Goal: Task Accomplishment & Management: Use online tool/utility

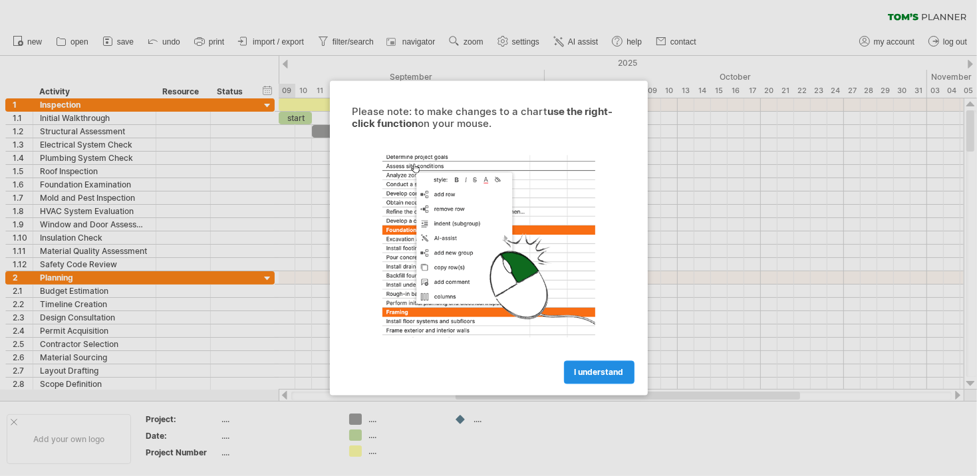
click at [597, 373] on span "I understand" at bounding box center [599, 373] width 49 height 10
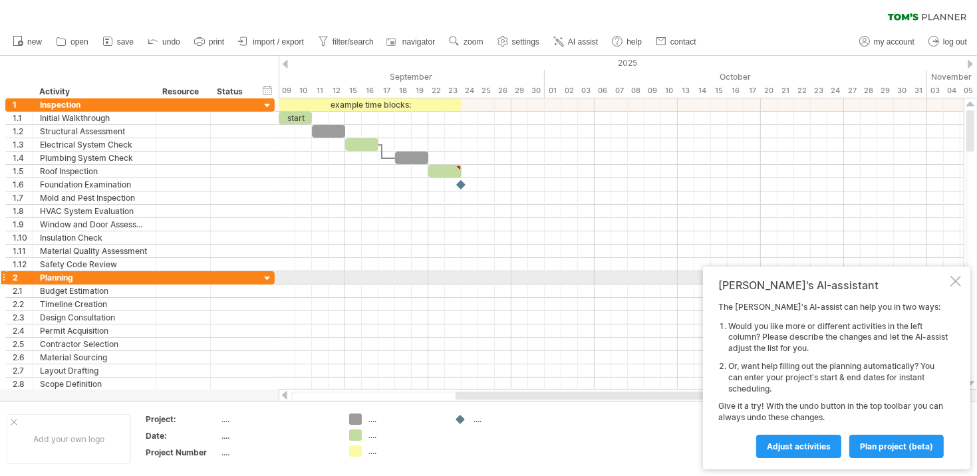
click at [953, 281] on div at bounding box center [956, 281] width 11 height 11
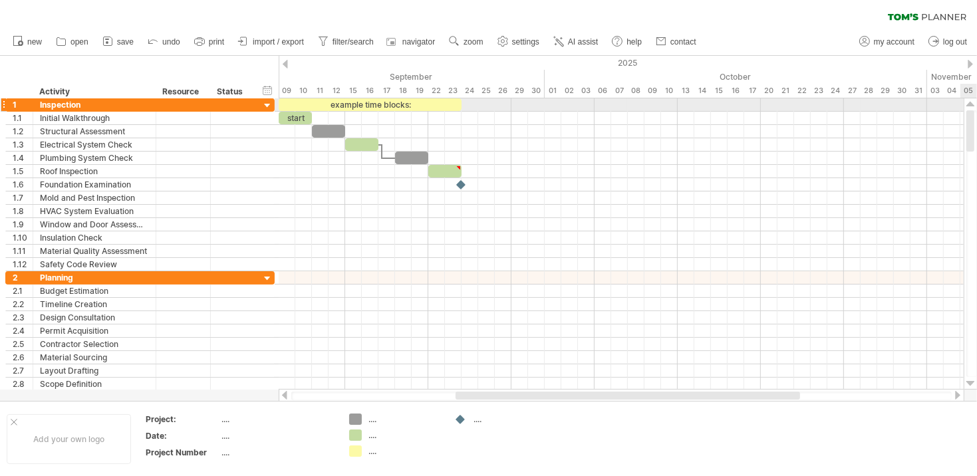
drag, startPoint x: 971, startPoint y: 130, endPoint x: 962, endPoint y: 111, distance: 20.5
click at [962, 111] on div "Trying to reach [DOMAIN_NAME] Connected again... 0% clear filter new 1" at bounding box center [488, 238] width 977 height 476
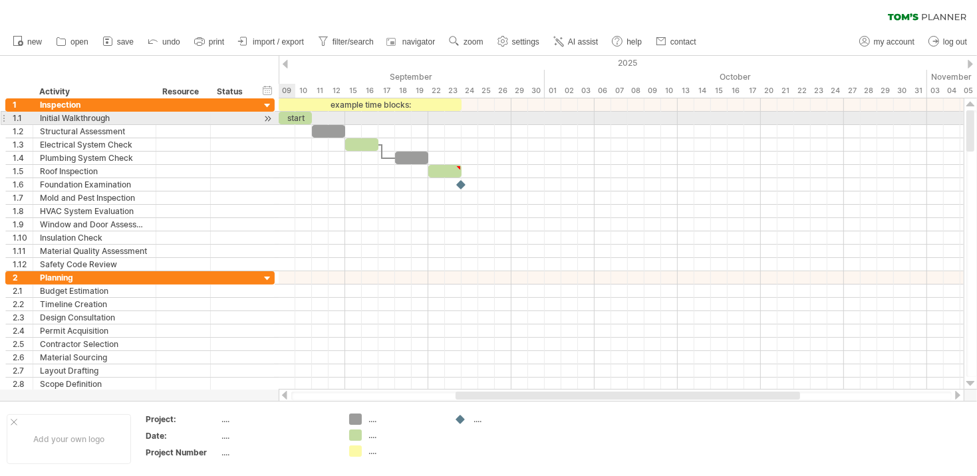
click at [267, 120] on div at bounding box center [267, 119] width 13 height 14
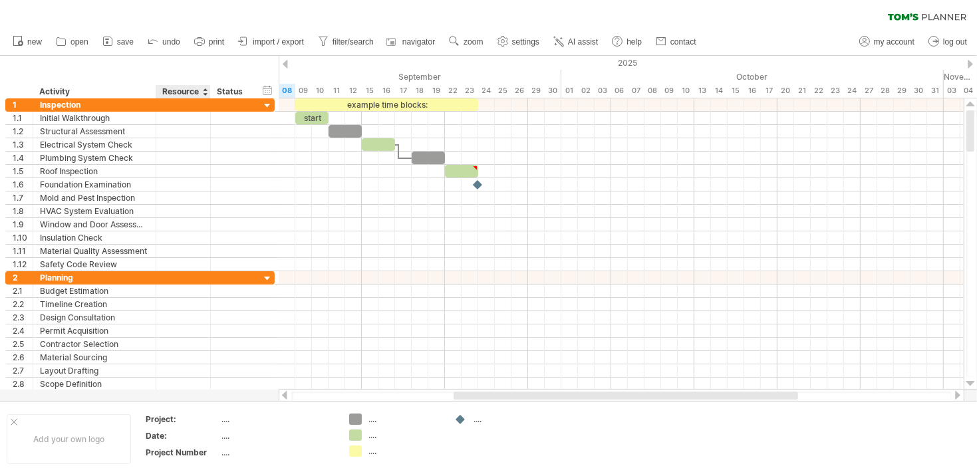
click at [184, 90] on div "Resource" at bounding box center [182, 91] width 41 height 13
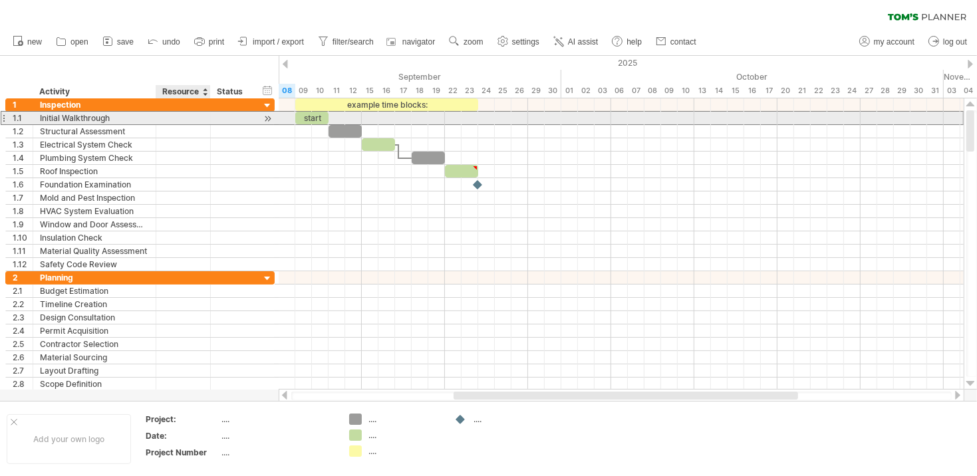
click at [190, 120] on div at bounding box center [183, 118] width 41 height 13
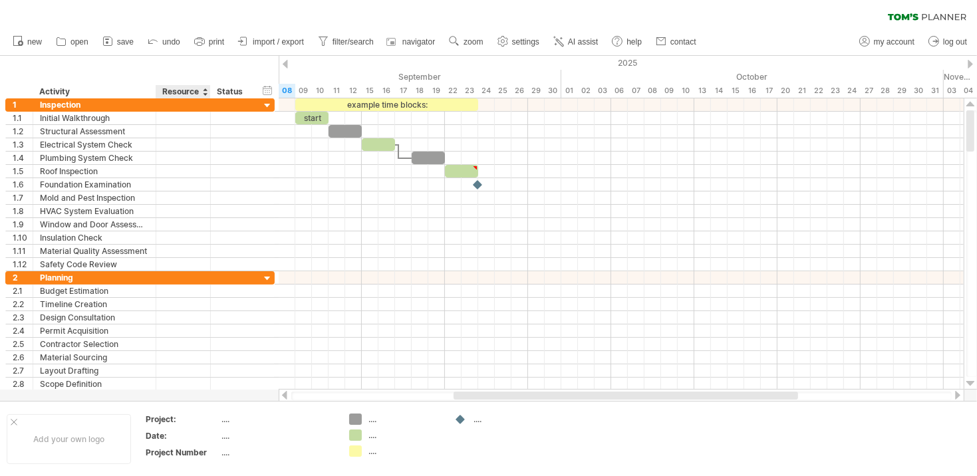
click at [202, 94] on div "Resource" at bounding box center [182, 91] width 41 height 13
click at [204, 93] on div at bounding box center [204, 91] width 5 height 13
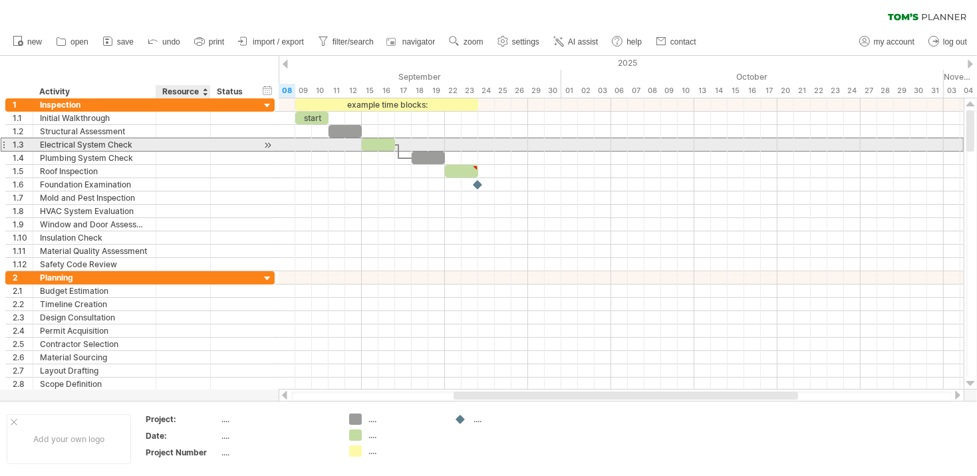
click at [160, 145] on div at bounding box center [183, 144] width 55 height 13
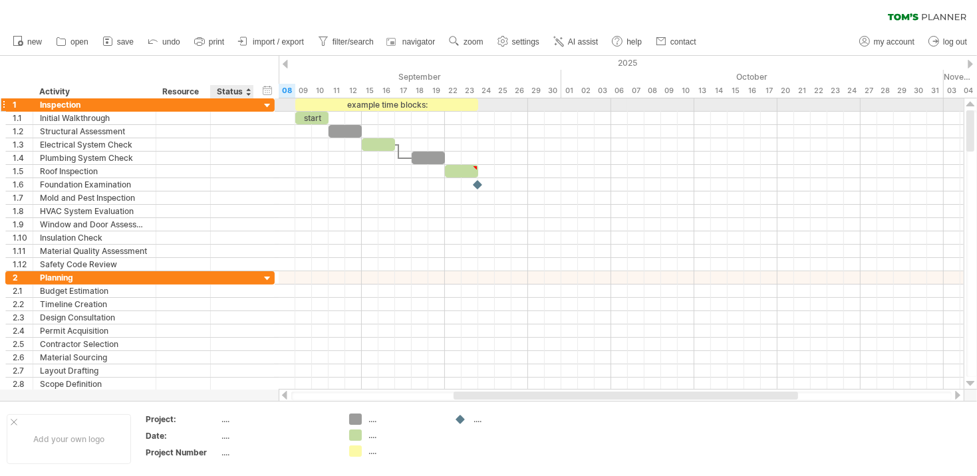
click at [266, 102] on div at bounding box center [267, 106] width 13 height 13
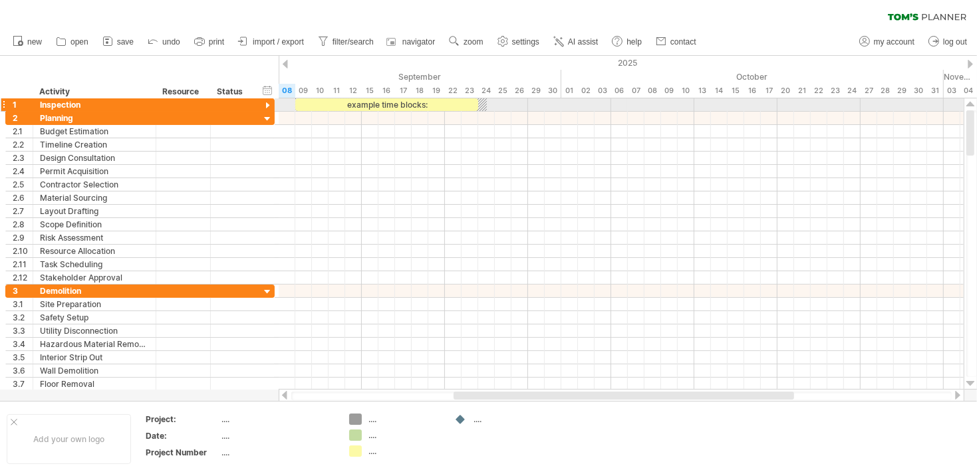
click at [267, 102] on div at bounding box center [267, 106] width 13 height 13
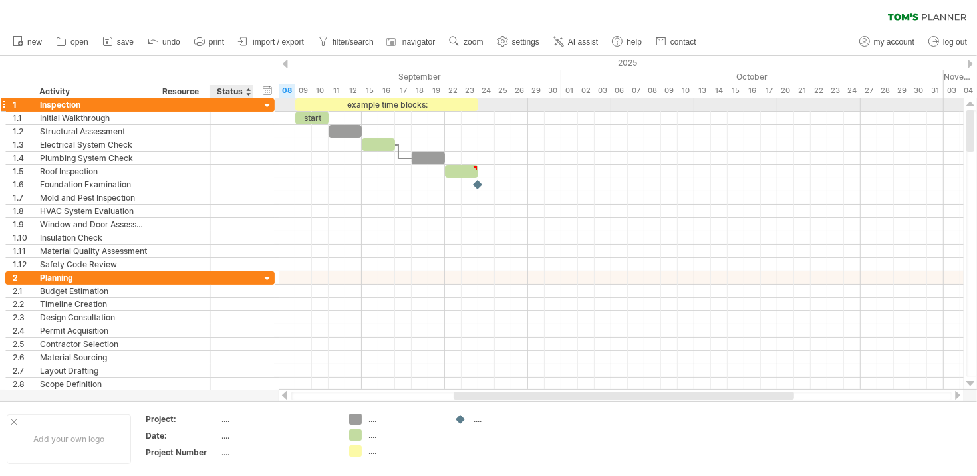
click at [265, 104] on div at bounding box center [267, 106] width 13 height 13
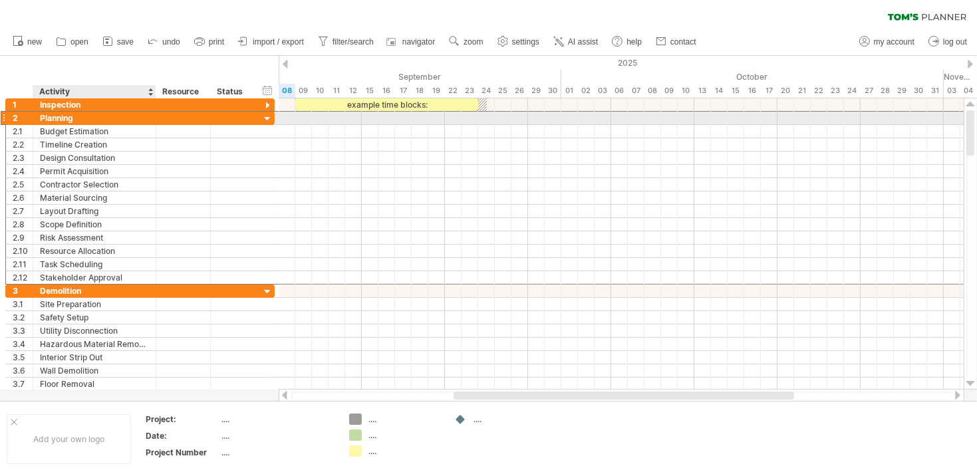
click at [60, 116] on div "Planning" at bounding box center [94, 118] width 109 height 13
click at [265, 118] on div at bounding box center [267, 119] width 13 height 13
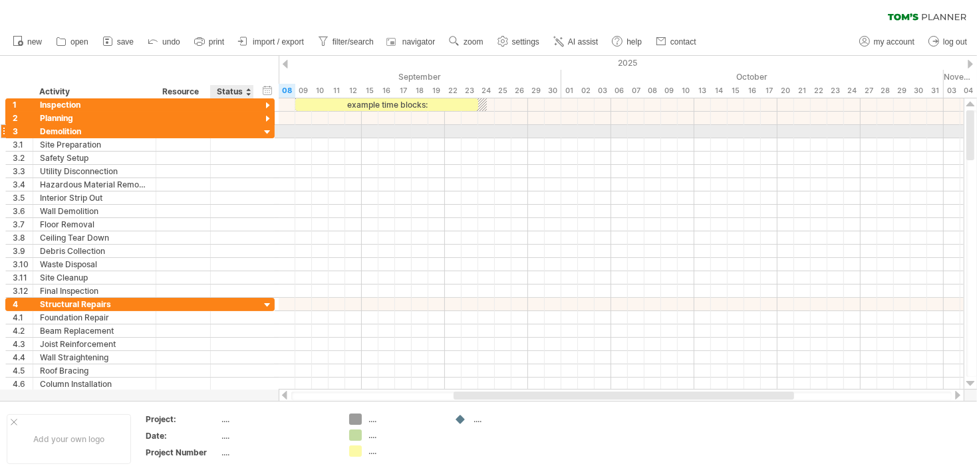
click at [268, 132] on div at bounding box center [267, 132] width 13 height 13
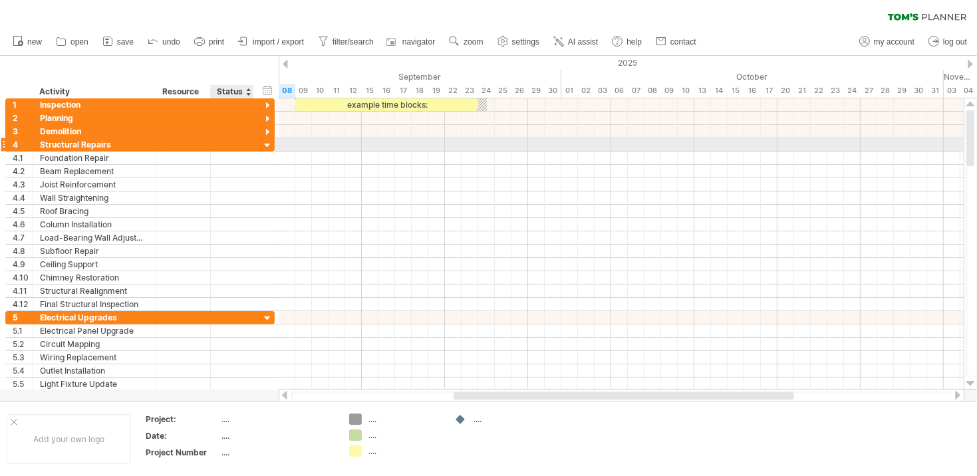
click at [269, 140] on div at bounding box center [267, 146] width 13 height 13
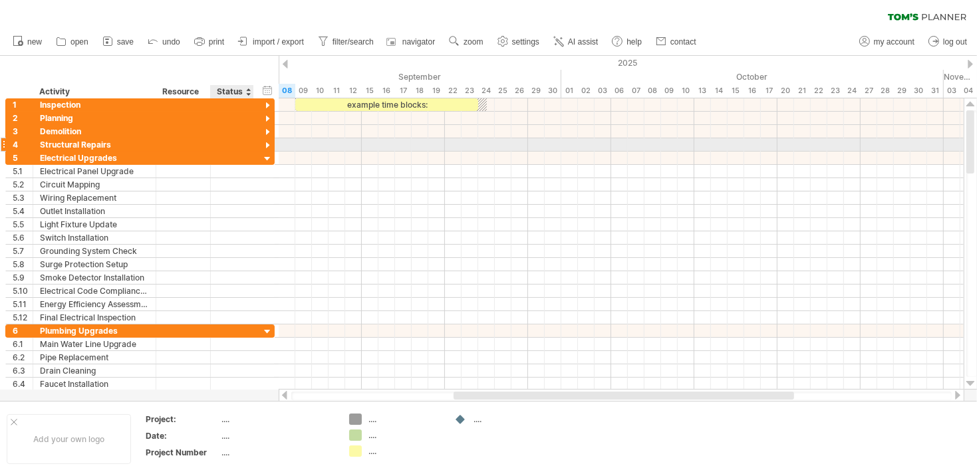
click at [269, 142] on div at bounding box center [267, 146] width 13 height 13
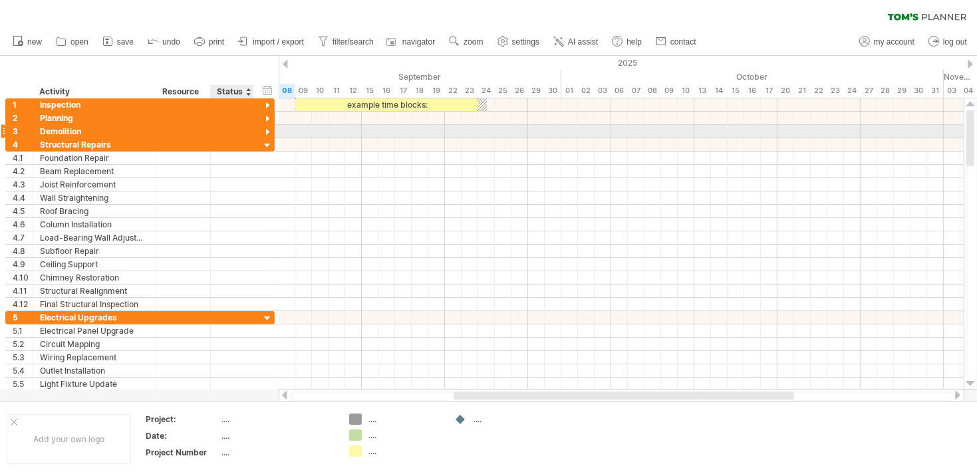
click at [269, 128] on div at bounding box center [267, 132] width 13 height 13
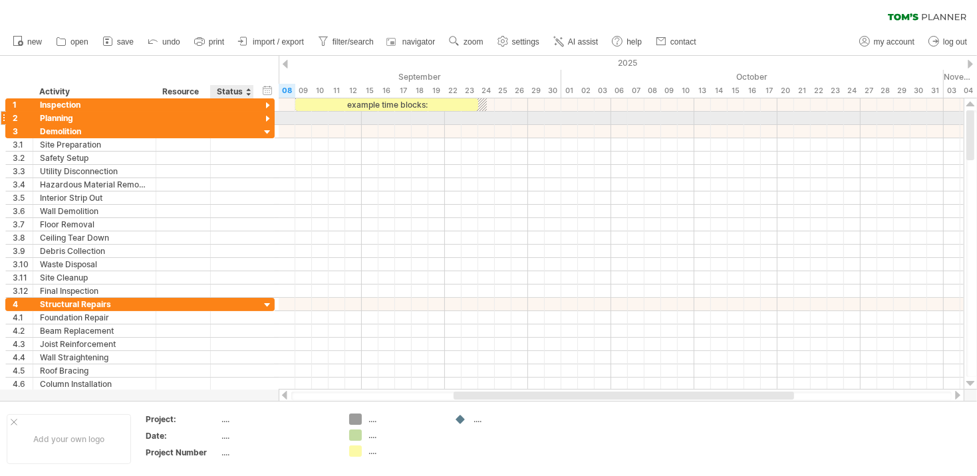
click at [267, 118] on div at bounding box center [267, 119] width 13 height 13
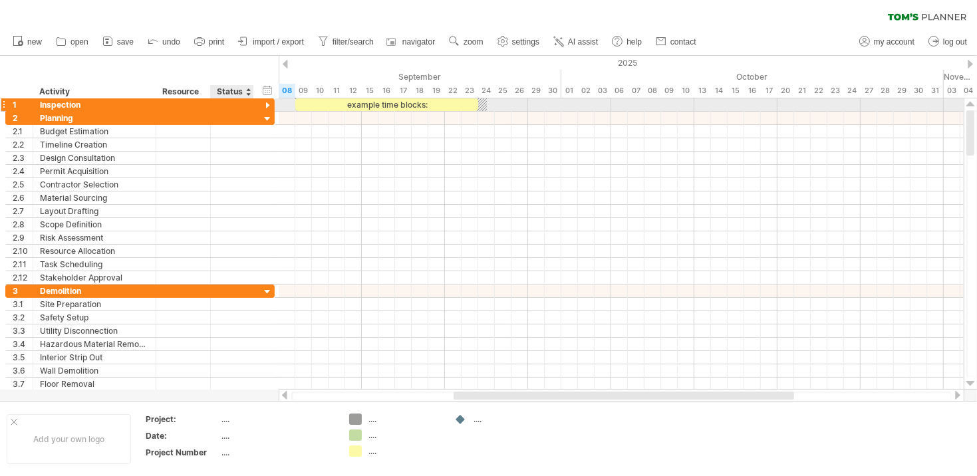
click at [267, 104] on div at bounding box center [267, 106] width 13 height 13
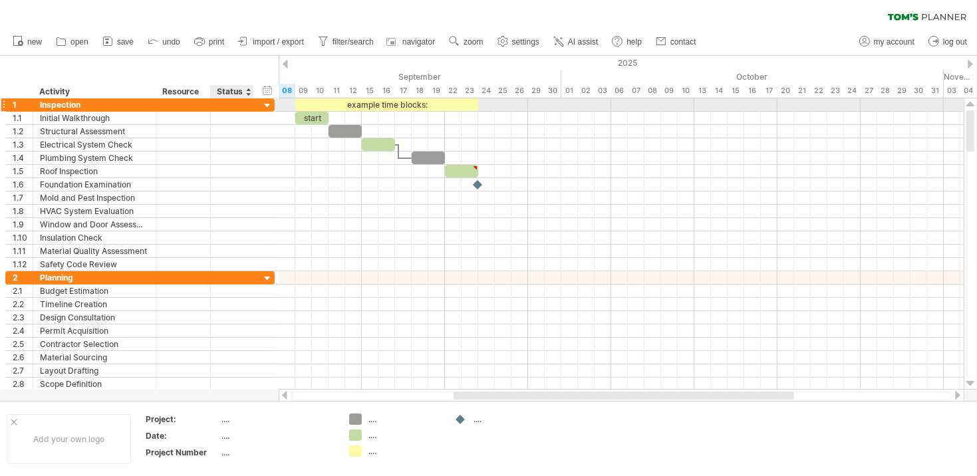
click at [265, 104] on div at bounding box center [267, 106] width 13 height 13
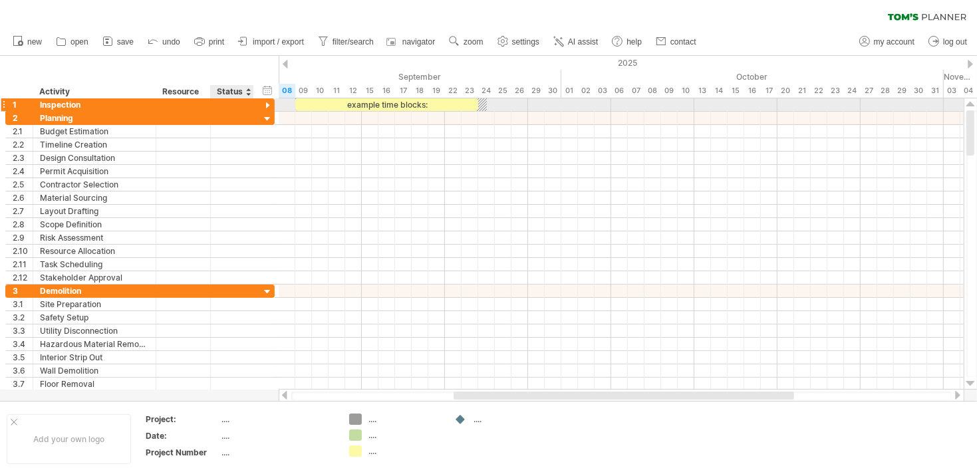
click at [267, 104] on div at bounding box center [267, 106] width 13 height 13
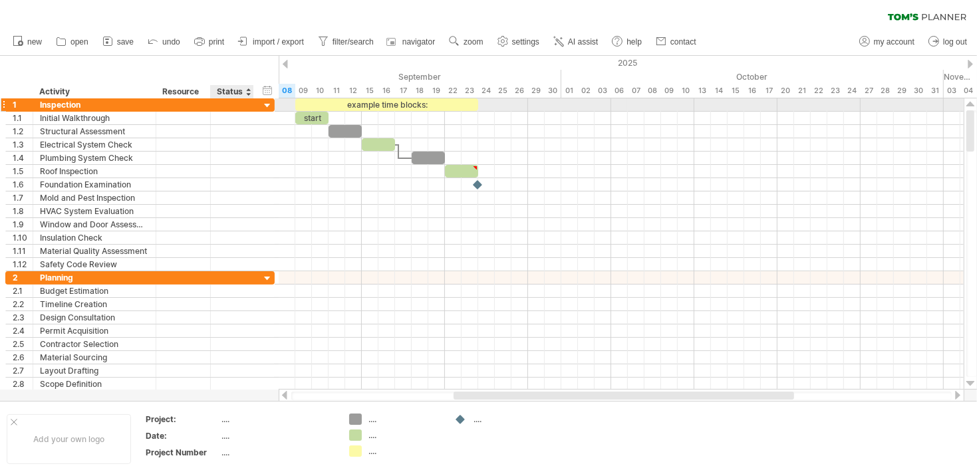
click at [265, 103] on div at bounding box center [267, 106] width 13 height 13
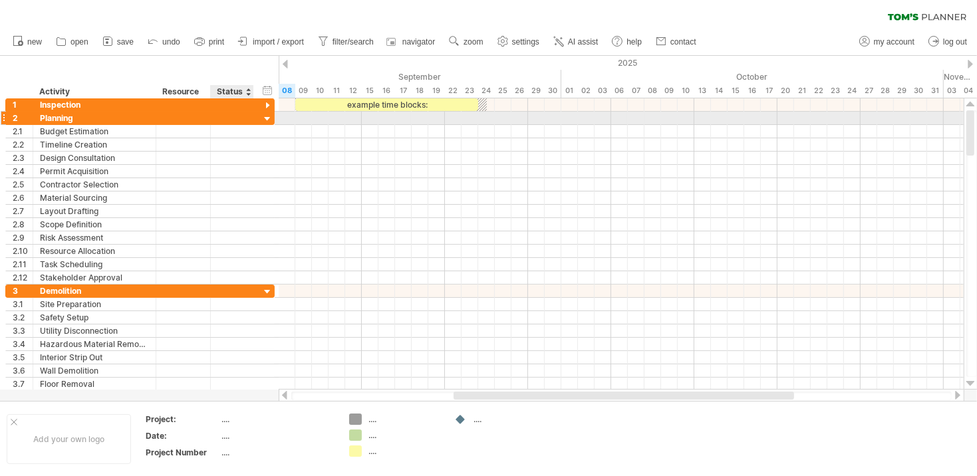
click at [266, 119] on div at bounding box center [267, 119] width 13 height 13
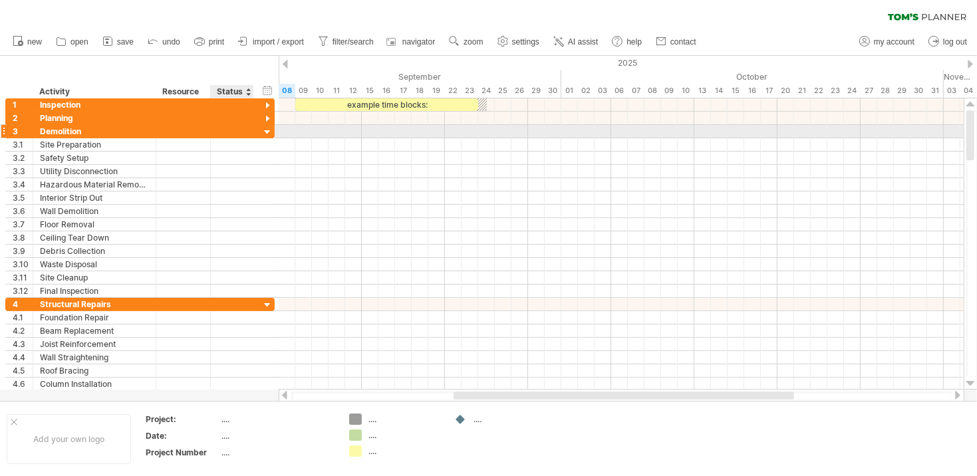
click at [266, 130] on div at bounding box center [267, 132] width 13 height 13
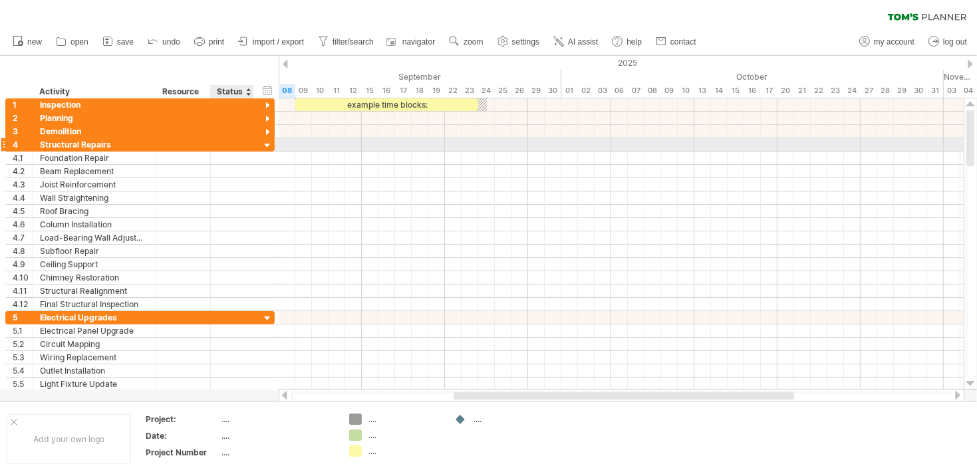
click at [266, 144] on div at bounding box center [267, 146] width 13 height 13
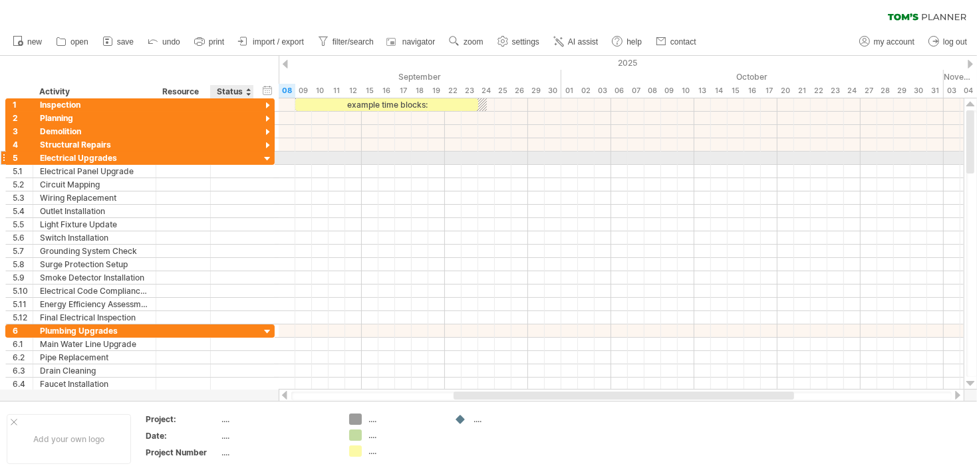
click at [265, 155] on div at bounding box center [267, 159] width 13 height 13
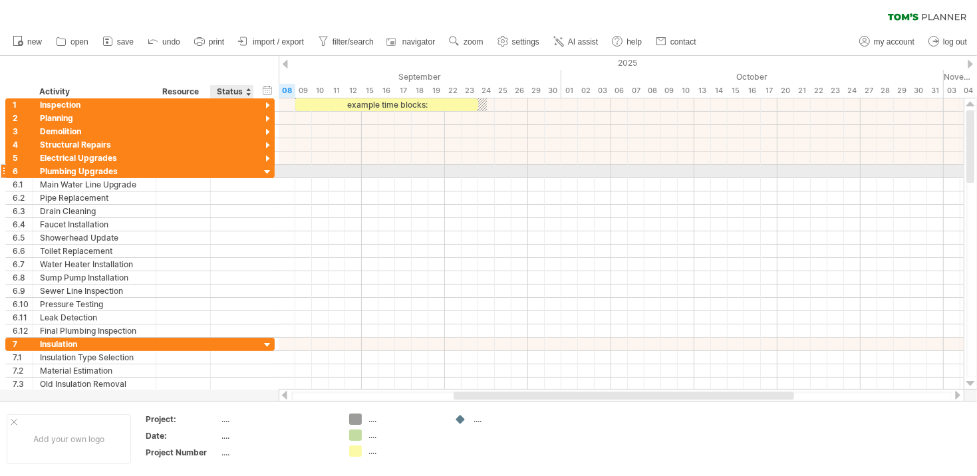
click at [265, 169] on div at bounding box center [267, 172] width 13 height 13
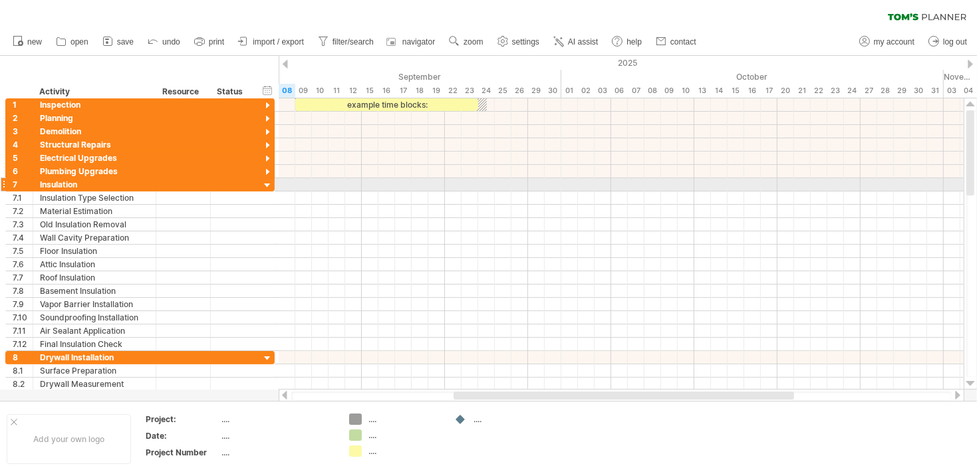
click at [265, 183] on div at bounding box center [267, 186] width 13 height 13
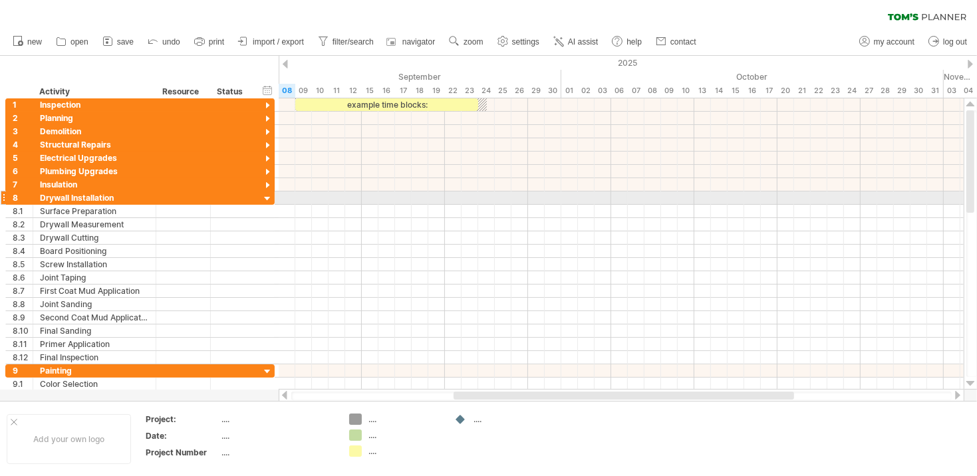
click at [264, 198] on div at bounding box center [267, 199] width 13 height 13
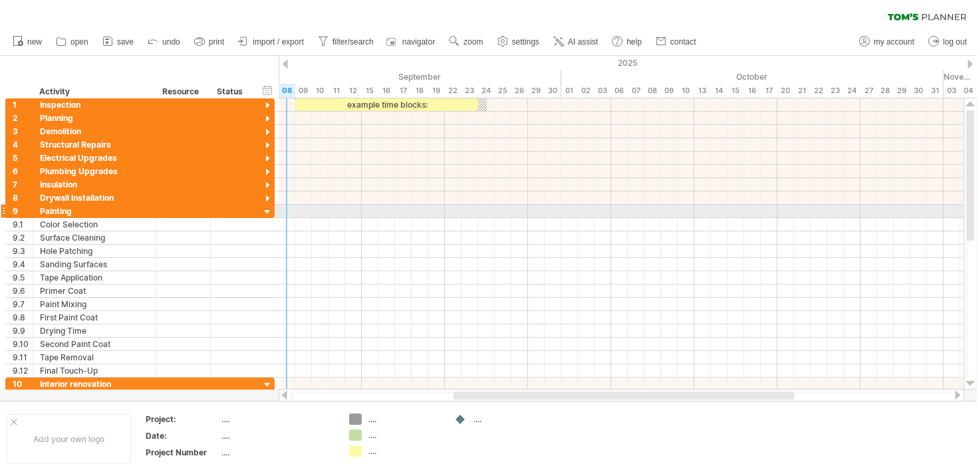
click at [269, 210] on div at bounding box center [267, 212] width 13 height 13
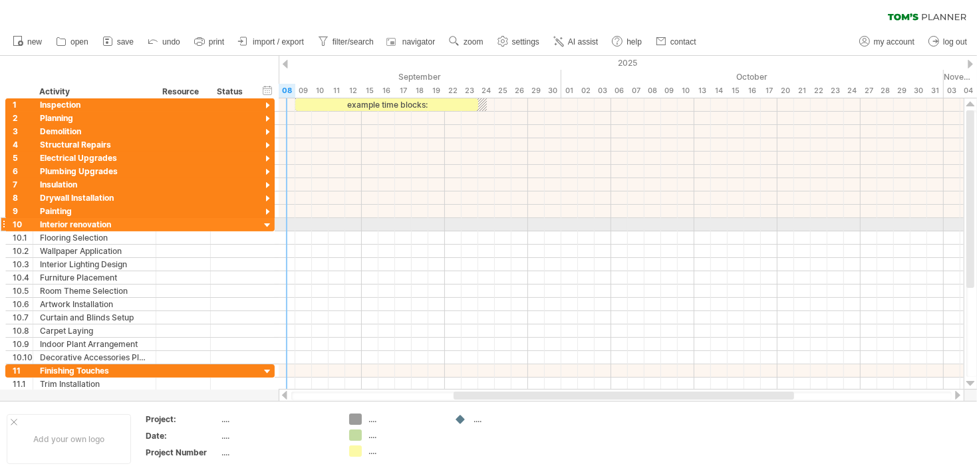
click at [267, 222] on div at bounding box center [267, 226] width 13 height 13
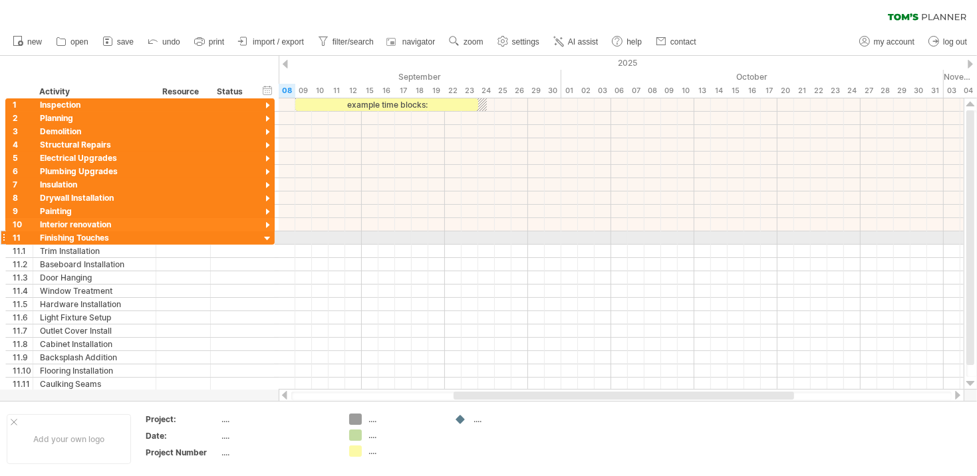
click at [267, 237] on div at bounding box center [267, 239] width 13 height 13
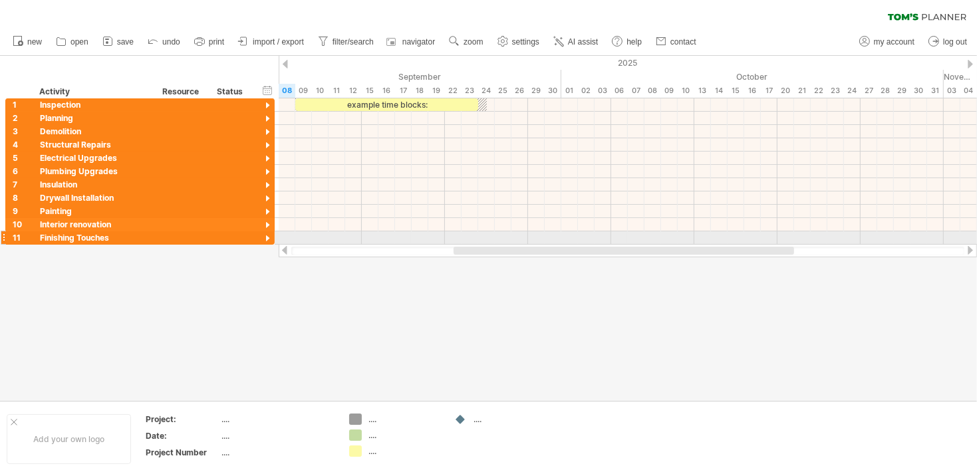
click at [269, 234] on div at bounding box center [267, 239] width 13 height 13
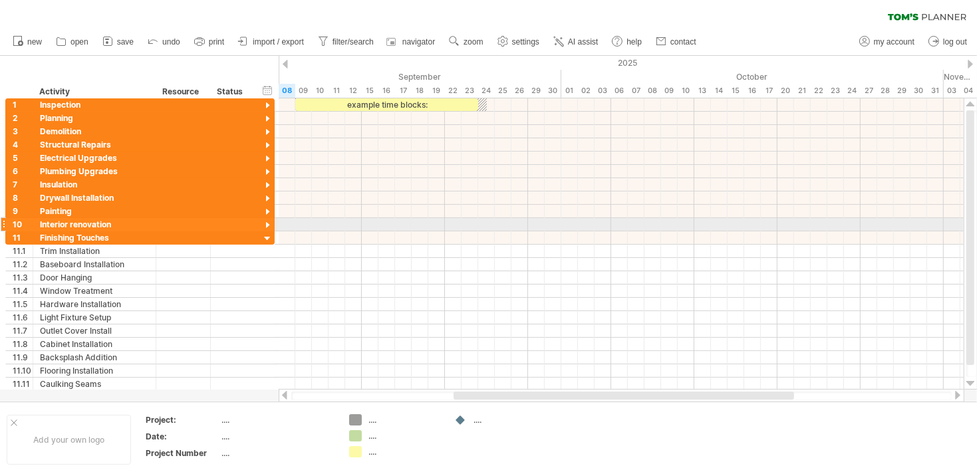
click at [267, 224] on div at bounding box center [267, 226] width 13 height 13
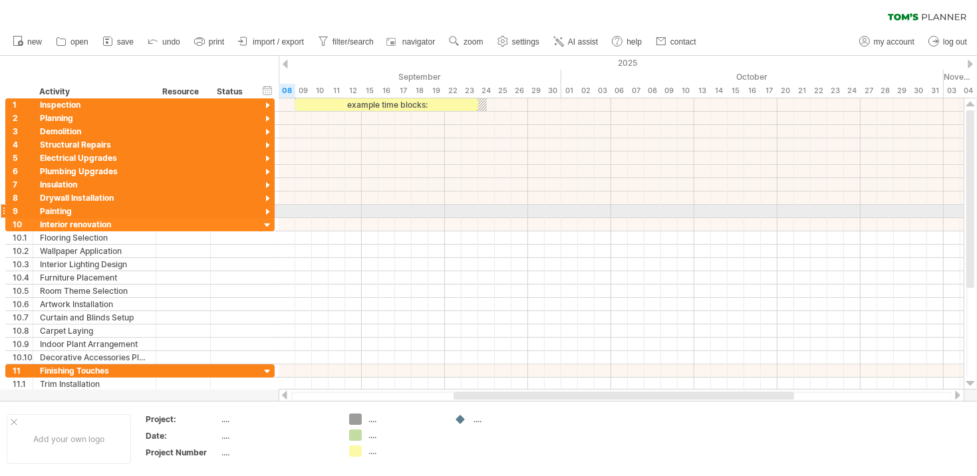
click at [267, 208] on div at bounding box center [267, 212] width 13 height 13
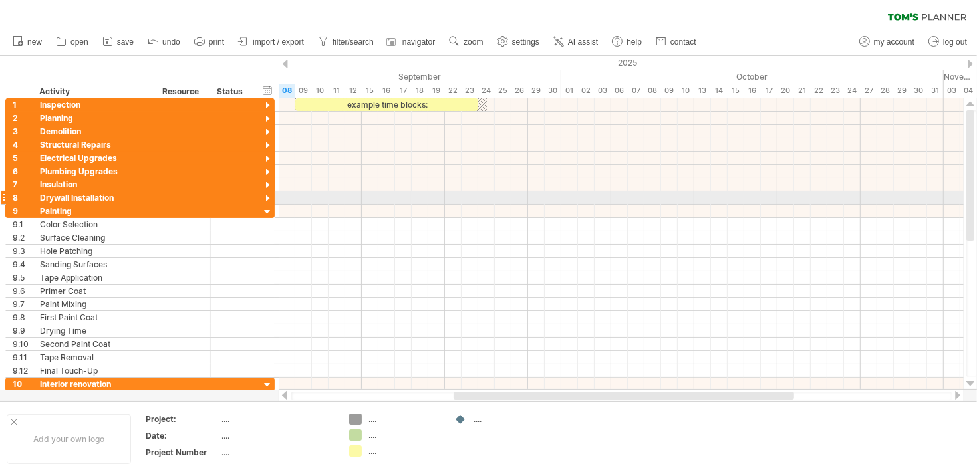
click at [267, 198] on div at bounding box center [267, 199] width 13 height 13
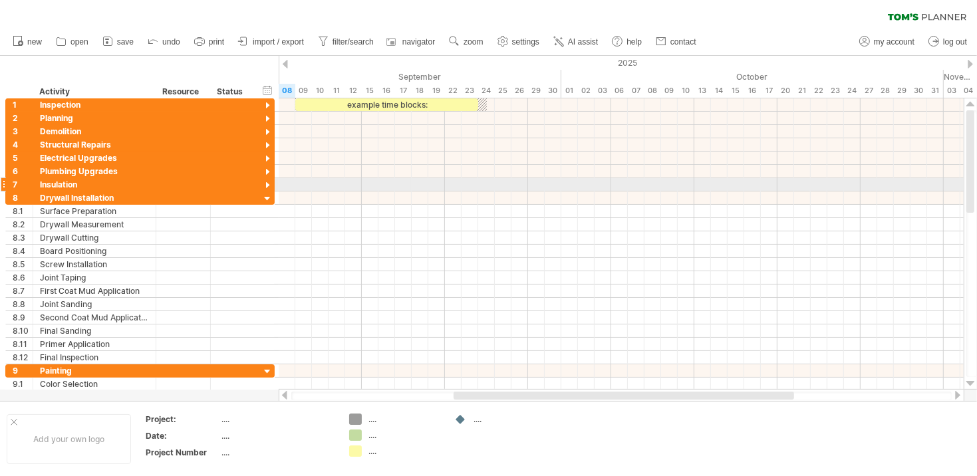
click at [266, 182] on div at bounding box center [267, 186] width 13 height 13
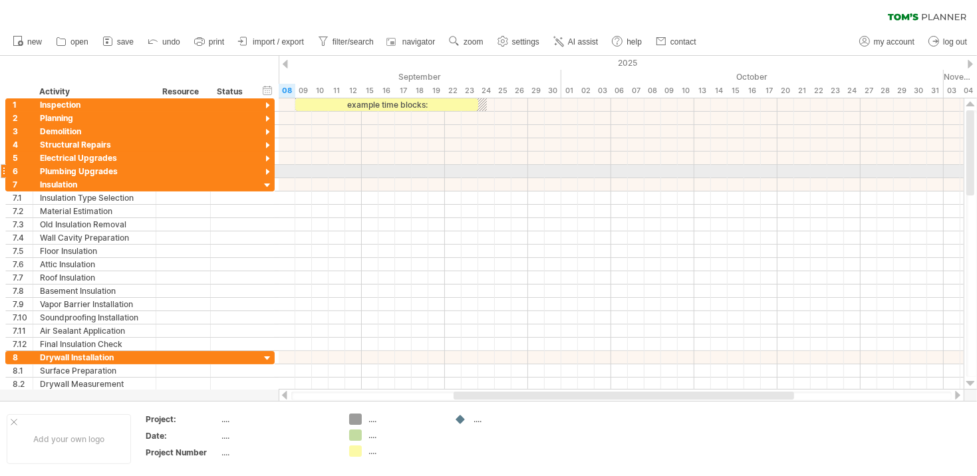
click at [267, 170] on div at bounding box center [267, 172] width 13 height 13
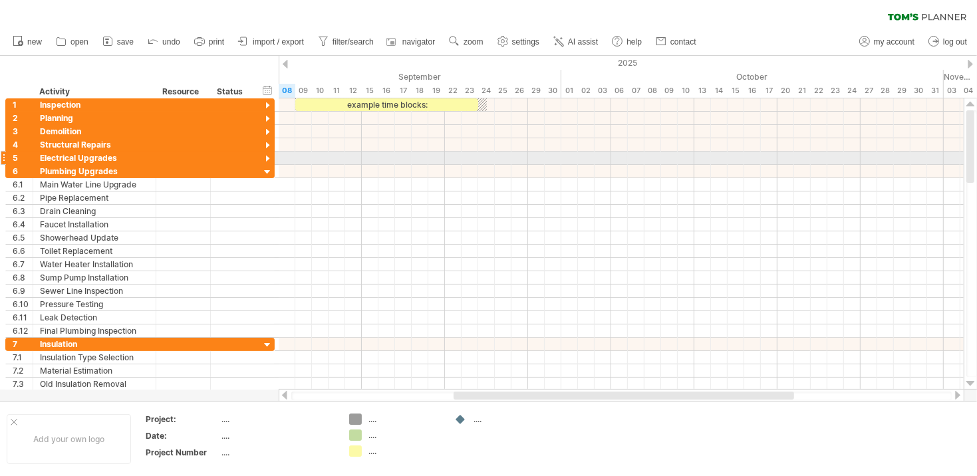
click at [267, 157] on div at bounding box center [267, 159] width 13 height 13
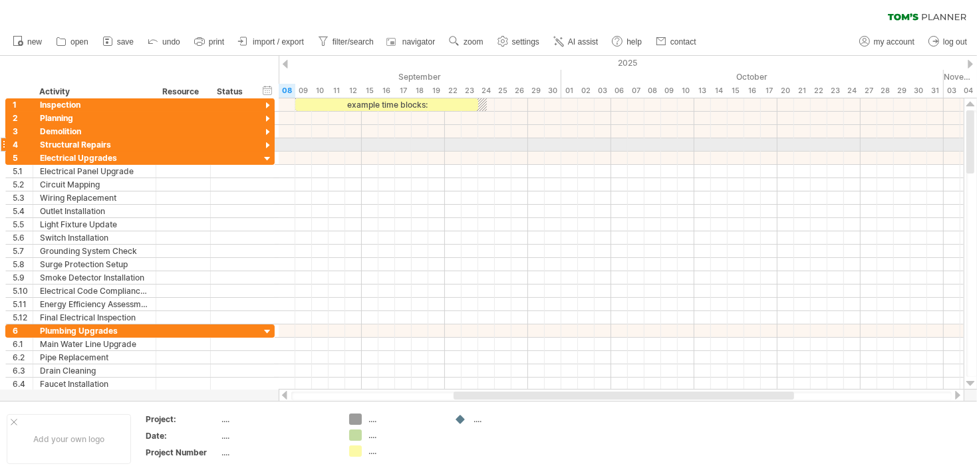
click at [265, 142] on div at bounding box center [267, 146] width 13 height 13
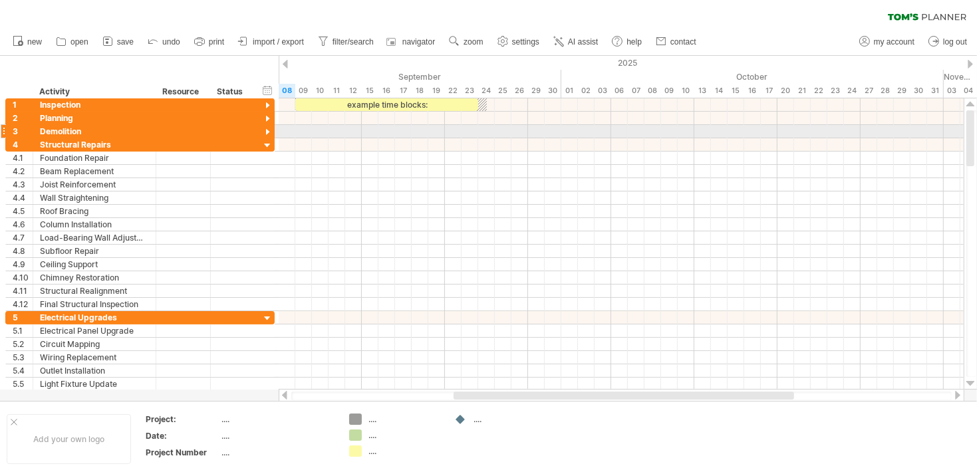
click at [265, 132] on div at bounding box center [267, 132] width 13 height 13
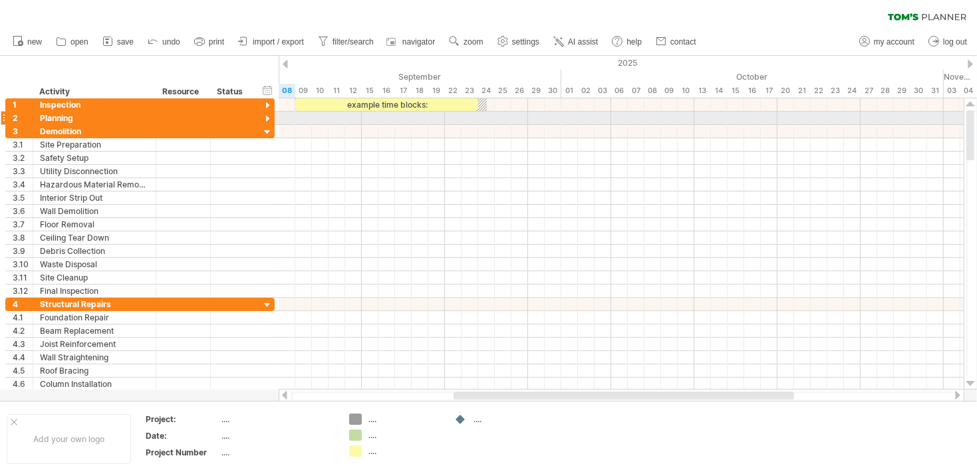
click at [268, 118] on div at bounding box center [267, 119] width 13 height 13
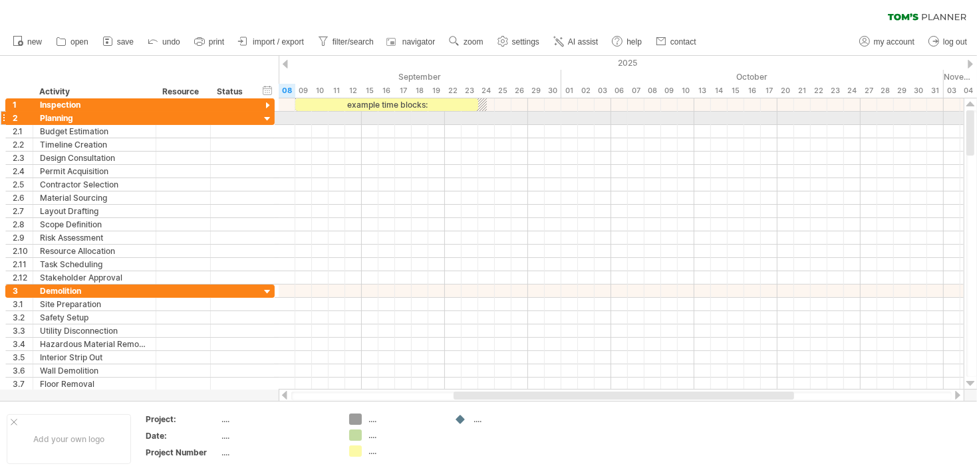
click at [267, 118] on div at bounding box center [267, 119] width 13 height 13
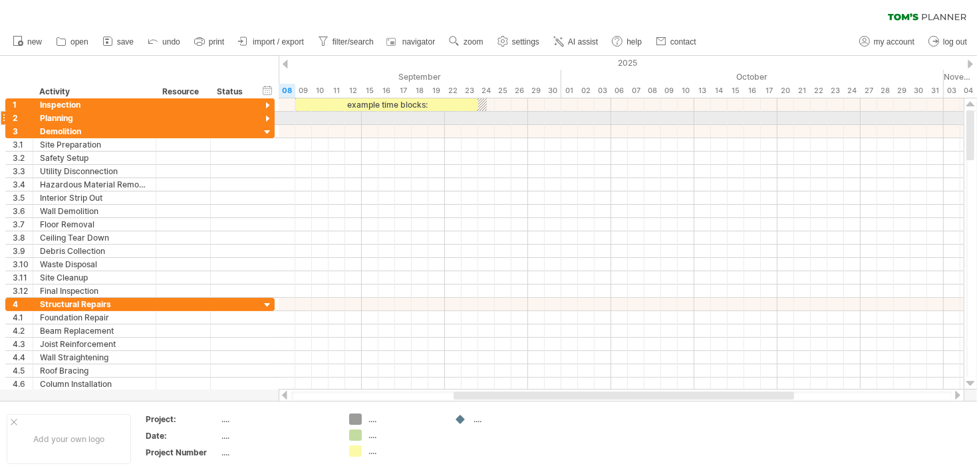
click at [264, 117] on div at bounding box center [267, 119] width 13 height 13
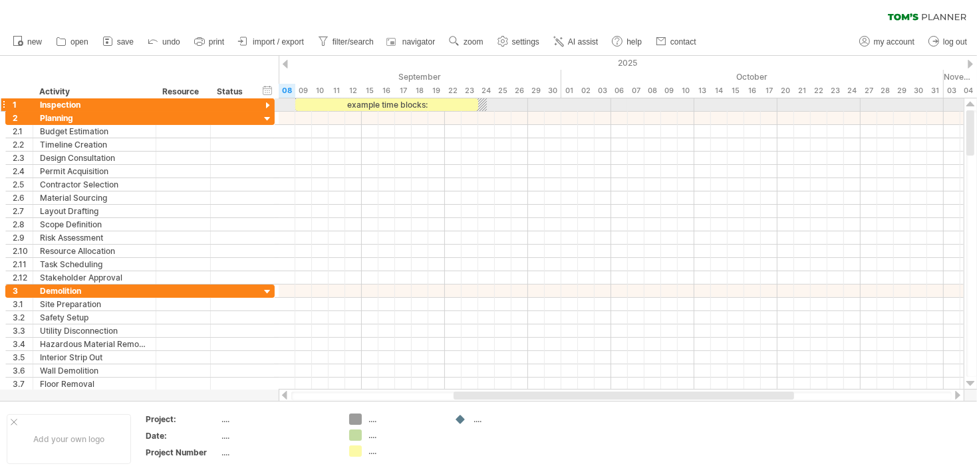
click at [266, 104] on div at bounding box center [267, 106] width 13 height 13
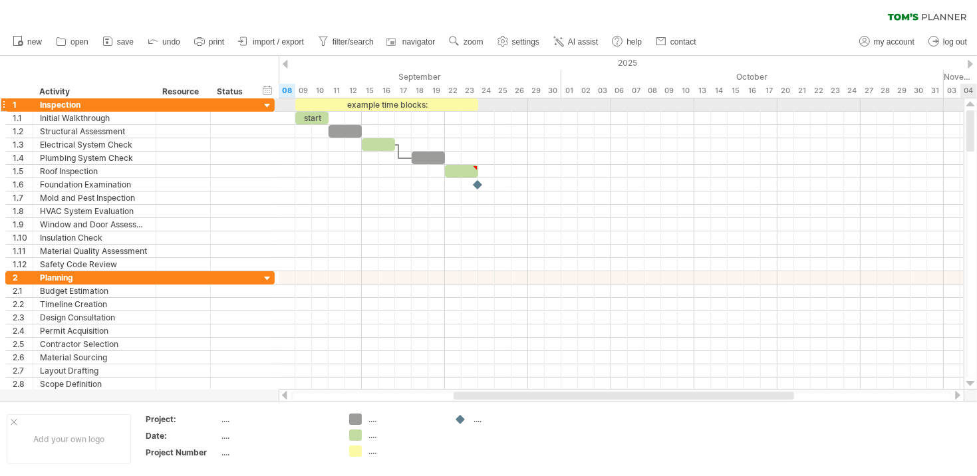
drag, startPoint x: 971, startPoint y: 126, endPoint x: 972, endPoint y: 108, distance: 18.0
click at [972, 108] on div at bounding box center [971, 243] width 14 height 291
click at [478, 420] on div "...." at bounding box center [510, 419] width 73 height 11
click at [460, 419] on div "Trying to reach [DOMAIN_NAME] Connected again... 0% clear filter new 1" at bounding box center [488, 238] width 977 height 476
click at [472, 416] on div at bounding box center [500, 419] width 92 height 11
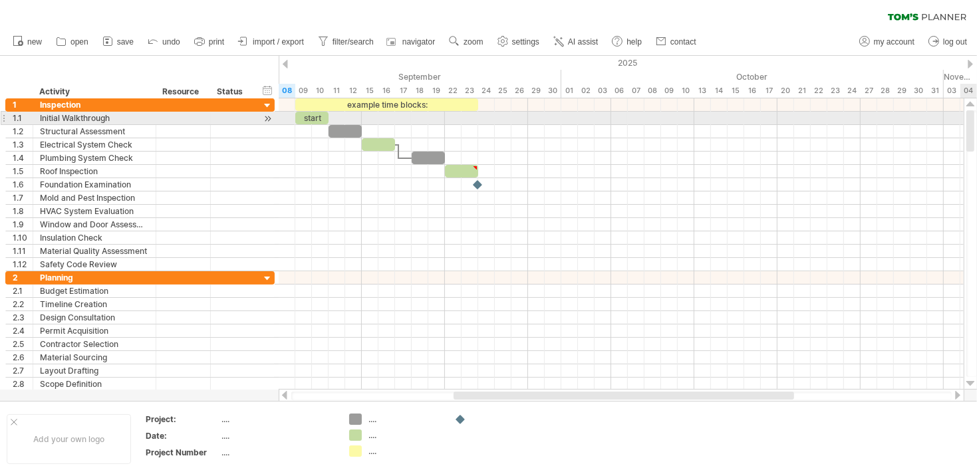
drag, startPoint x: 971, startPoint y: 130, endPoint x: 971, endPoint y: 112, distance: 18.6
click at [971, 112] on div at bounding box center [971, 130] width 8 height 41
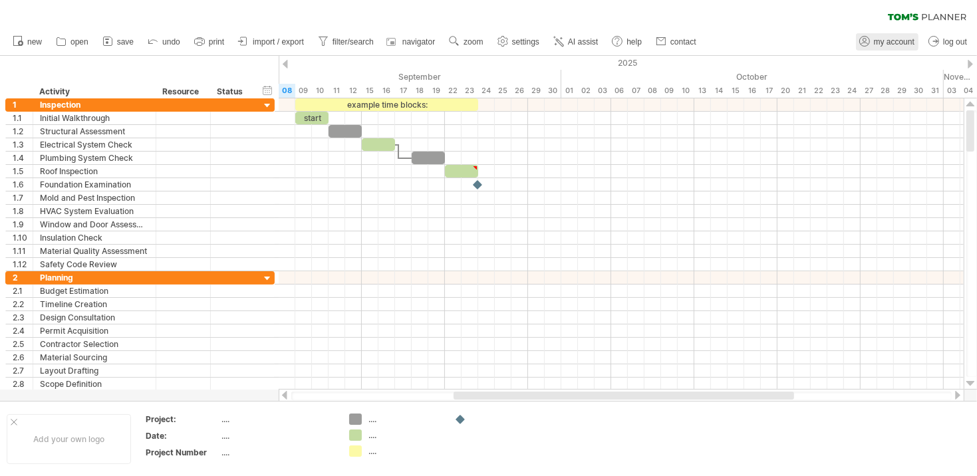
click at [885, 43] on span "my account" at bounding box center [894, 41] width 41 height 9
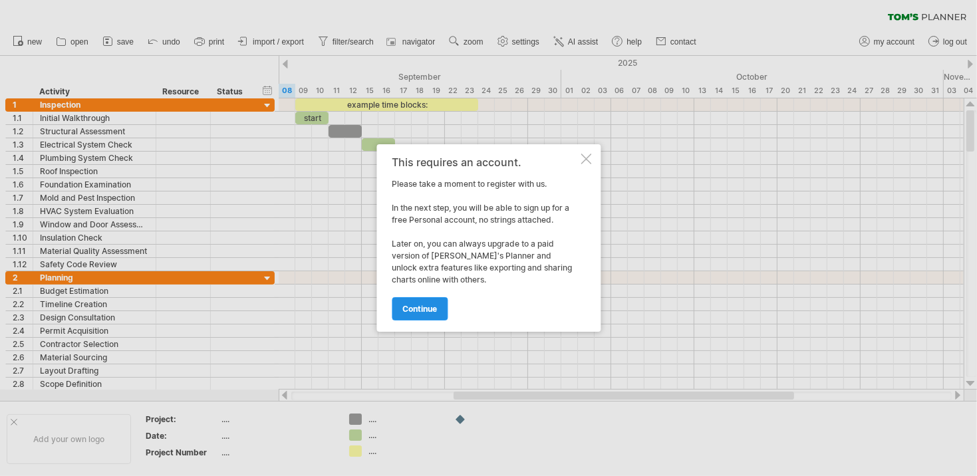
click at [424, 309] on span "continue" at bounding box center [419, 309] width 35 height 10
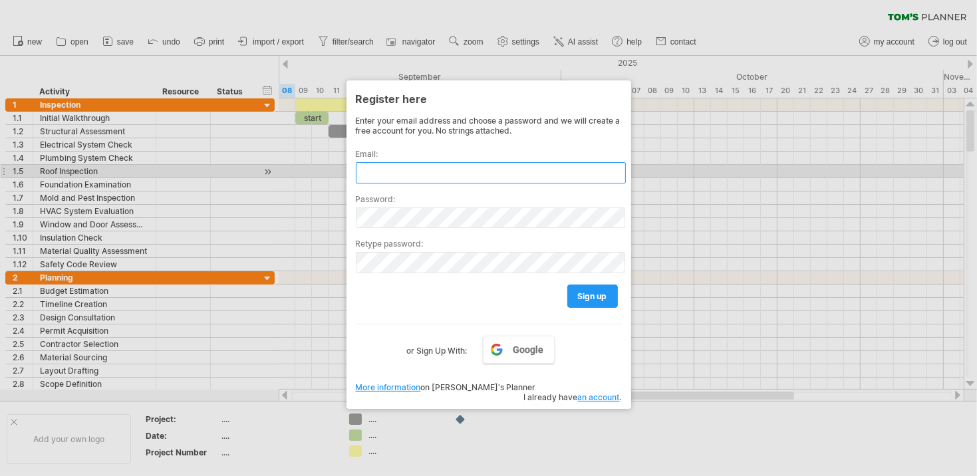
click at [381, 172] on input "text" at bounding box center [491, 172] width 270 height 21
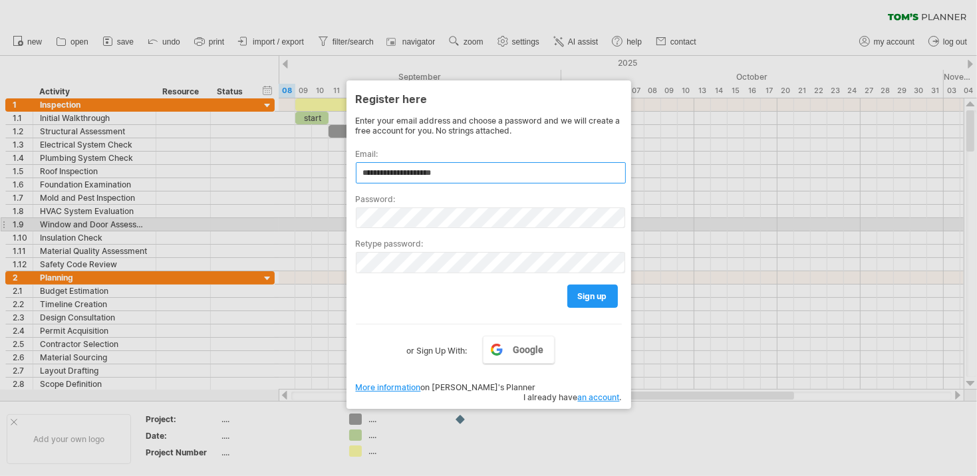
type input "**********"
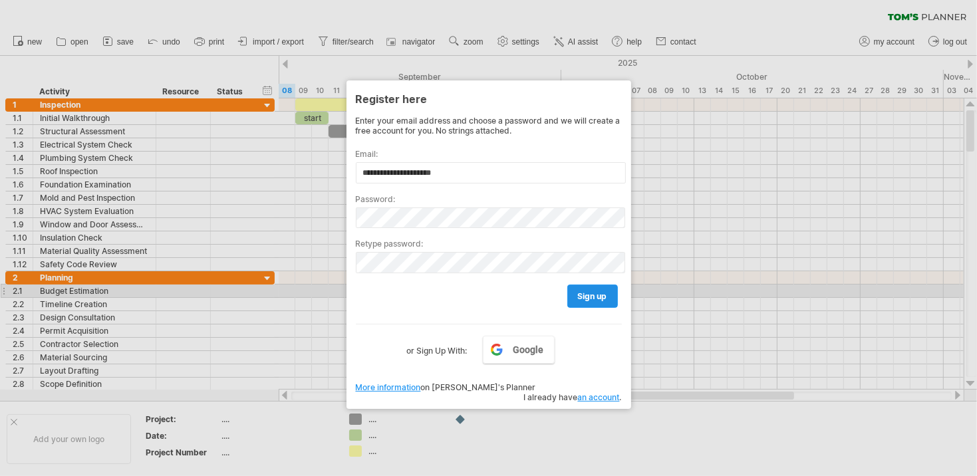
click at [589, 293] on span "sign up" at bounding box center [592, 296] width 29 height 10
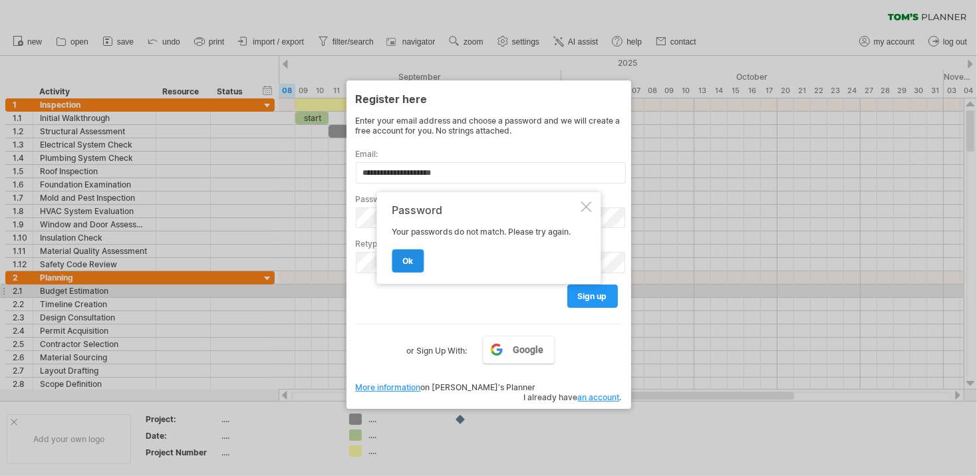
click at [411, 263] on span "ok" at bounding box center [407, 261] width 11 height 10
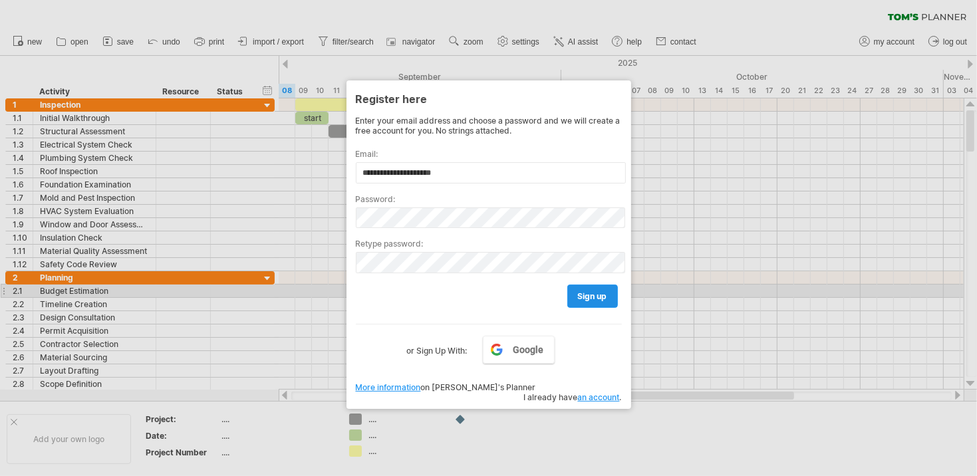
click at [590, 292] on span "sign up" at bounding box center [592, 296] width 29 height 10
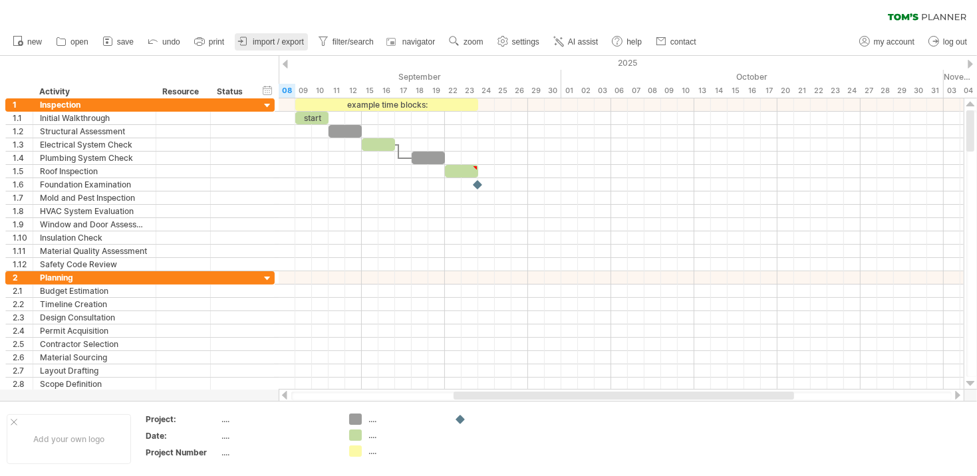
click at [263, 41] on span "import / export" at bounding box center [278, 41] width 51 height 9
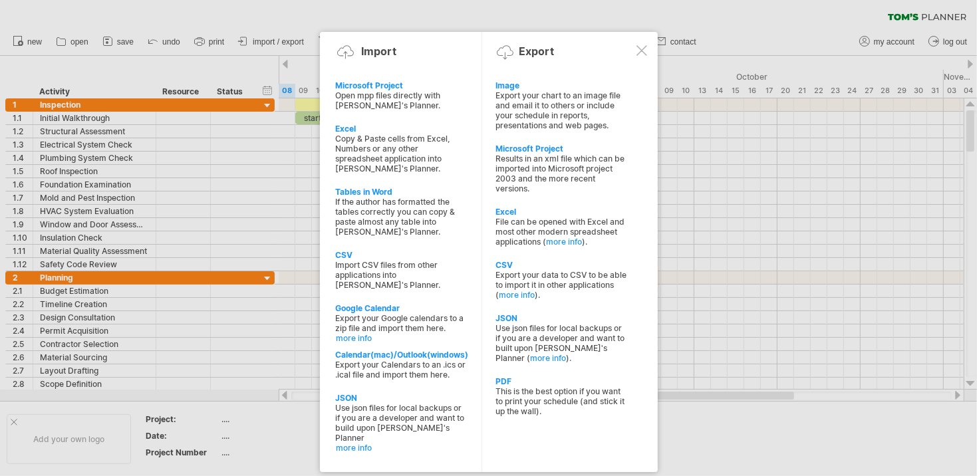
click at [640, 51] on div at bounding box center [642, 50] width 11 height 11
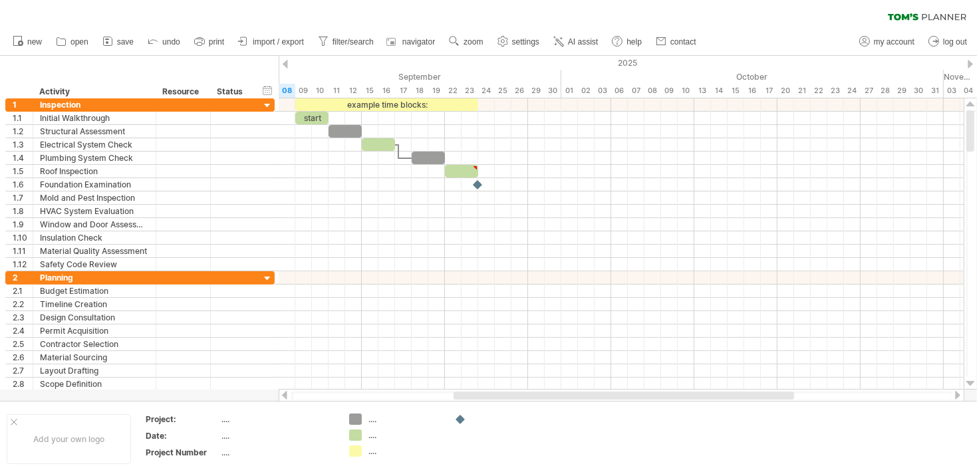
click at [285, 64] on div at bounding box center [285, 64] width 5 height 9
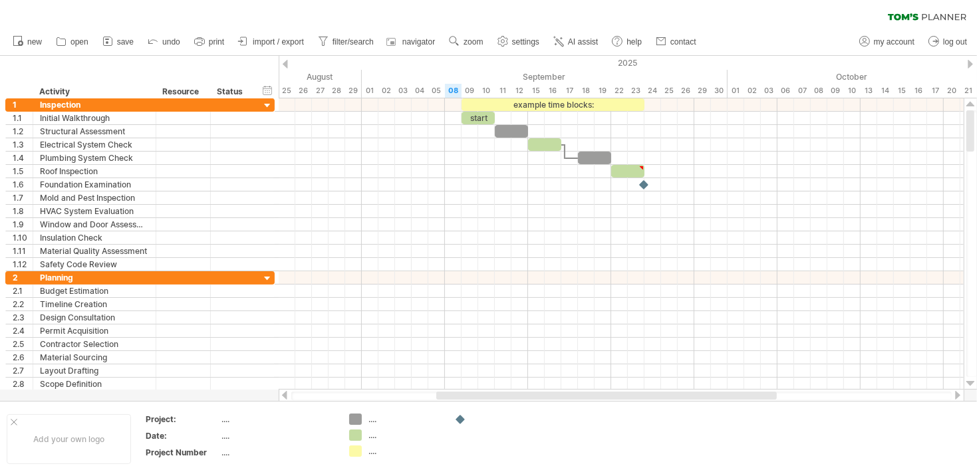
click at [285, 64] on div at bounding box center [285, 64] width 5 height 9
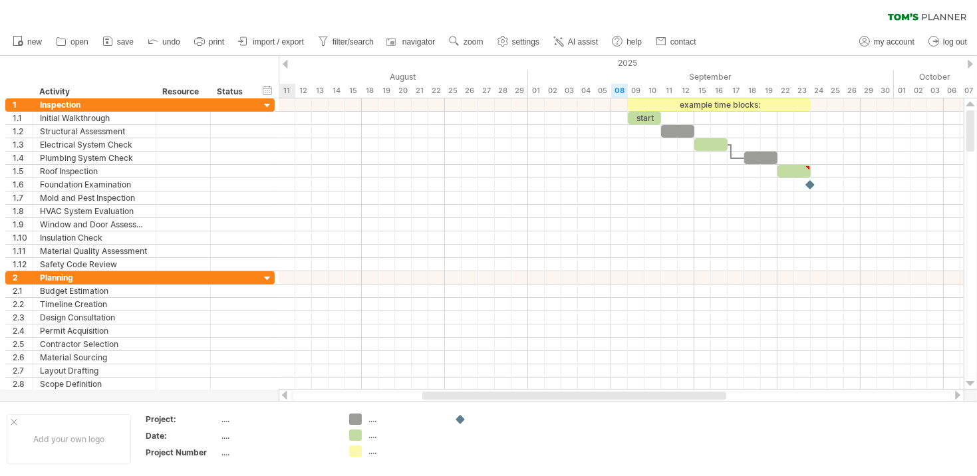
click at [286, 64] on div at bounding box center [285, 64] width 5 height 9
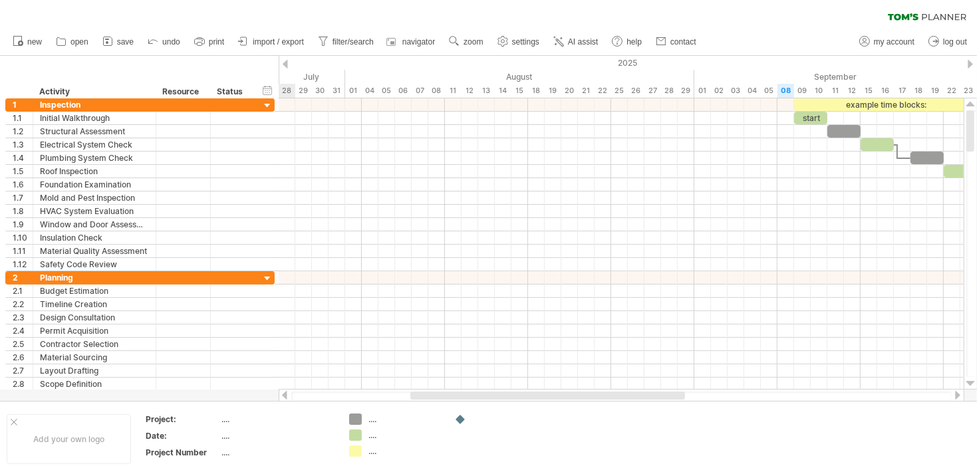
click at [971, 65] on div at bounding box center [970, 64] width 5 height 9
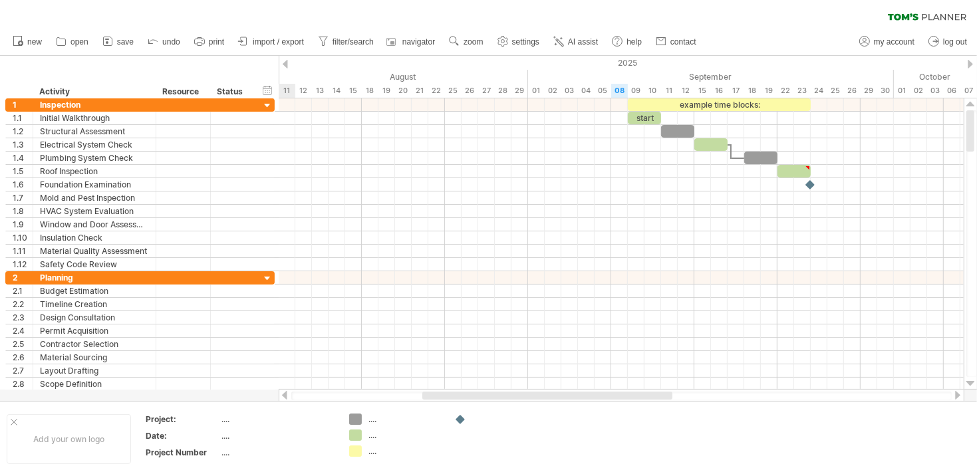
click at [971, 65] on div at bounding box center [970, 64] width 5 height 9
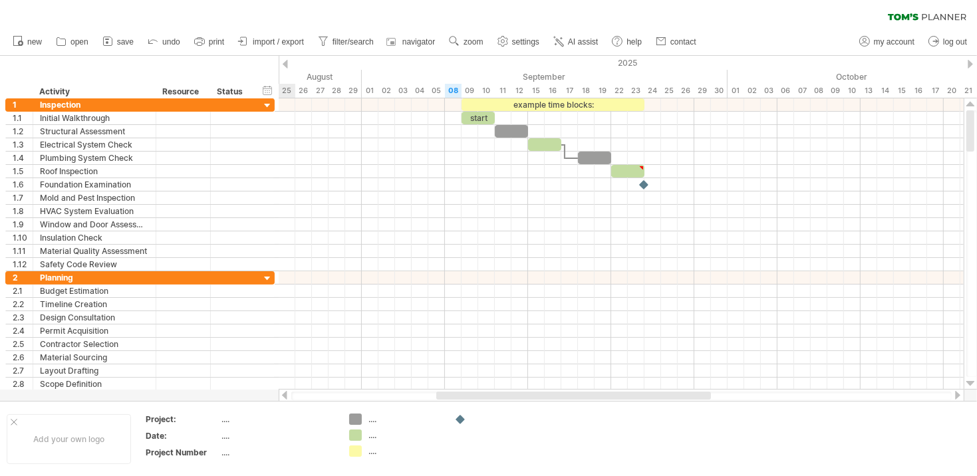
click at [971, 65] on div at bounding box center [970, 64] width 5 height 9
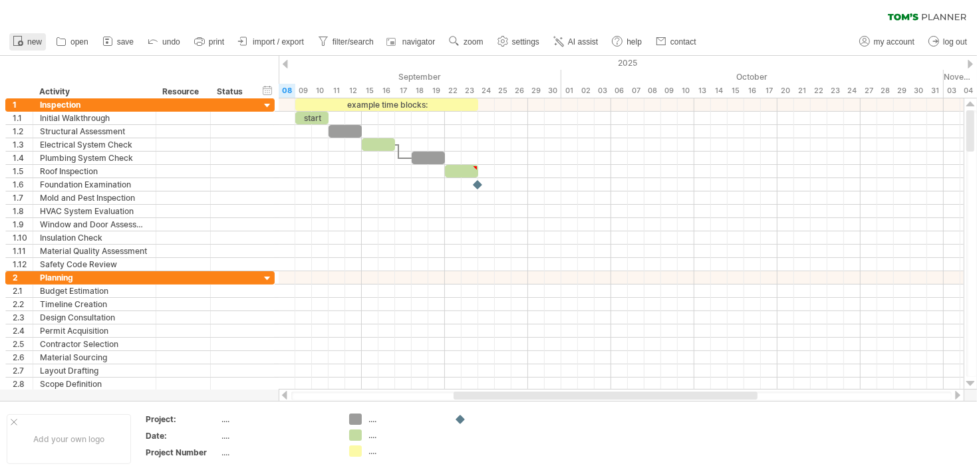
click at [33, 39] on span "new" at bounding box center [34, 41] width 15 height 9
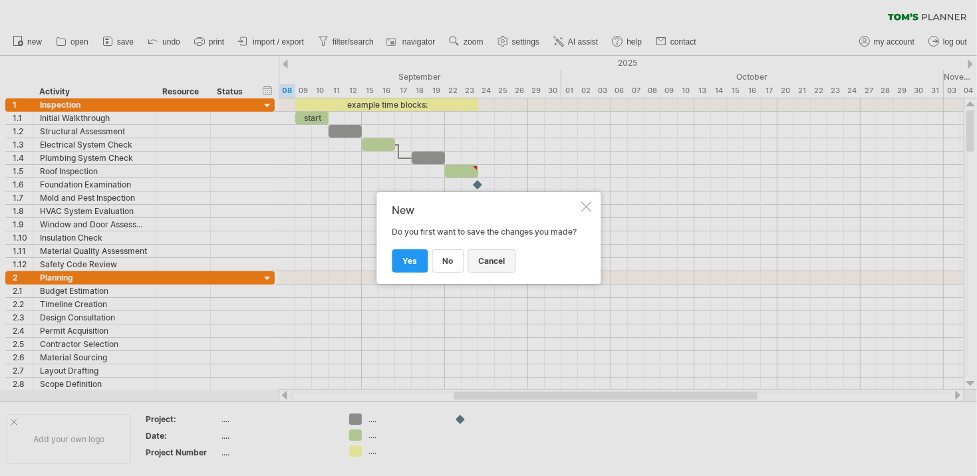
click at [486, 266] on span "cancel" at bounding box center [491, 261] width 27 height 10
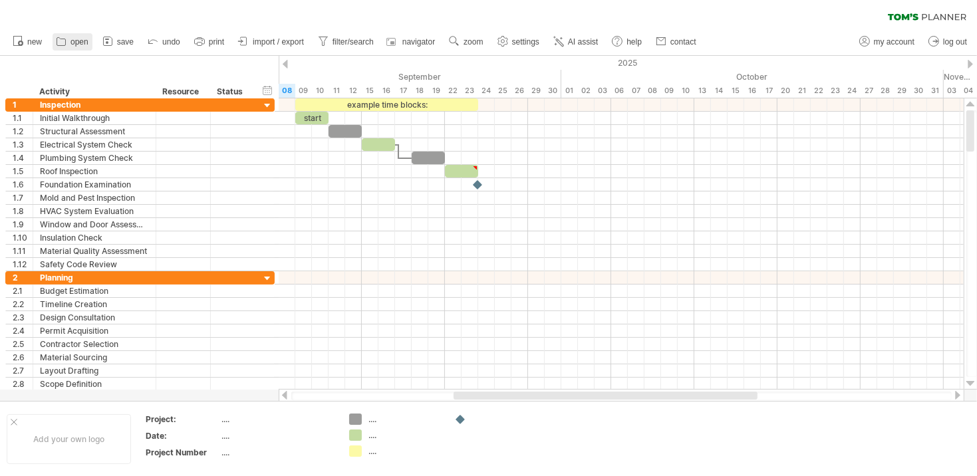
click at [77, 42] on span "open" at bounding box center [80, 41] width 18 height 9
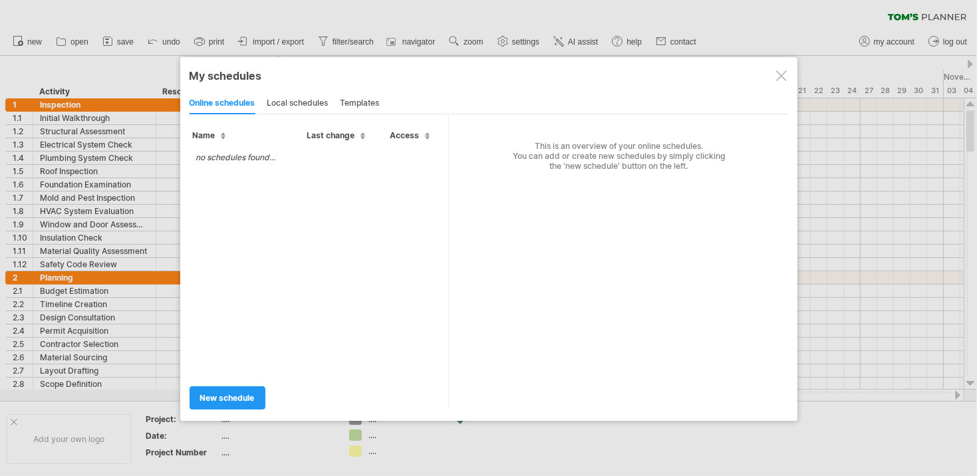
click at [307, 103] on div "local schedules" at bounding box center [297, 103] width 61 height 21
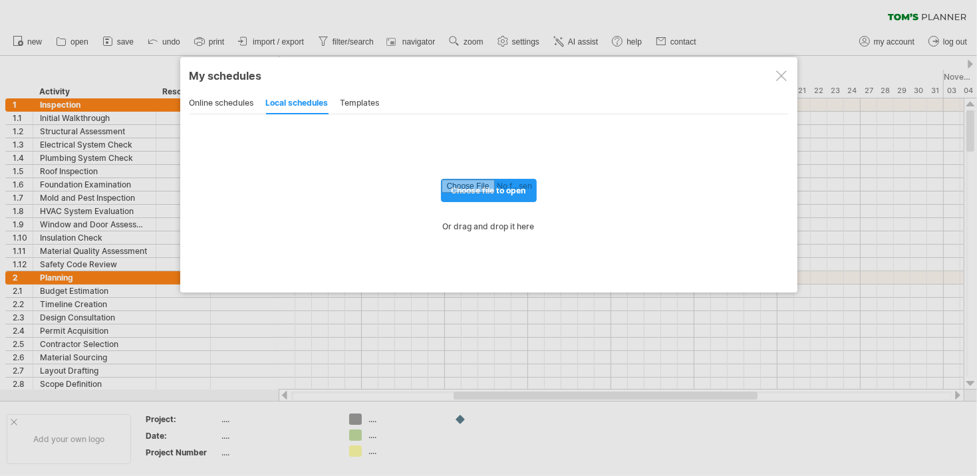
click at [370, 104] on div "templates" at bounding box center [360, 103] width 39 height 21
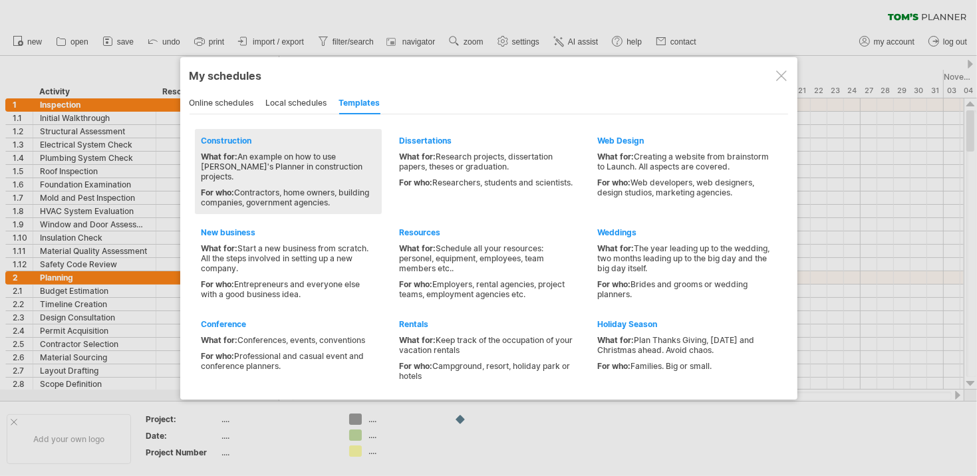
click at [249, 154] on div "What for: An example on how to use [PERSON_NAME]'s Planner in construction proj…" at bounding box center [289, 167] width 174 height 30
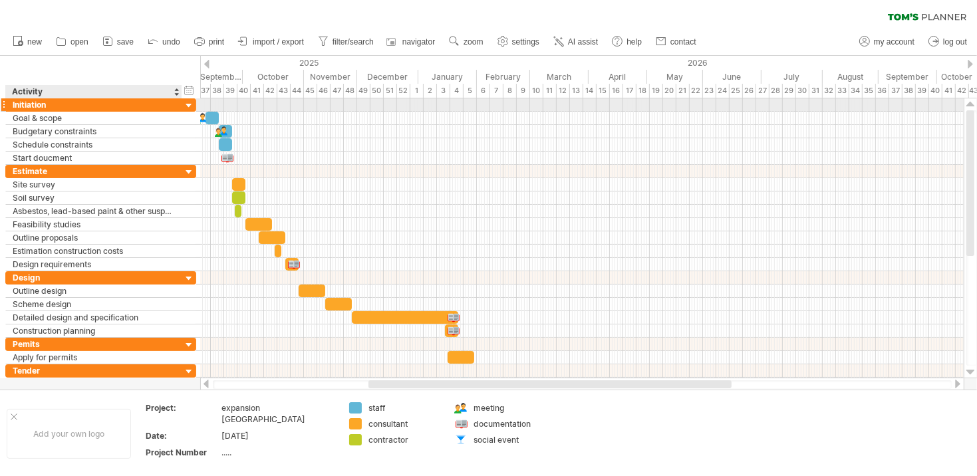
click at [188, 106] on div at bounding box center [189, 106] width 13 height 13
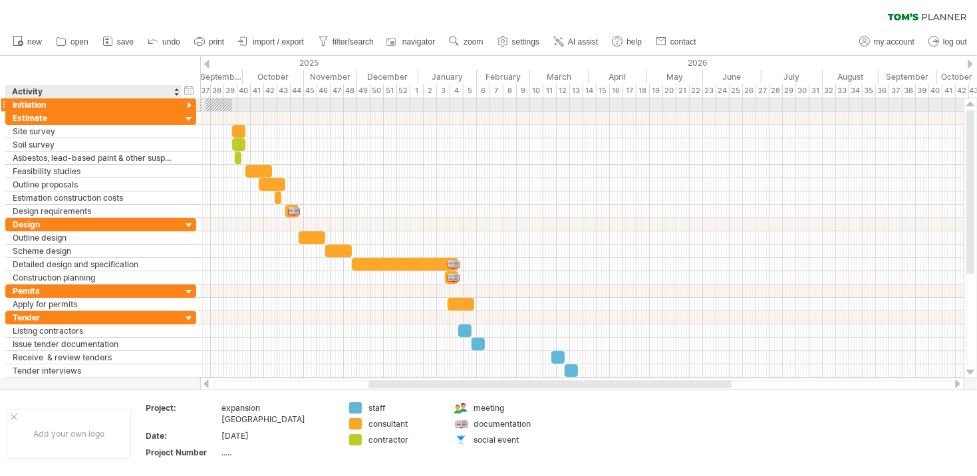
click at [188, 104] on div at bounding box center [189, 106] width 13 height 13
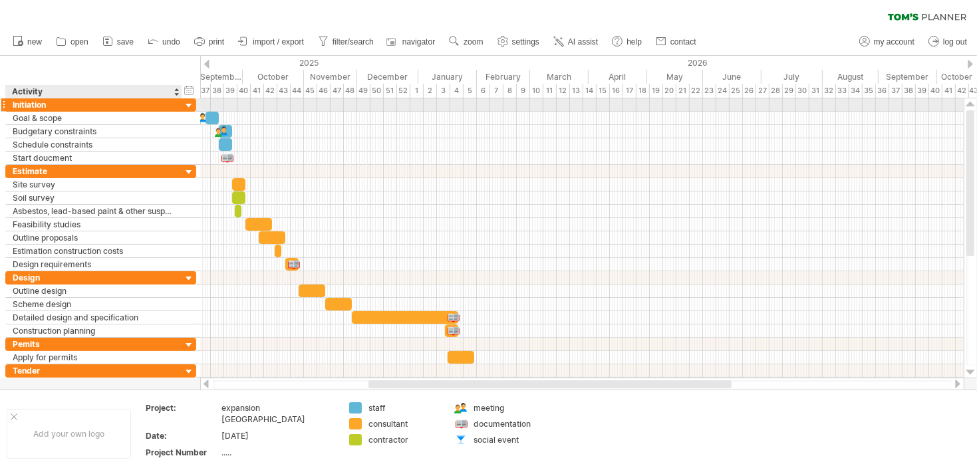
click at [188, 106] on div at bounding box center [189, 106] width 13 height 13
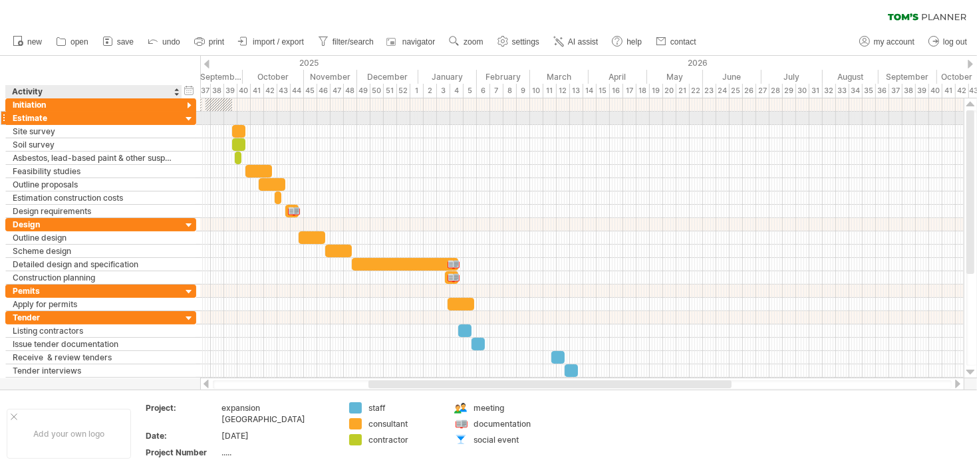
click at [188, 118] on div at bounding box center [189, 119] width 13 height 13
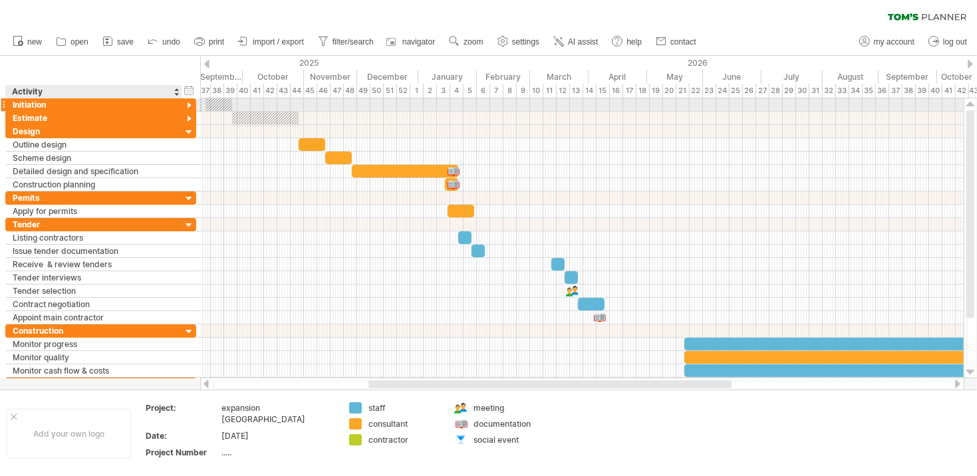
click at [187, 106] on div at bounding box center [189, 106] width 13 height 13
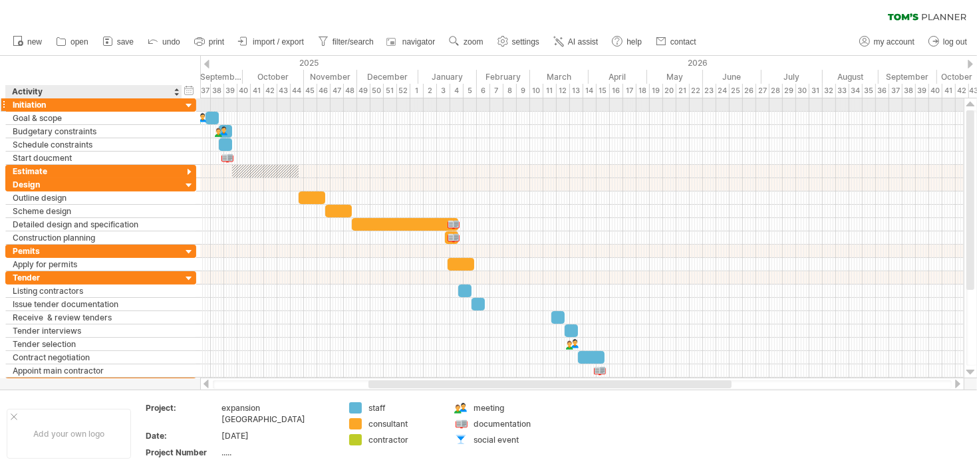
click at [187, 106] on div at bounding box center [189, 106] width 13 height 13
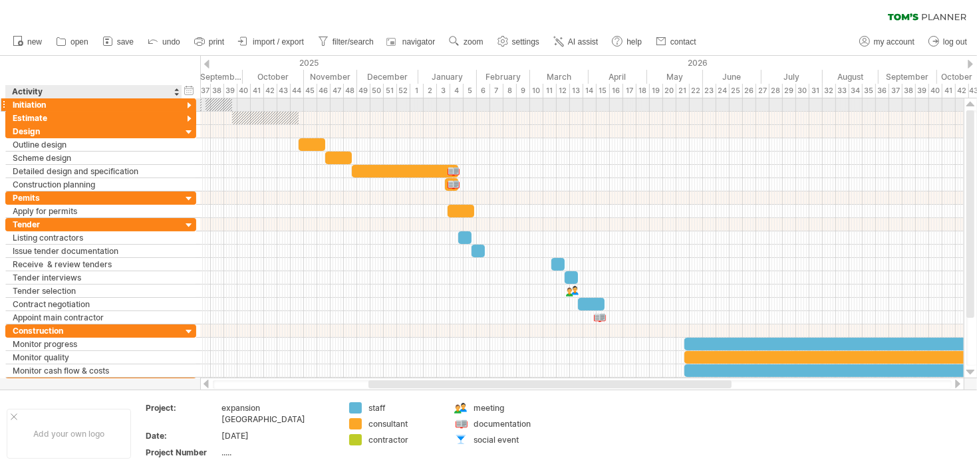
click at [187, 106] on div at bounding box center [189, 106] width 13 height 13
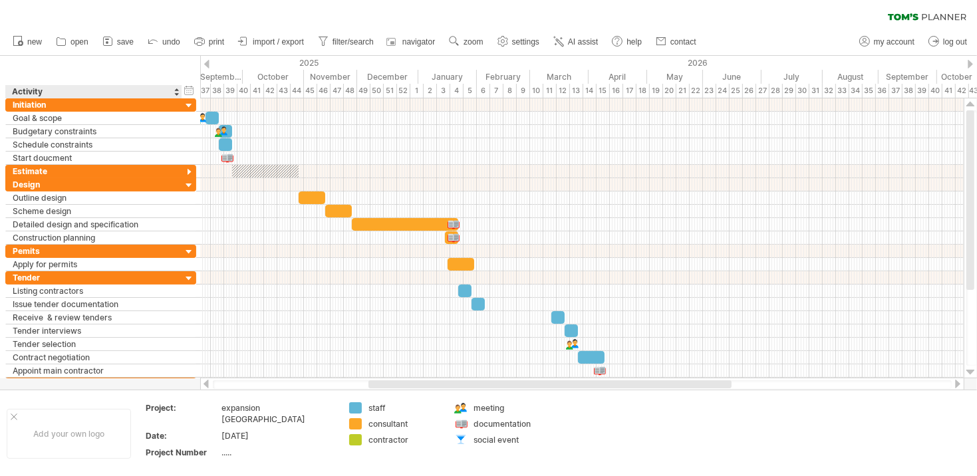
click at [118, 76] on div "hide start/end/duration show start/end/duration ******** Activity" at bounding box center [100, 77] width 200 height 43
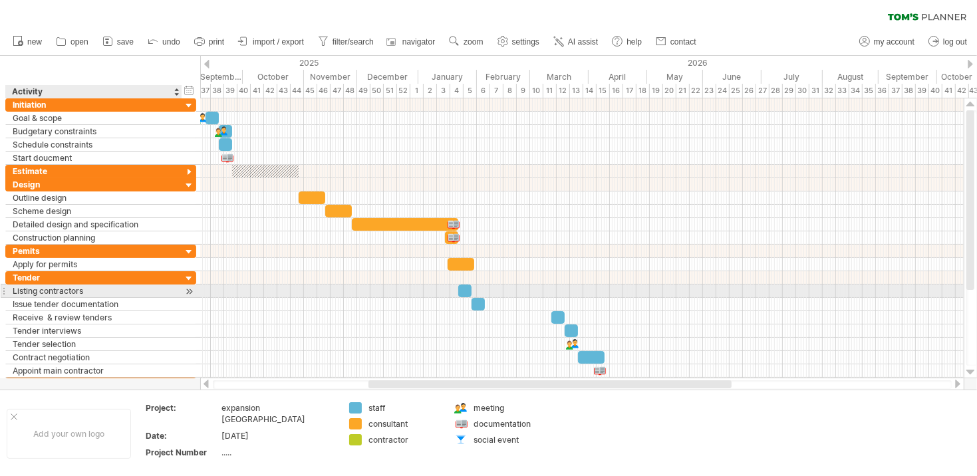
click at [186, 287] on div at bounding box center [189, 292] width 13 height 14
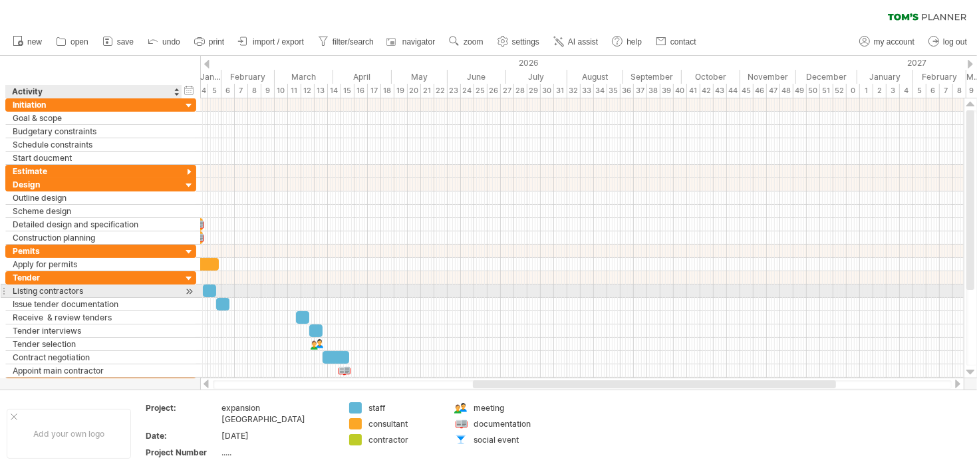
click at [186, 289] on div at bounding box center [189, 292] width 13 height 14
click at [188, 289] on div at bounding box center [189, 292] width 13 height 14
click at [209, 289] on div at bounding box center [209, 291] width 13 height 13
click at [210, 289] on div at bounding box center [209, 291] width 13 height 13
click at [210, 289] on div at bounding box center [210, 291] width 13 height 13
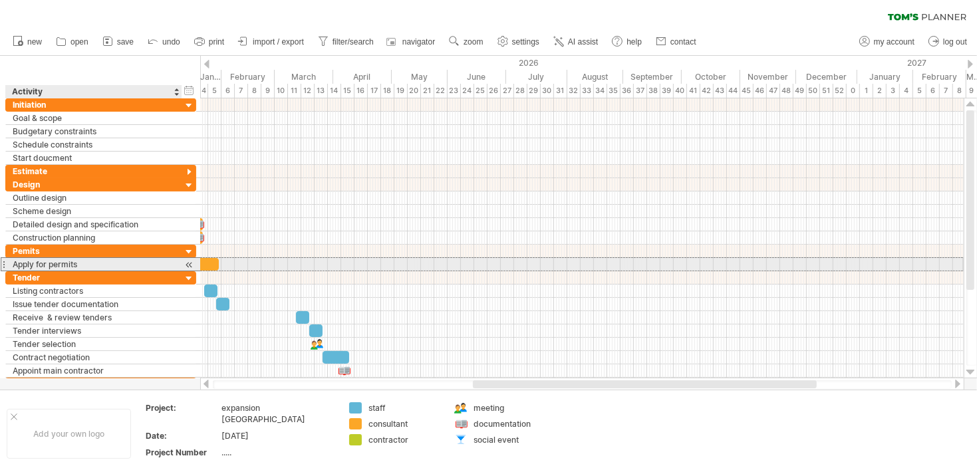
click at [70, 261] on div "Apply for permits" at bounding box center [94, 264] width 162 height 13
click at [190, 261] on div at bounding box center [189, 265] width 13 height 14
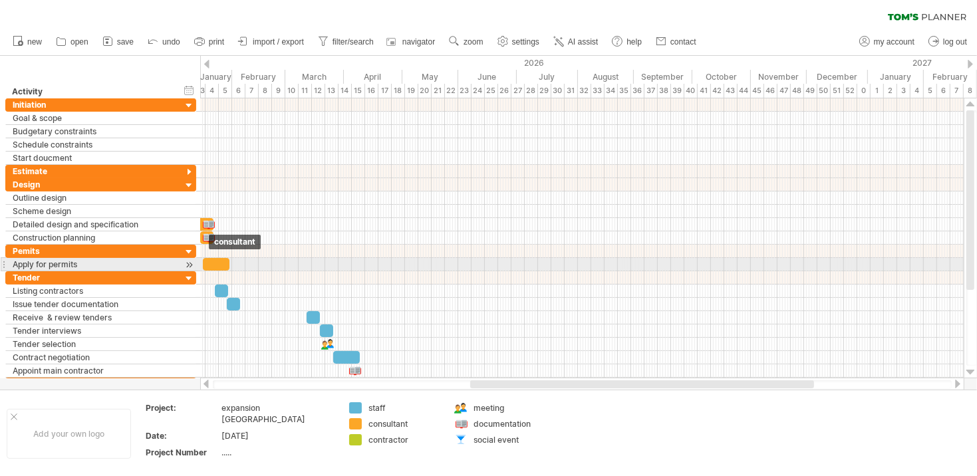
click at [216, 261] on div at bounding box center [216, 264] width 27 height 13
click at [213, 263] on div at bounding box center [216, 264] width 27 height 13
click at [212, 263] on div at bounding box center [216, 264] width 27 height 13
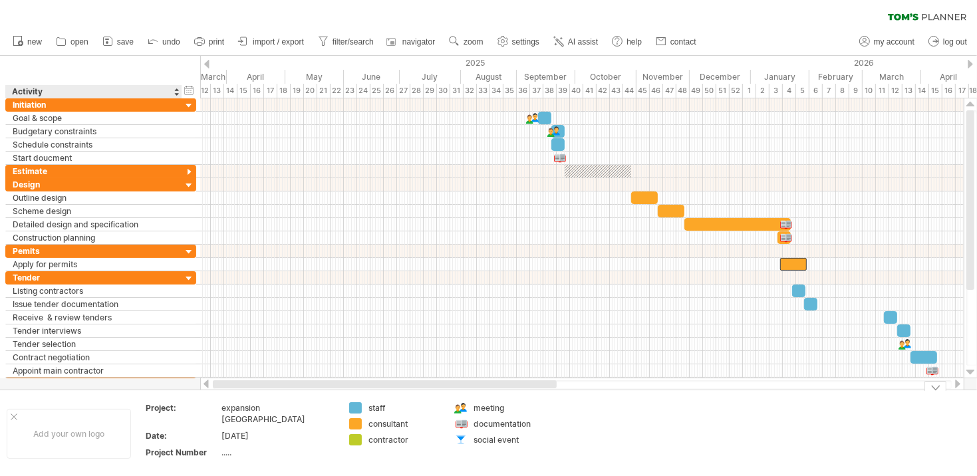
drag, startPoint x: 494, startPoint y: 385, endPoint x: 174, endPoint y: 396, distance: 319.5
click at [174, 396] on div "Trying to reach [DOMAIN_NAME] Connected again... 0% clear filter new" at bounding box center [488, 238] width 977 height 476
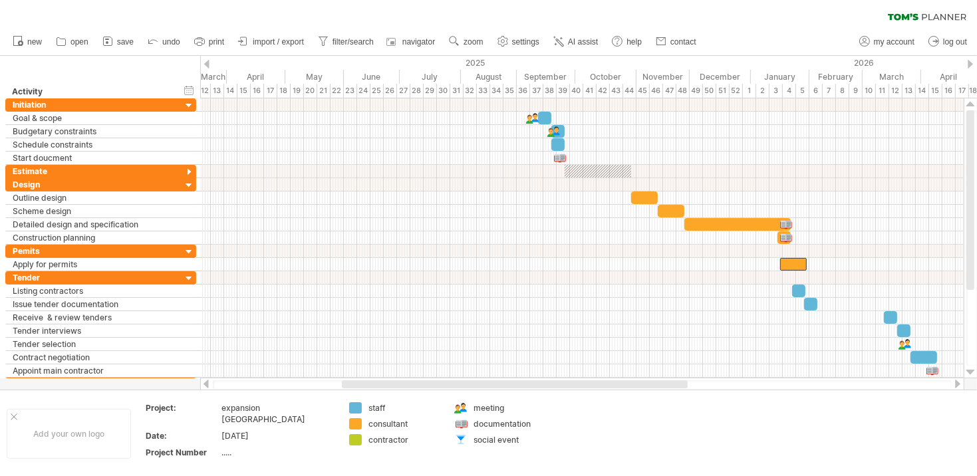
click at [206, 63] on div at bounding box center [206, 64] width 5 height 9
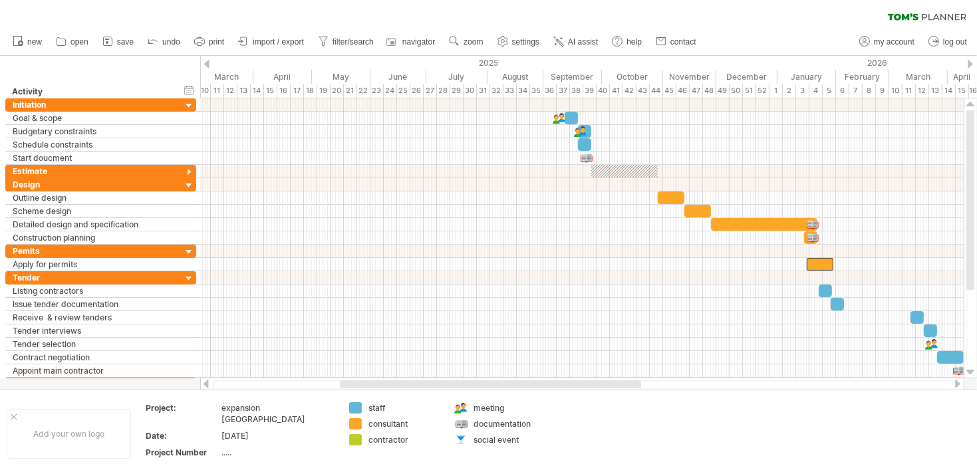
click at [969, 64] on div at bounding box center [970, 64] width 5 height 9
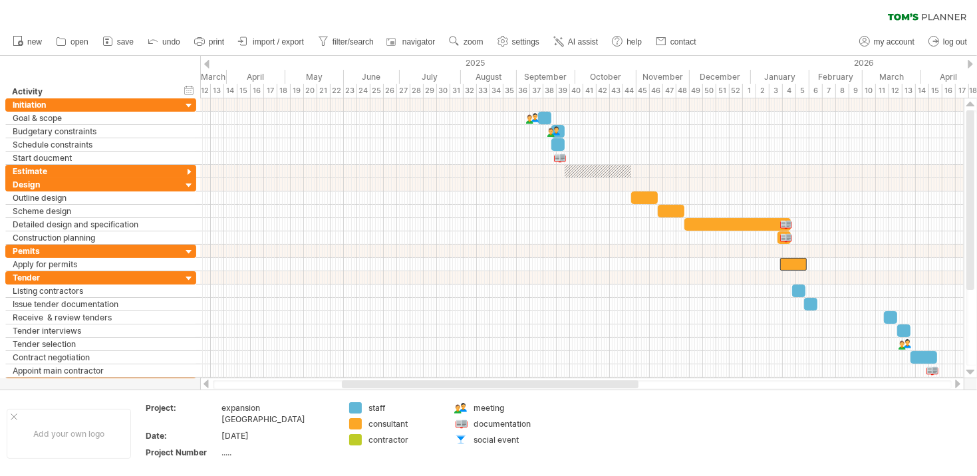
click at [969, 64] on div at bounding box center [970, 64] width 5 height 9
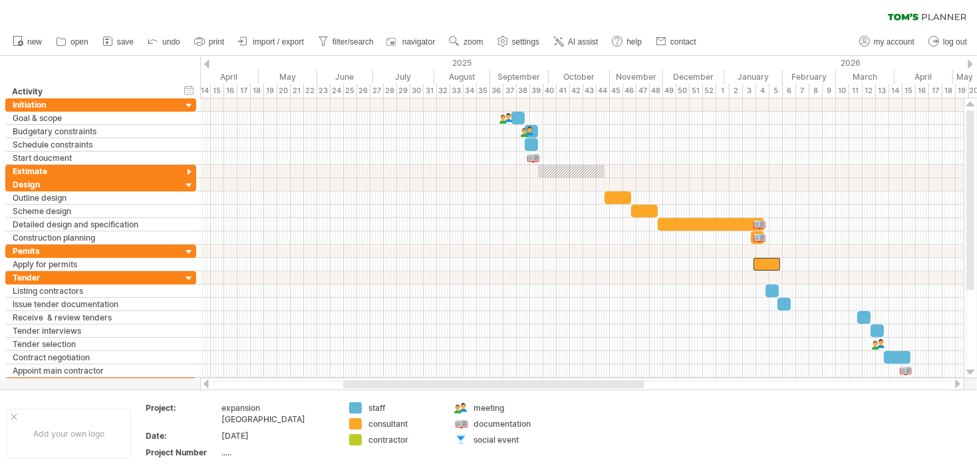
click at [969, 64] on div at bounding box center [970, 64] width 5 height 9
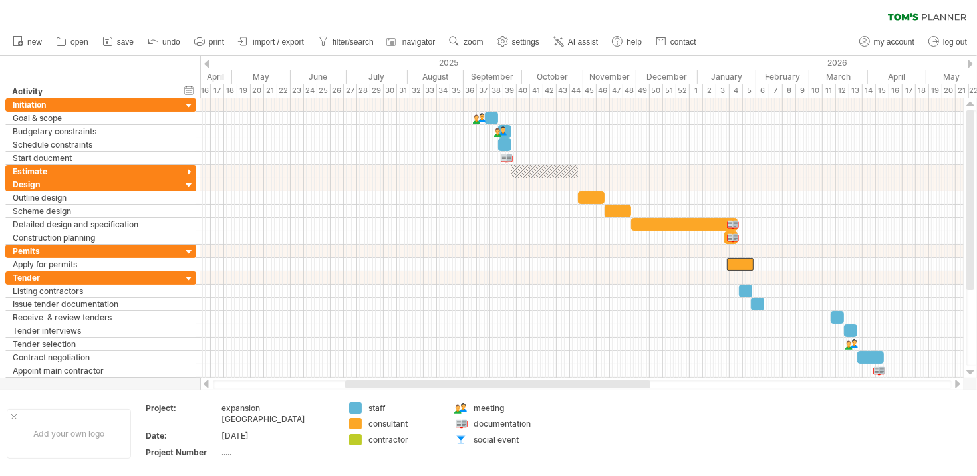
click at [969, 64] on div at bounding box center [970, 64] width 5 height 9
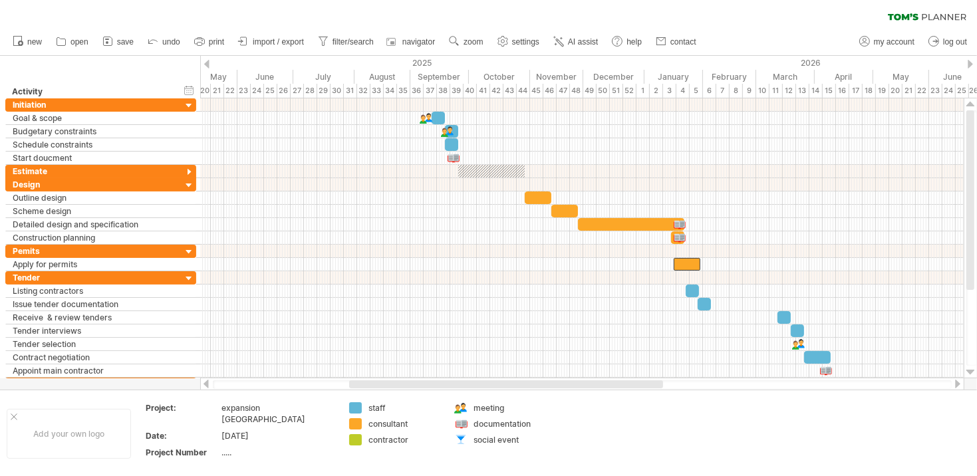
click at [969, 64] on div at bounding box center [970, 64] width 5 height 9
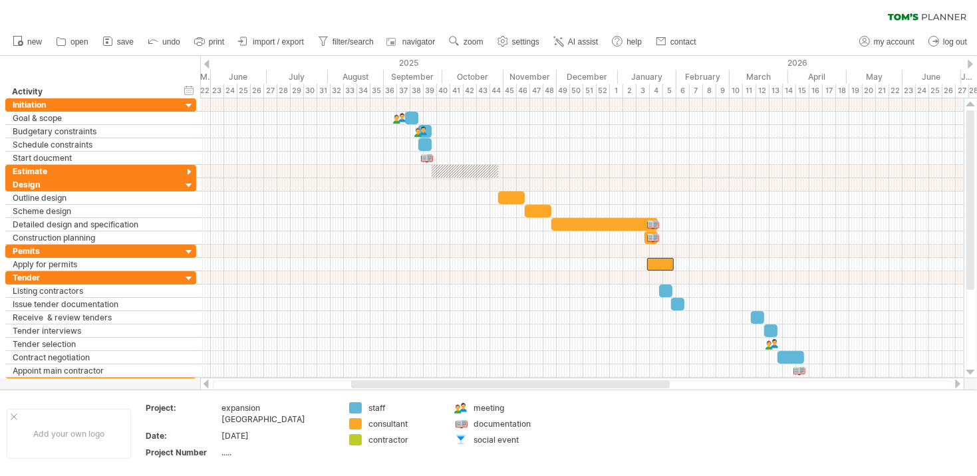
click at [969, 64] on div at bounding box center [970, 64] width 5 height 9
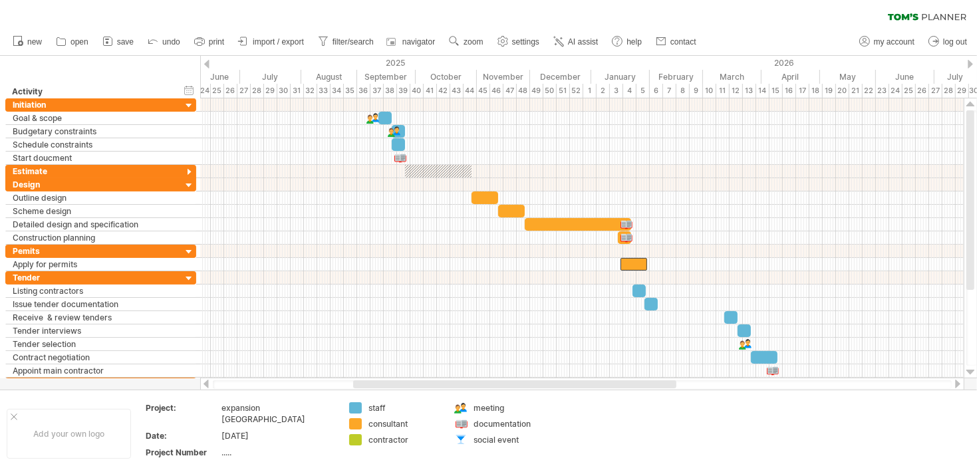
click at [969, 64] on div at bounding box center [970, 64] width 5 height 9
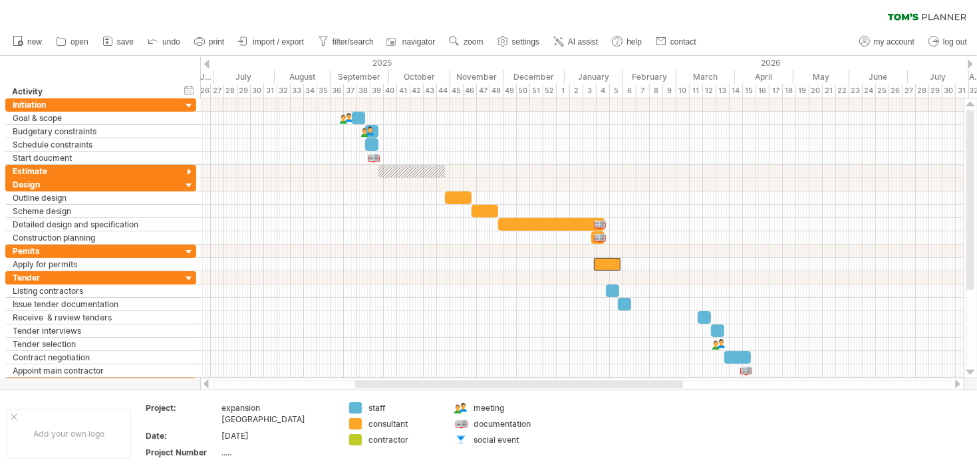
click at [969, 64] on div at bounding box center [970, 64] width 5 height 9
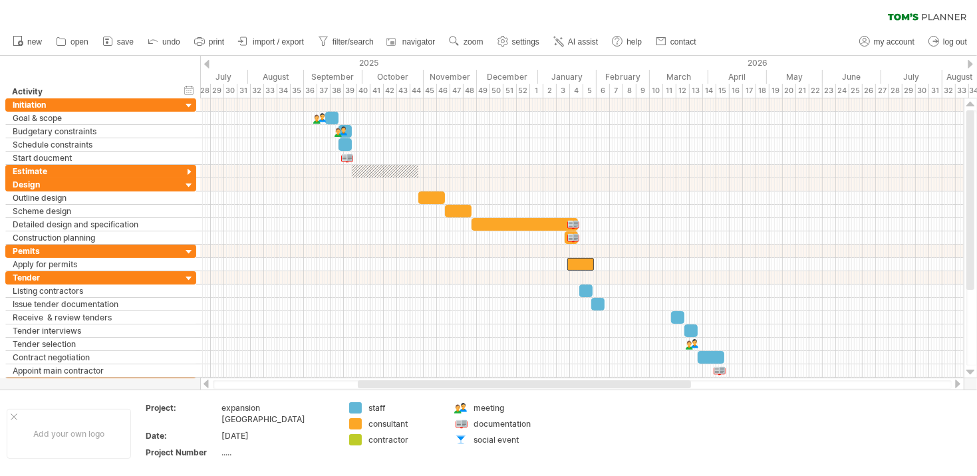
click at [969, 64] on div at bounding box center [970, 64] width 5 height 9
click at [970, 63] on div at bounding box center [970, 64] width 5 height 9
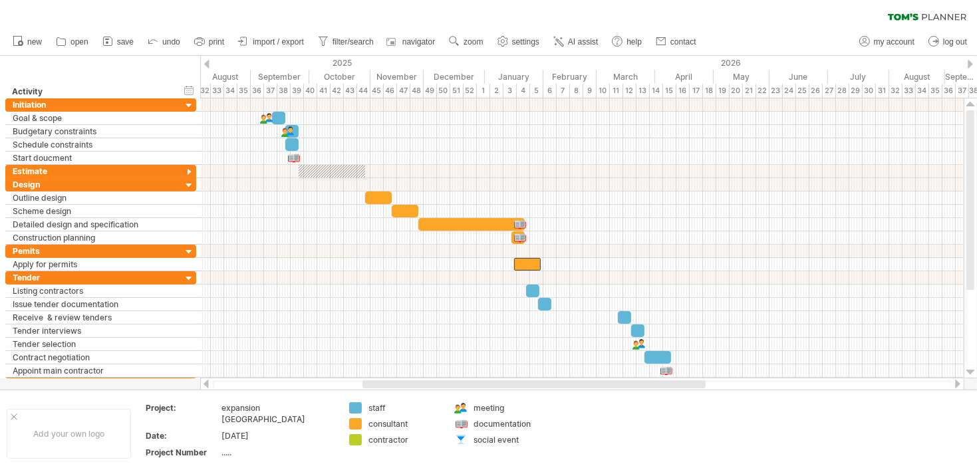
click at [971, 63] on div at bounding box center [970, 64] width 5 height 9
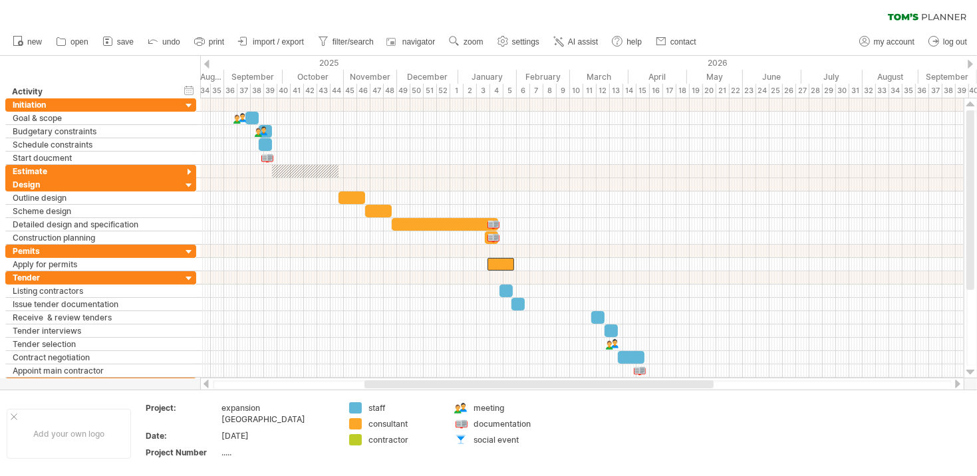
click at [971, 63] on div at bounding box center [970, 64] width 5 height 9
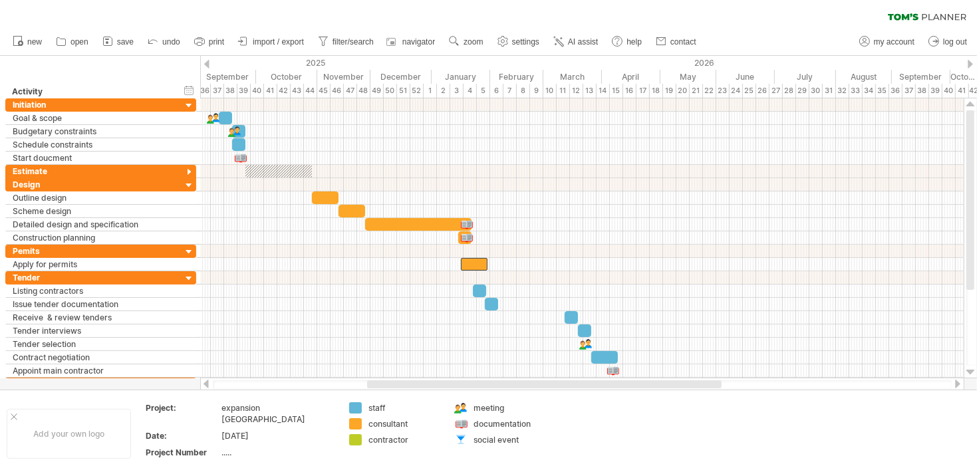
click at [208, 62] on div at bounding box center [206, 64] width 5 height 9
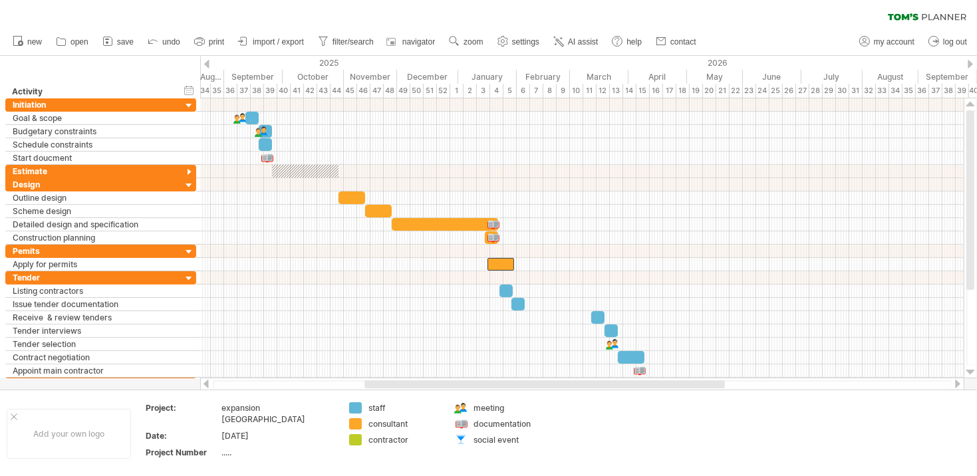
click at [210, 62] on div "Trying to reach [DOMAIN_NAME] Connected again... 0% clear filter new" at bounding box center [488, 238] width 977 height 476
click at [210, 62] on div "2025" at bounding box center [111, 63] width 695 height 14
click at [210, 67] on div "2025" at bounding box center [111, 63] width 695 height 14
click at [207, 63] on div at bounding box center [206, 64] width 5 height 9
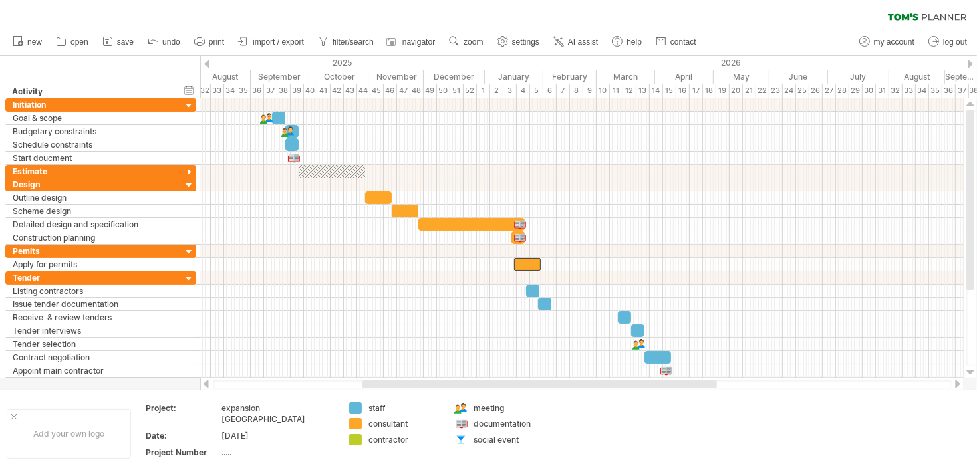
click at [208, 63] on div at bounding box center [206, 64] width 5 height 9
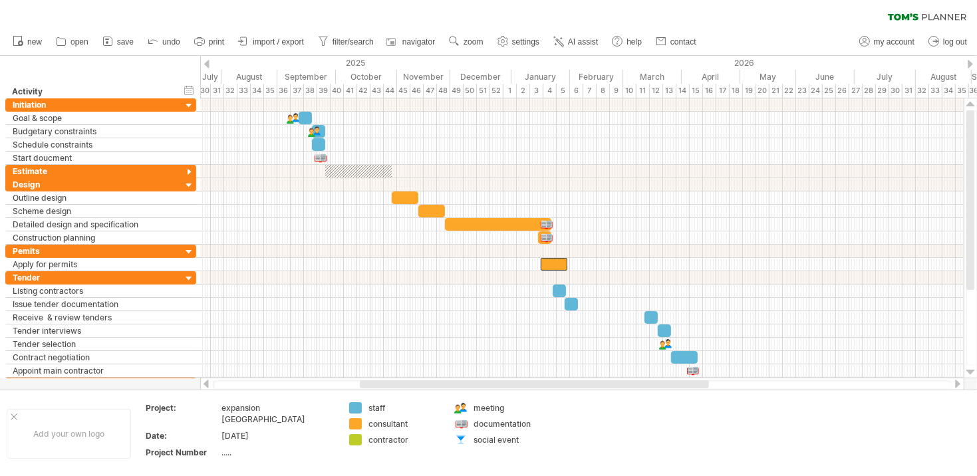
click at [970, 66] on div at bounding box center [970, 64] width 5 height 9
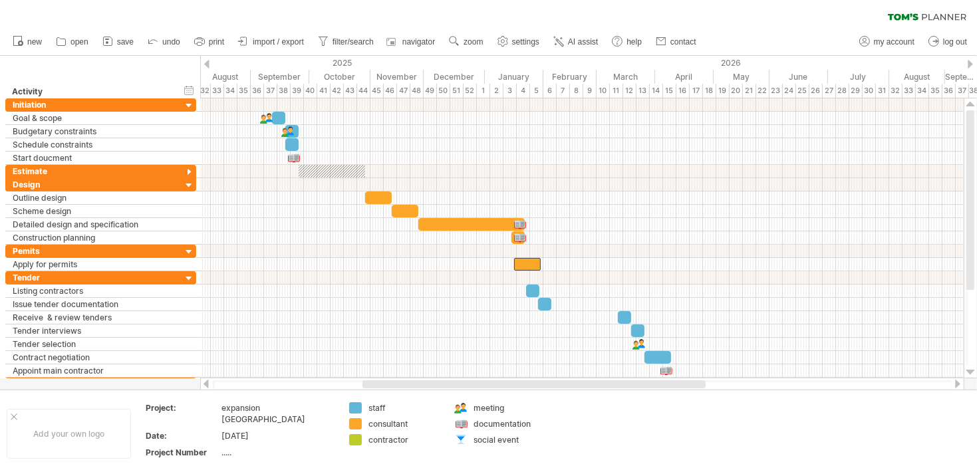
click at [970, 65] on div at bounding box center [970, 64] width 5 height 9
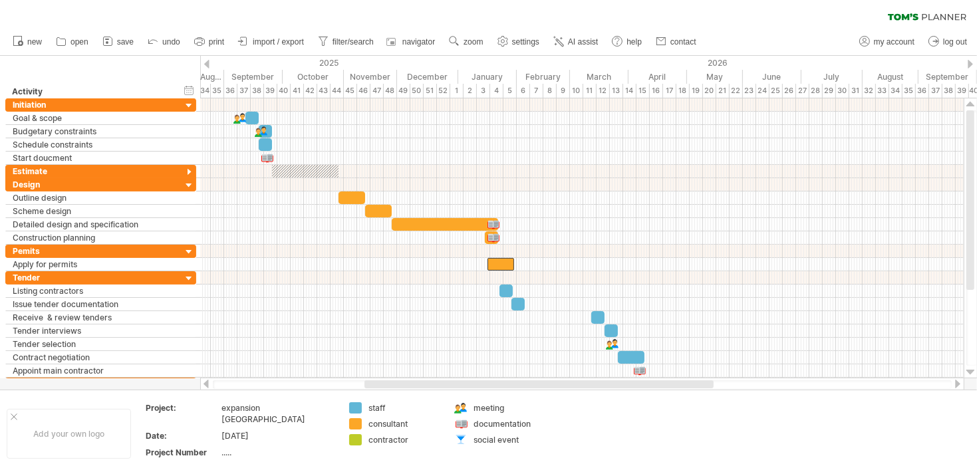
click at [970, 65] on div at bounding box center [970, 64] width 5 height 9
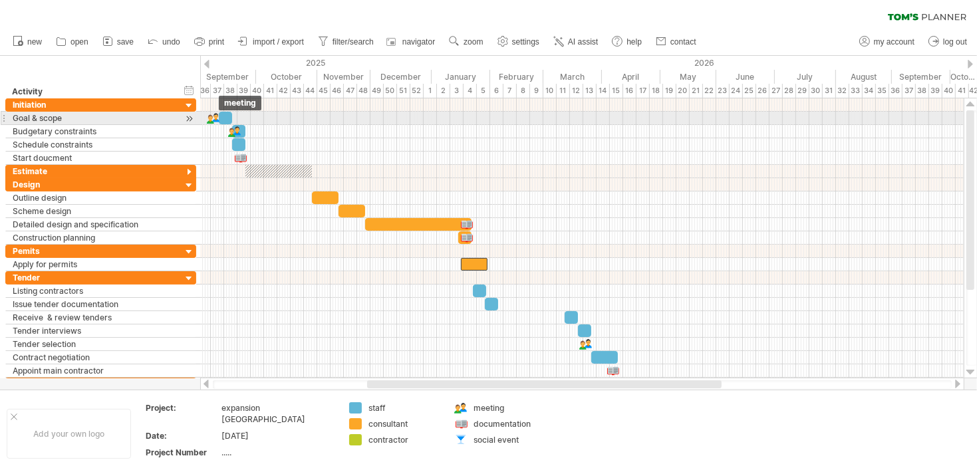
click at [212, 118] on div at bounding box center [213, 118] width 13 height 13
click at [224, 118] on div at bounding box center [225, 118] width 13 height 13
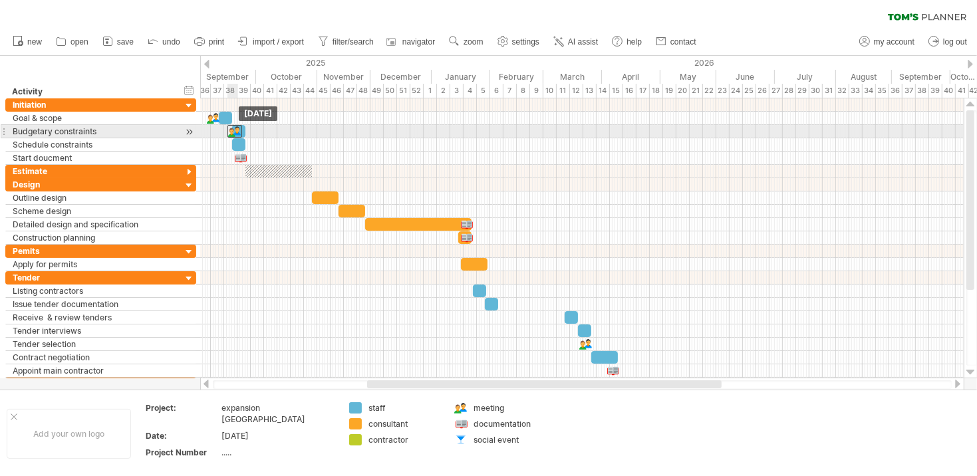
click at [237, 132] on div at bounding box center [235, 131] width 15 height 13
click at [238, 132] on div at bounding box center [235, 131] width 15 height 13
click at [238, 131] on div at bounding box center [235, 131] width 15 height 13
click at [232, 130] on div at bounding box center [235, 131] width 15 height 13
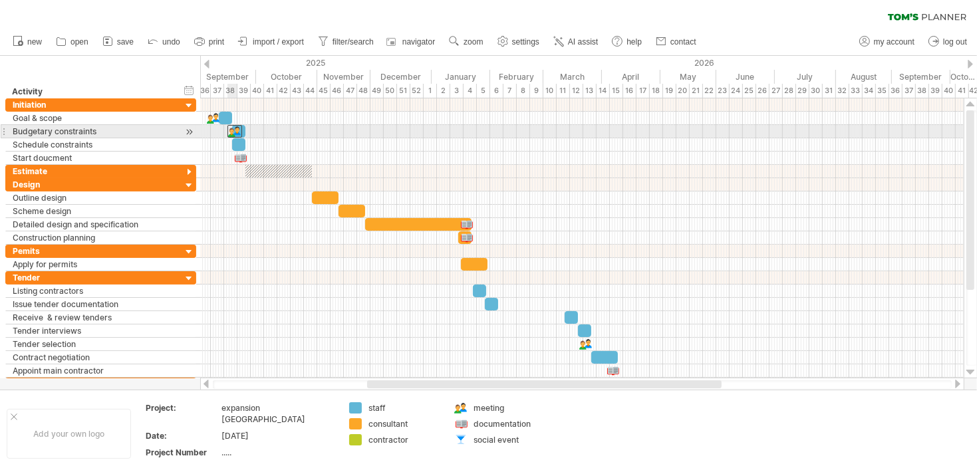
click at [232, 130] on div at bounding box center [235, 131] width 15 height 13
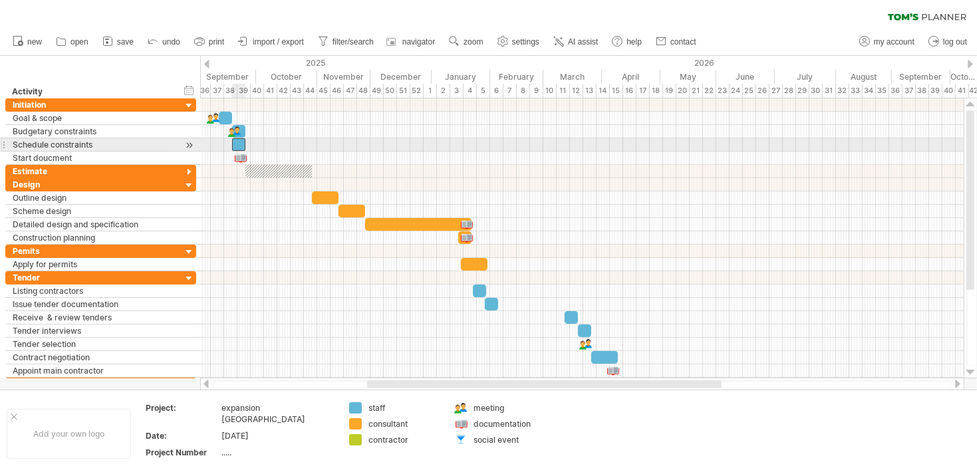
click at [239, 145] on div at bounding box center [238, 144] width 13 height 13
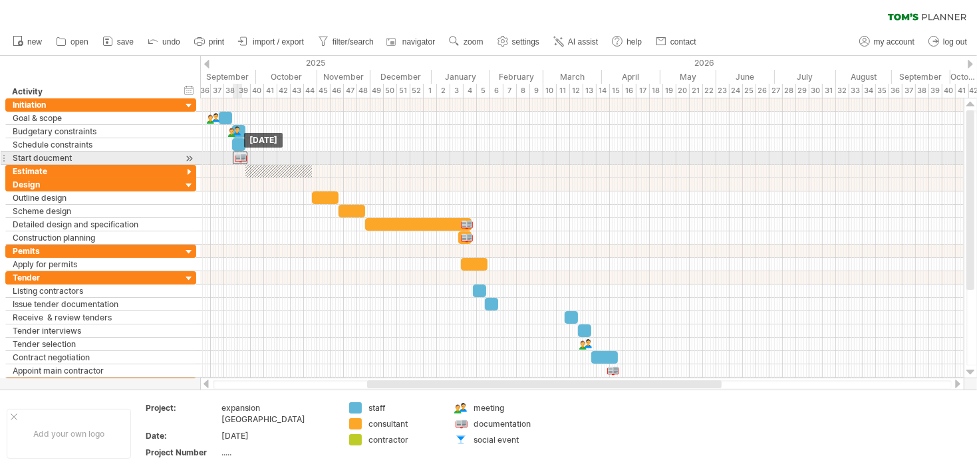
click at [239, 159] on div at bounding box center [240, 158] width 15 height 13
click at [239, 158] on div at bounding box center [240, 158] width 15 height 13
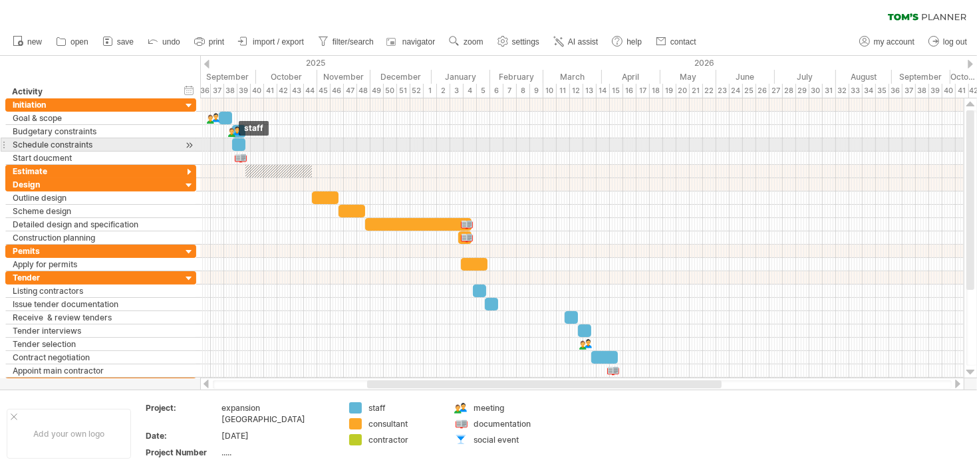
click at [239, 142] on div at bounding box center [238, 144] width 13 height 13
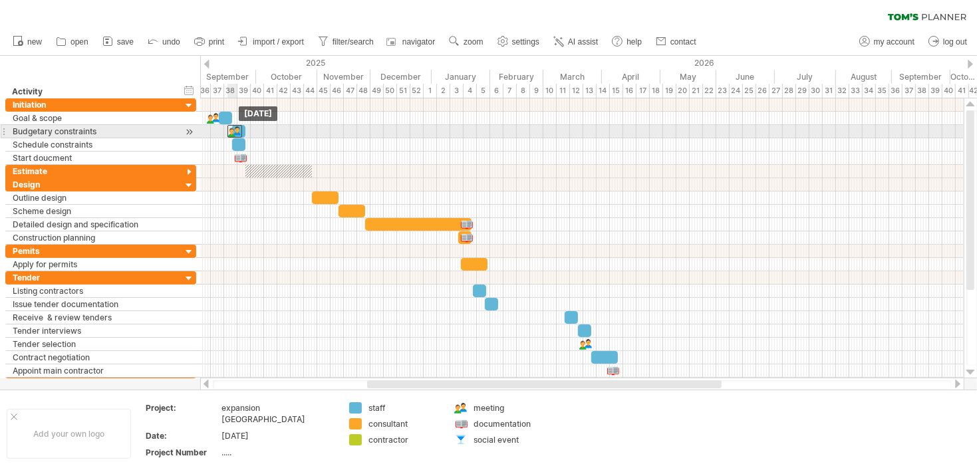
click at [238, 130] on div at bounding box center [235, 131] width 15 height 13
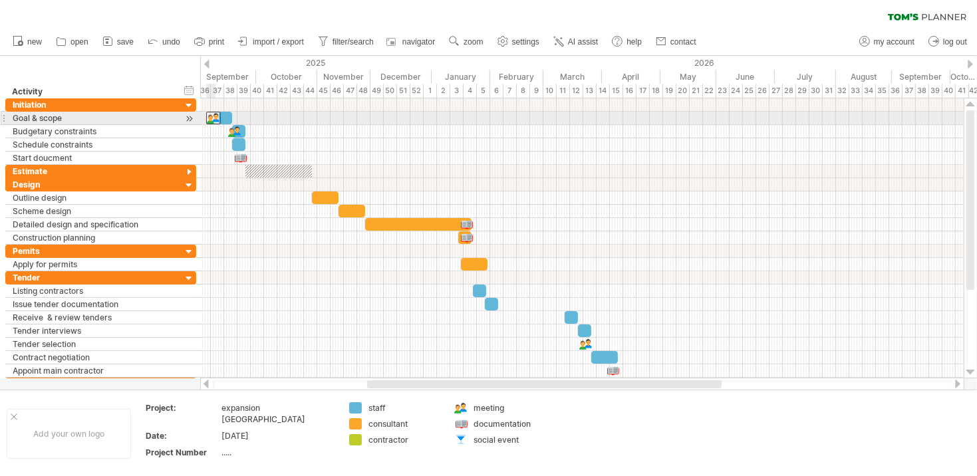
click at [212, 117] on div at bounding box center [213, 118] width 15 height 13
click at [226, 119] on div at bounding box center [225, 118] width 13 height 13
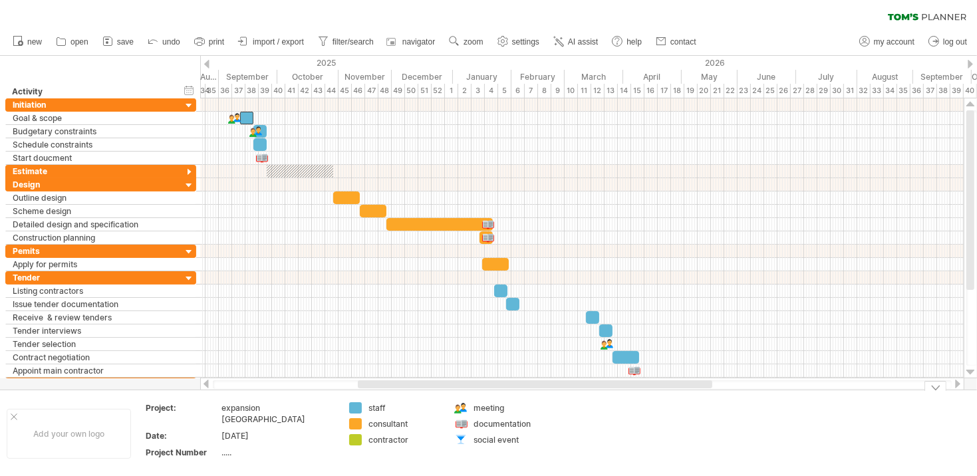
drag, startPoint x: 685, startPoint y: 383, endPoint x: 675, endPoint y: 396, distance: 15.7
click at [675, 396] on div "Trying to reach [DOMAIN_NAME] Connected again... 0% clear filter new" at bounding box center [488, 238] width 977 height 476
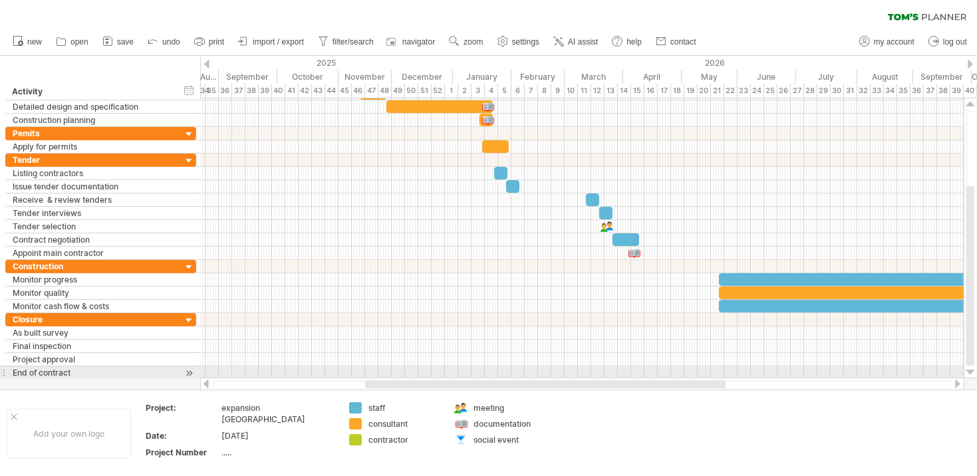
drag, startPoint x: 971, startPoint y: 251, endPoint x: 969, endPoint y: 370, distance: 119.1
click at [969, 370] on div at bounding box center [971, 238] width 14 height 280
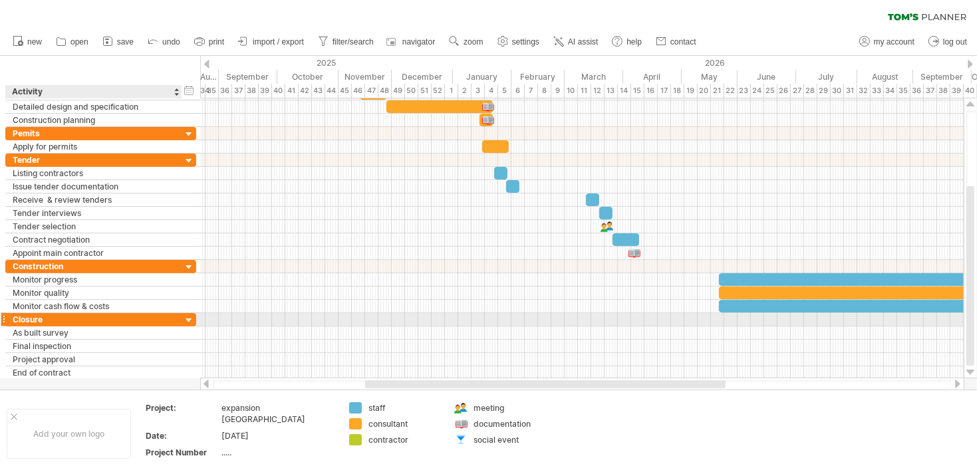
click at [188, 319] on div at bounding box center [189, 321] width 13 height 13
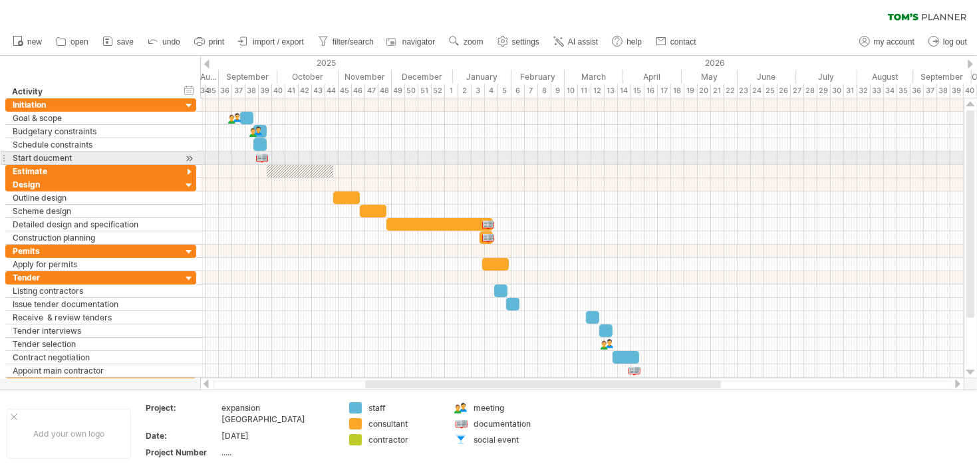
drag, startPoint x: 970, startPoint y: 317, endPoint x: 971, endPoint y: 164, distance: 153.7
click at [971, 164] on div at bounding box center [971, 214] width 8 height 208
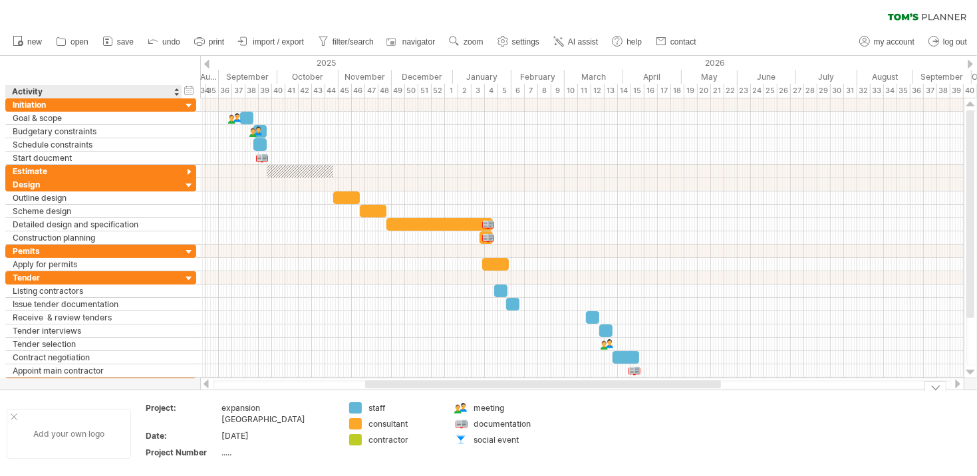
click at [13, 416] on div at bounding box center [14, 417] width 7 height 7
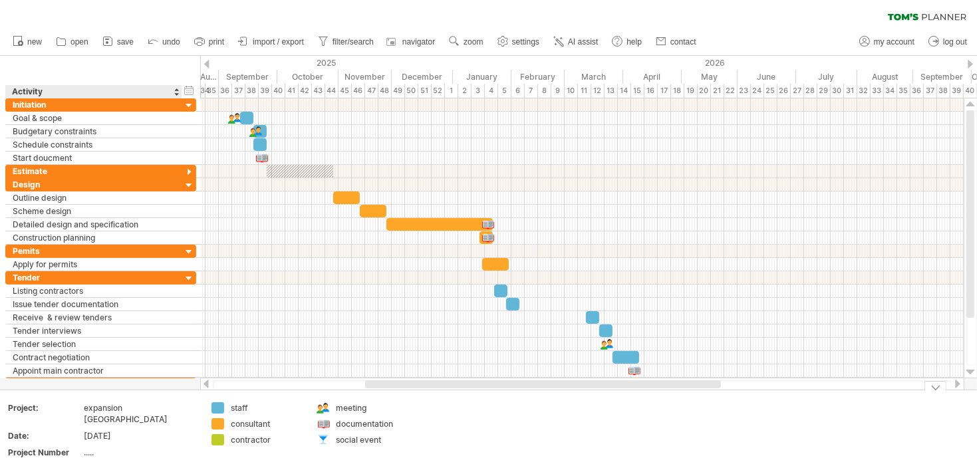
click at [124, 414] on div "expansion [GEOGRAPHIC_DATA]" at bounding box center [140, 413] width 112 height 23
type input "*"
type input "**********"
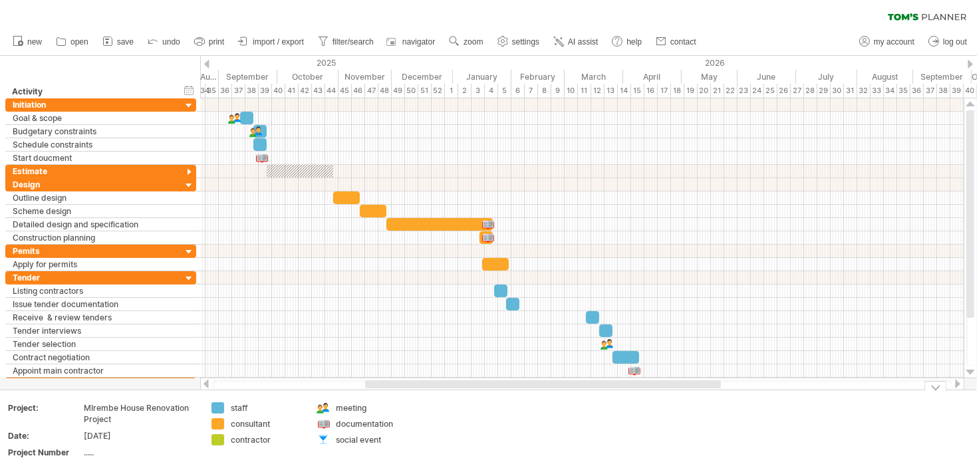
click at [403, 460] on td "meeting documentation social event" at bounding box center [362, 433] width 105 height 63
click at [216, 408] on div "Trying to reach [DOMAIN_NAME] Connected again... 0% clear filter new" at bounding box center [488, 238] width 977 height 476
click at [354, 407] on div "meeting" at bounding box center [372, 407] width 73 height 11
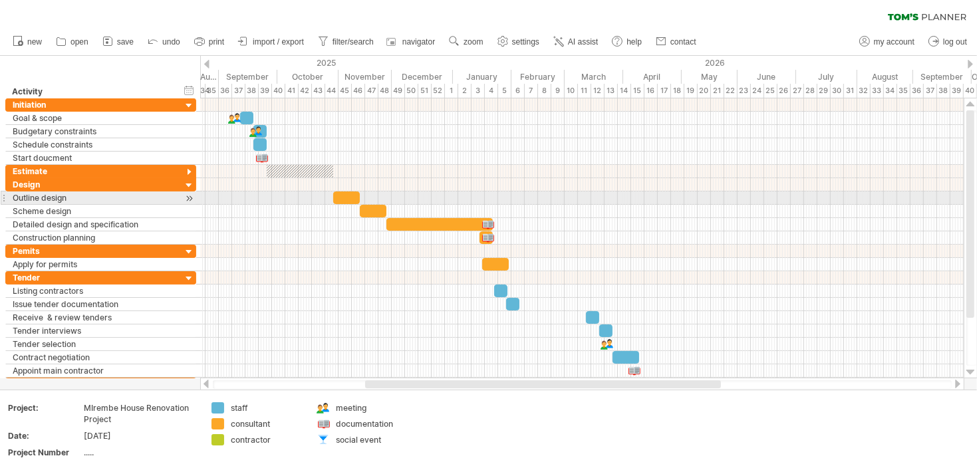
click at [226, 202] on div at bounding box center [582, 198] width 764 height 13
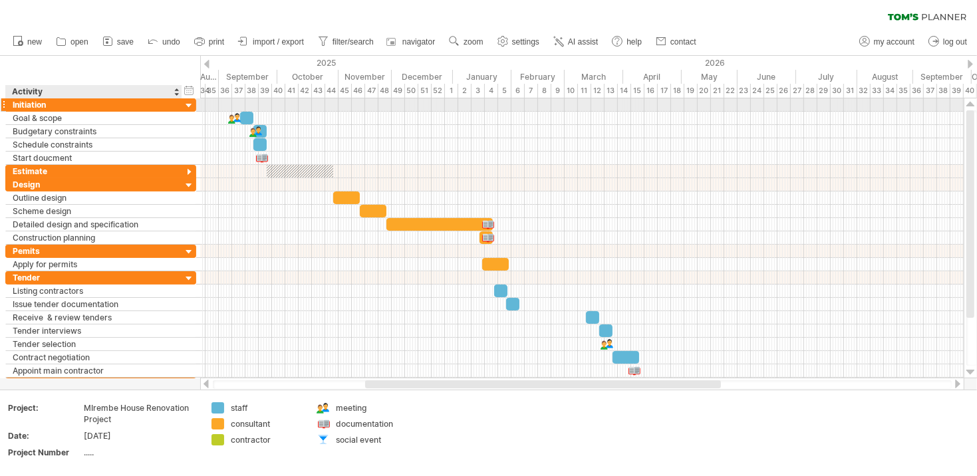
click at [187, 106] on div at bounding box center [189, 106] width 13 height 13
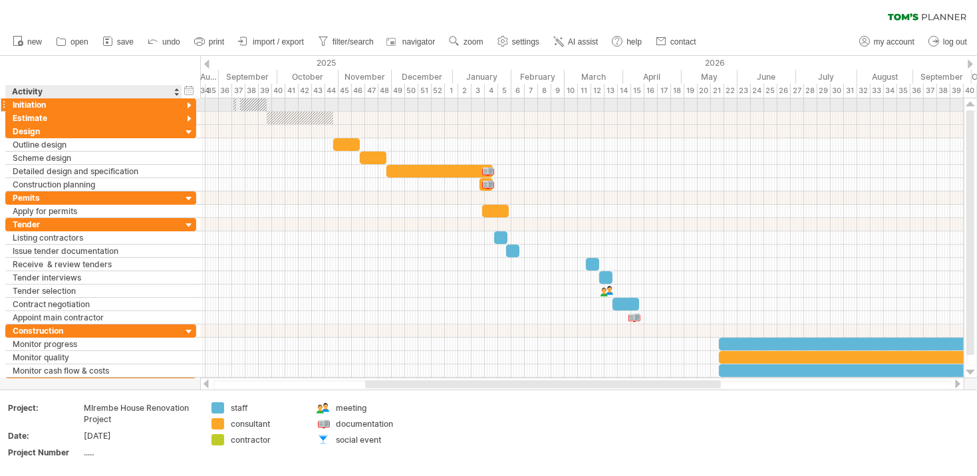
click at [188, 104] on div at bounding box center [189, 106] width 13 height 13
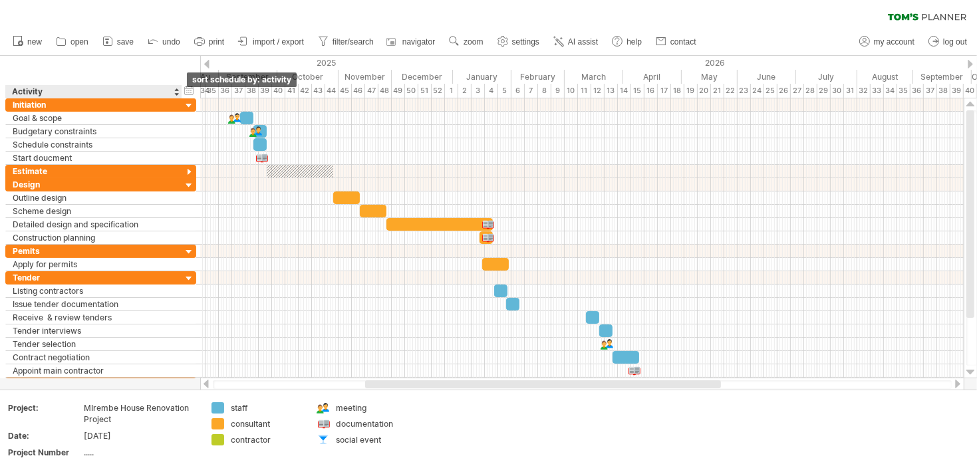
click at [176, 89] on div at bounding box center [176, 91] width 5 height 13
click at [177, 88] on div at bounding box center [176, 91] width 5 height 13
click at [176, 94] on div at bounding box center [176, 91] width 5 height 13
click at [65, 89] on div "Activity" at bounding box center [93, 91] width 162 height 13
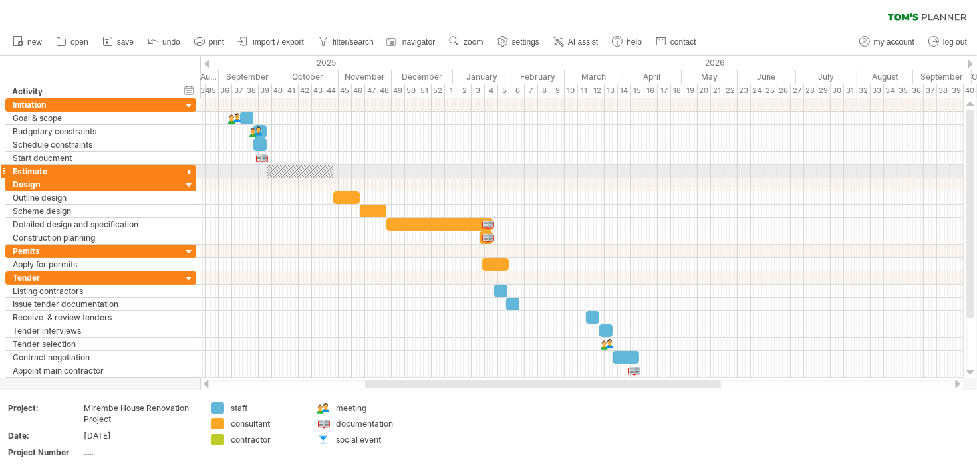
click at [189, 170] on div at bounding box center [189, 172] width 13 height 13
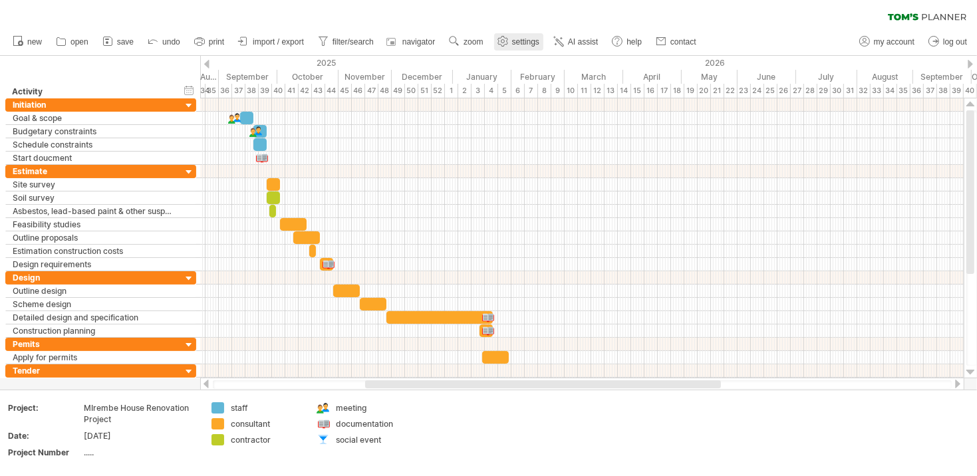
click at [533, 40] on span "settings" at bounding box center [525, 41] width 27 height 9
select select "*"
select select "**"
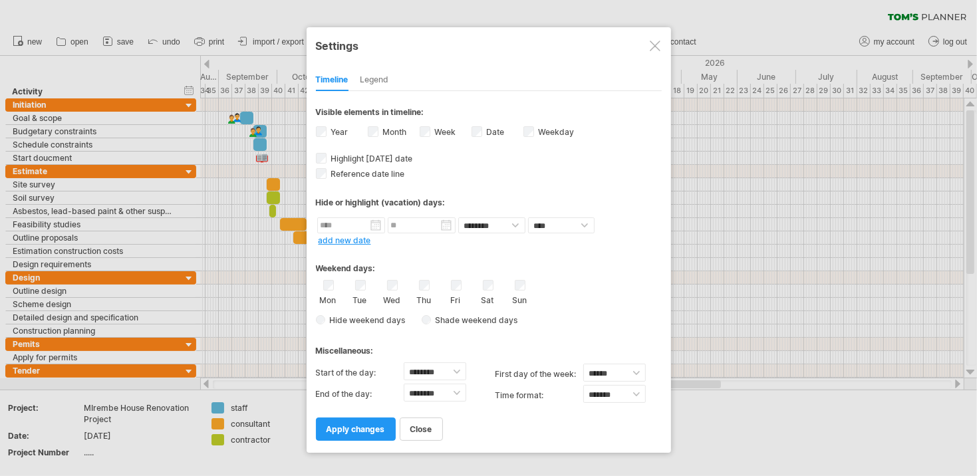
click at [654, 46] on div at bounding box center [655, 46] width 11 height 11
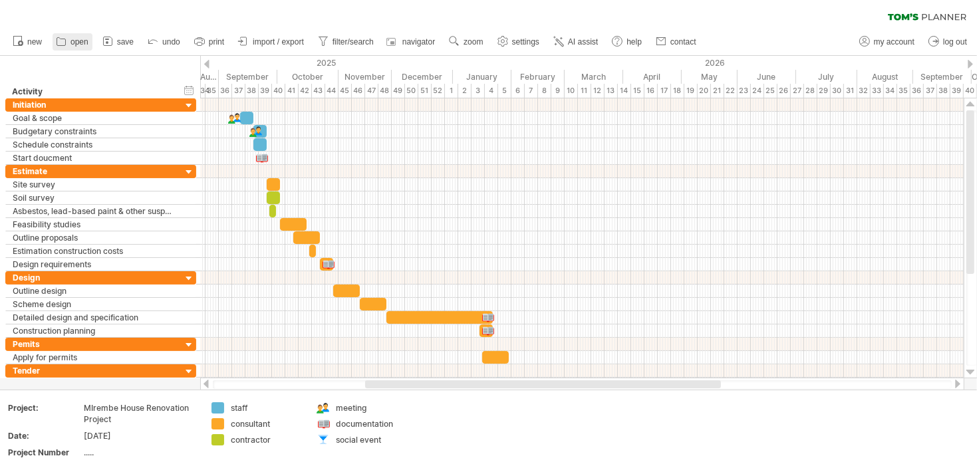
click at [75, 43] on span "open" at bounding box center [80, 41] width 18 height 9
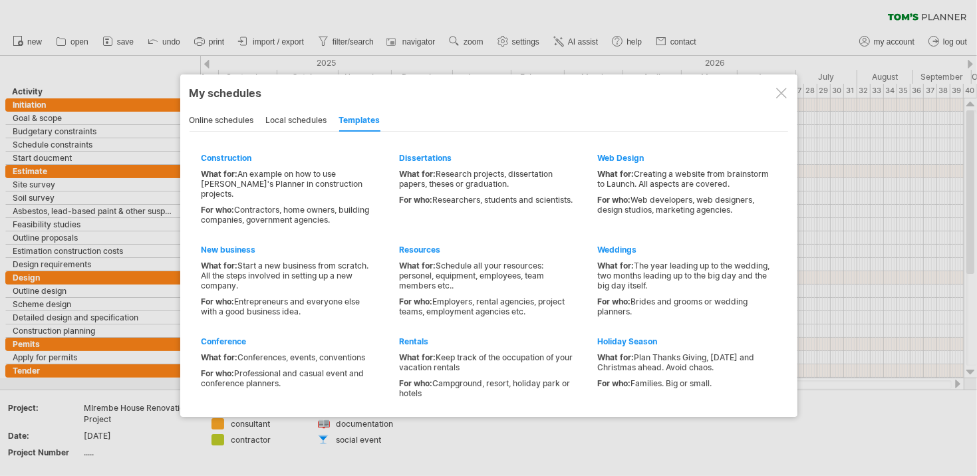
click at [230, 120] on div "online schedules" at bounding box center [222, 120] width 65 height 21
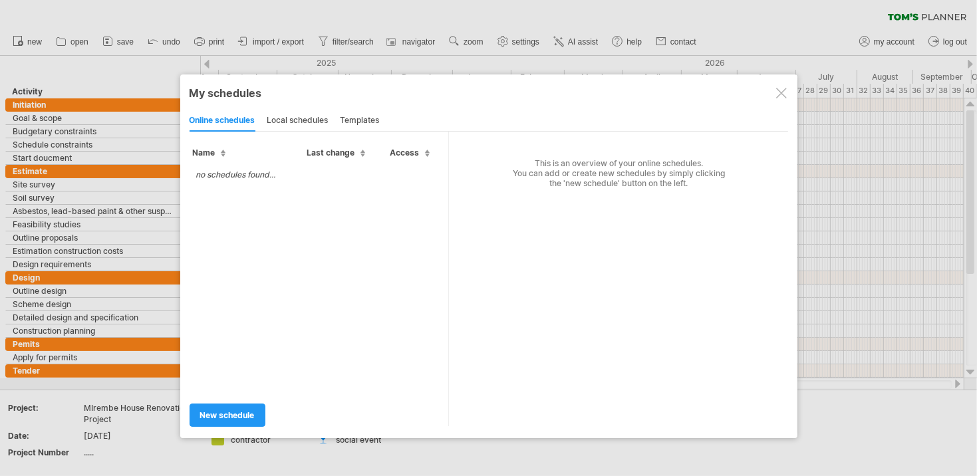
click at [290, 117] on div "local schedules" at bounding box center [297, 120] width 61 height 21
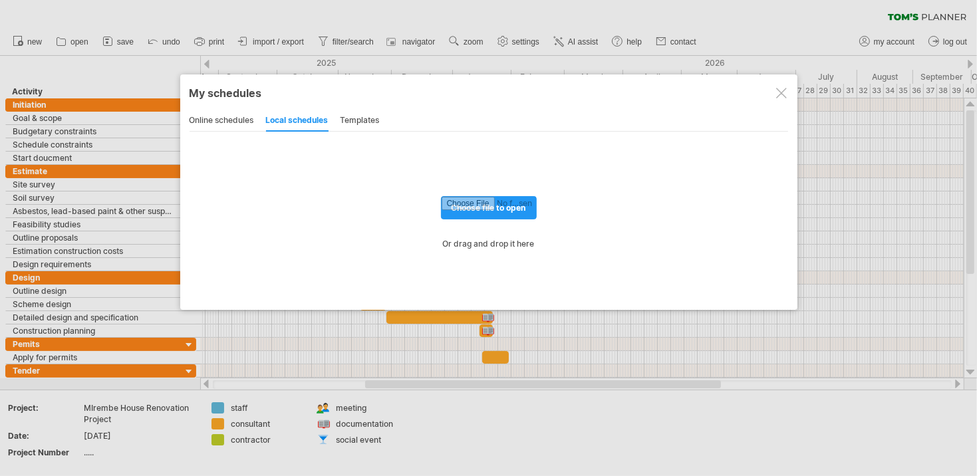
click at [366, 120] on div "templates" at bounding box center [360, 120] width 39 height 21
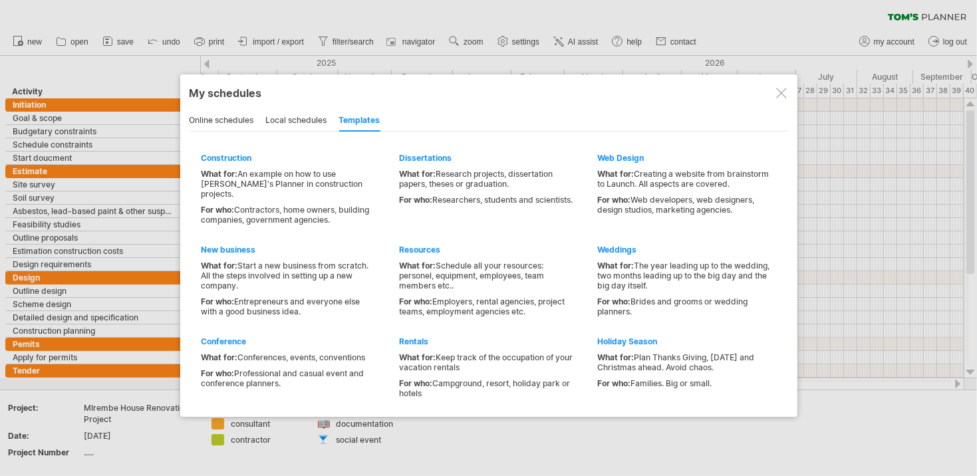
click at [776, 94] on div at bounding box center [781, 93] width 11 height 11
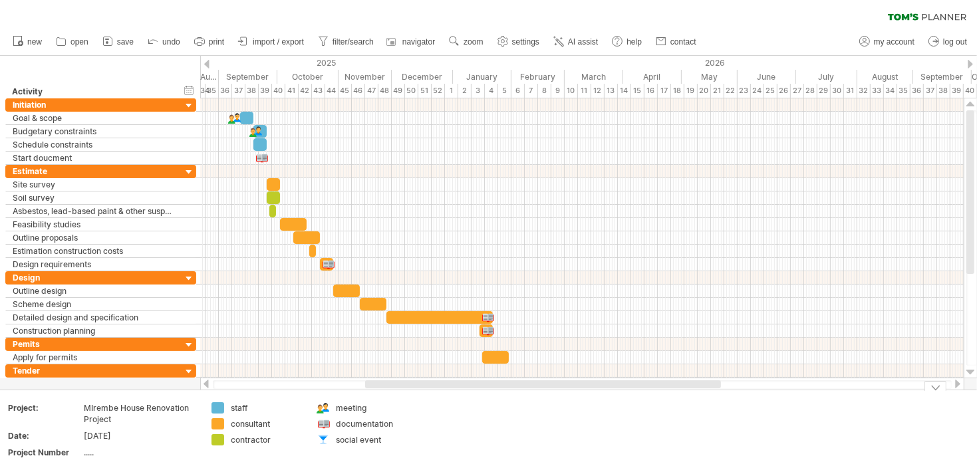
click at [939, 390] on div at bounding box center [936, 386] width 22 height 10
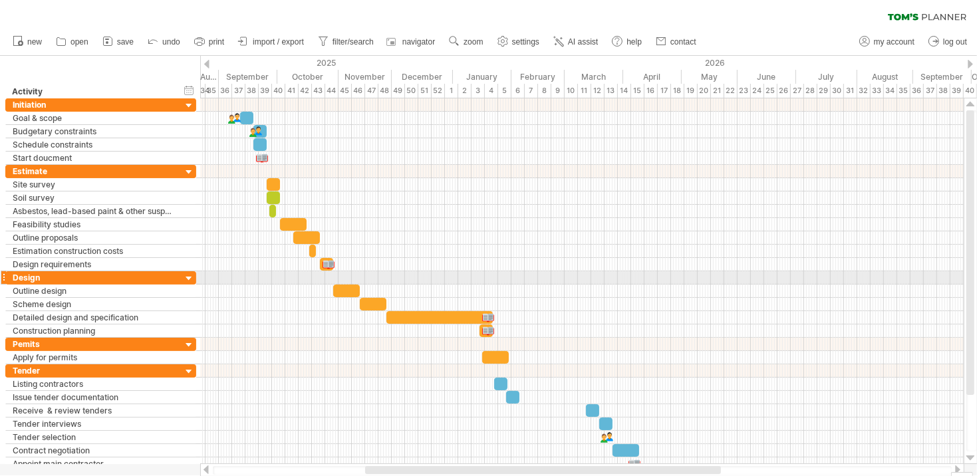
drag, startPoint x: 974, startPoint y: 326, endPoint x: 967, endPoint y: 277, distance: 49.8
click at [967, 277] on div at bounding box center [971, 252] width 8 height 285
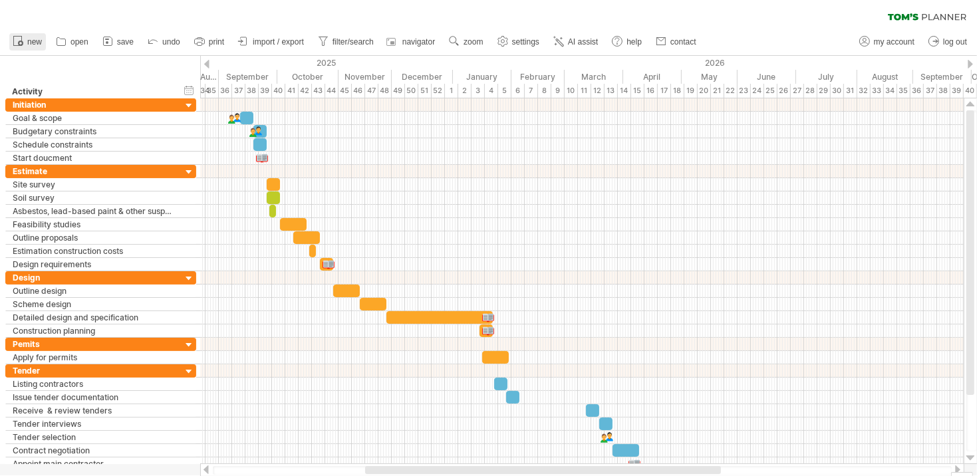
click at [35, 42] on span "new" at bounding box center [34, 41] width 15 height 9
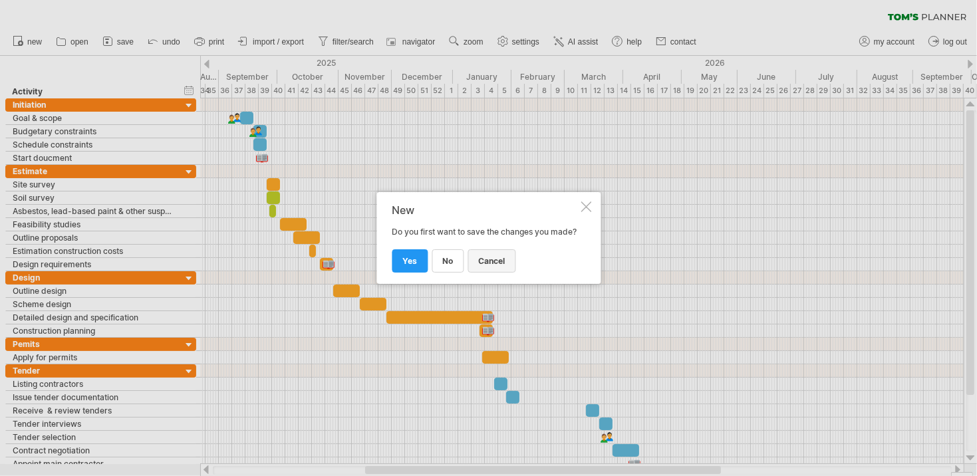
click at [491, 266] on span "cancel" at bounding box center [491, 261] width 27 height 10
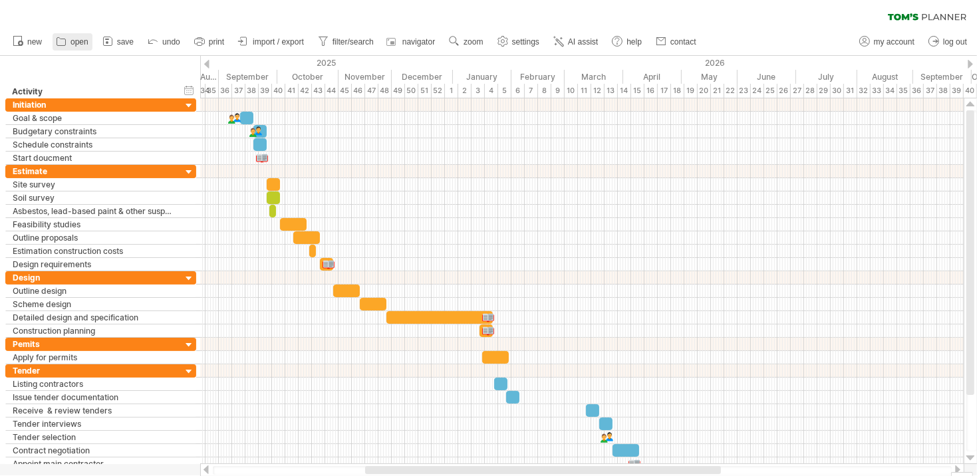
click at [78, 41] on span "open" at bounding box center [80, 41] width 18 height 9
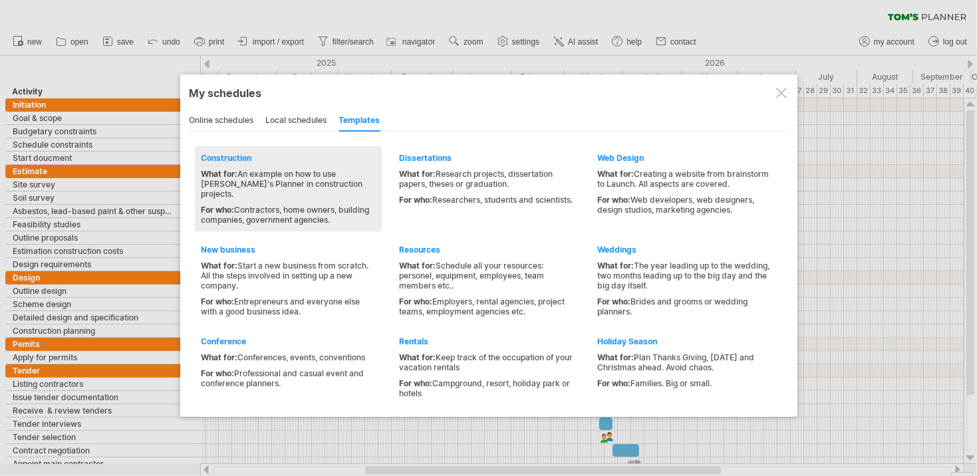
click at [226, 157] on div "Construction" at bounding box center [289, 158] width 174 height 10
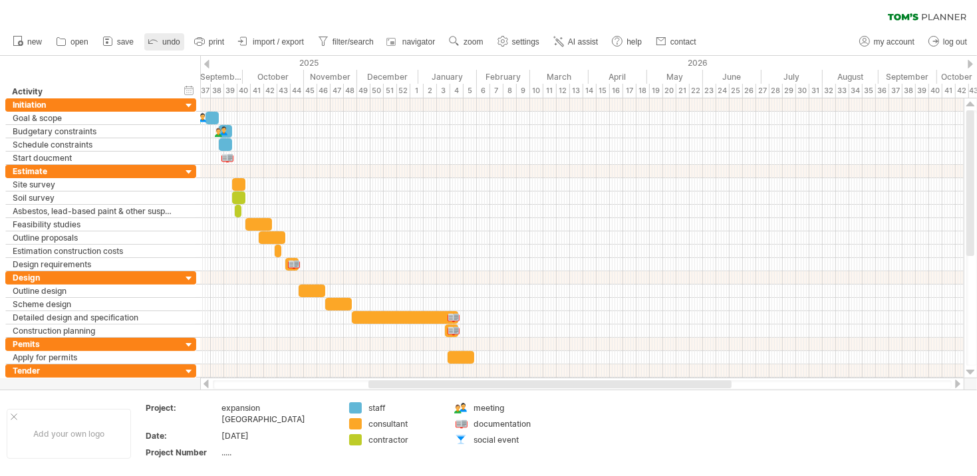
click at [166, 41] on span "undo" at bounding box center [171, 41] width 18 height 9
click at [170, 39] on span "undo" at bounding box center [171, 41] width 18 height 9
click at [168, 41] on span "undo" at bounding box center [171, 41] width 18 height 9
click at [168, 42] on span "undo" at bounding box center [171, 41] width 18 height 9
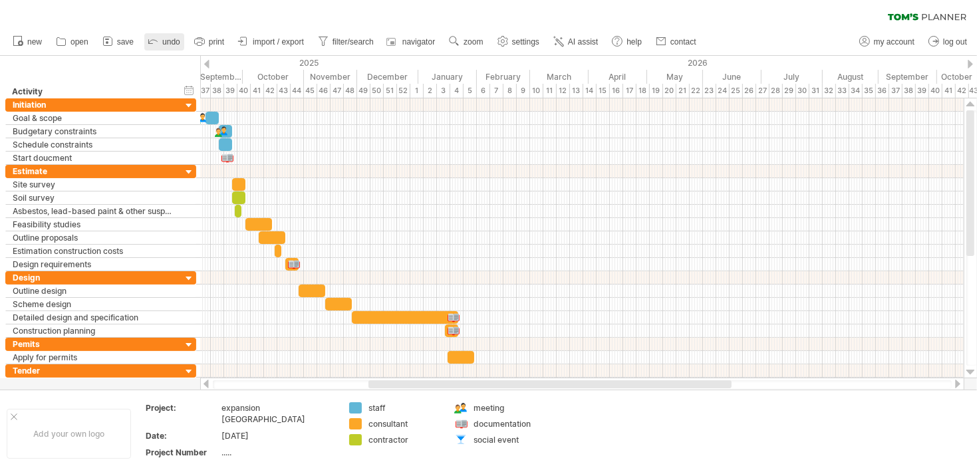
click at [168, 42] on span "undo" at bounding box center [171, 41] width 18 height 9
click at [169, 44] on span "undo" at bounding box center [171, 41] width 18 height 9
click at [170, 44] on span "undo" at bounding box center [171, 41] width 18 height 9
click at [170, 43] on span "undo" at bounding box center [171, 41] width 18 height 9
click at [158, 43] on icon at bounding box center [152, 40] width 13 height 13
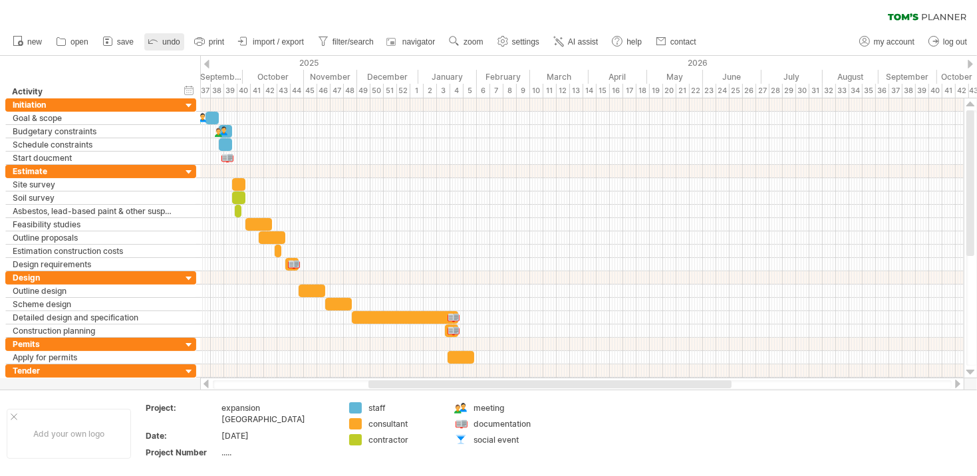
click at [152, 40] on icon at bounding box center [153, 42] width 9 height 4
click at [17, 415] on div "Add your own logo" at bounding box center [69, 434] width 124 height 50
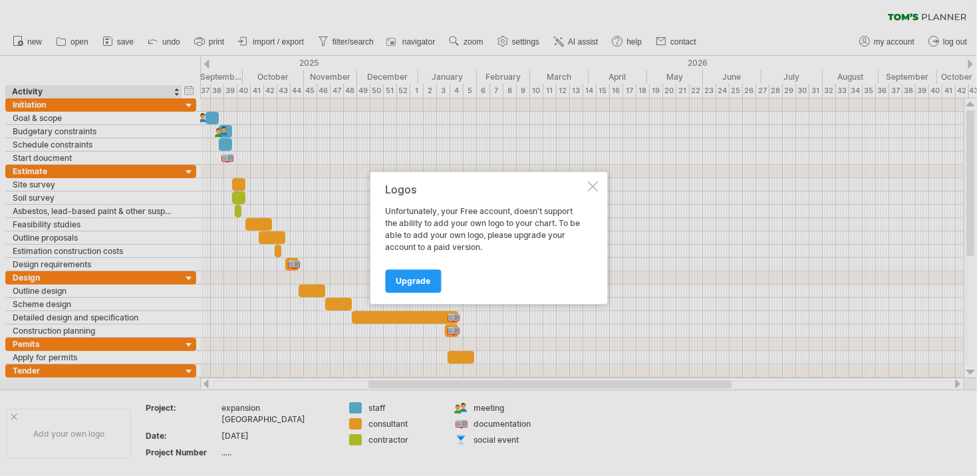
click at [590, 187] on div at bounding box center [592, 187] width 11 height 11
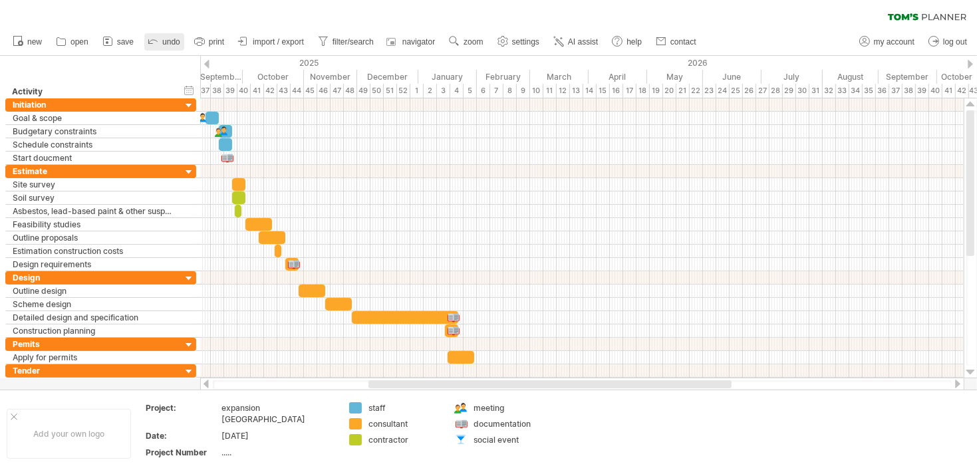
click at [168, 43] on span "undo" at bounding box center [171, 41] width 18 height 9
click at [168, 41] on span "undo" at bounding box center [171, 41] width 18 height 9
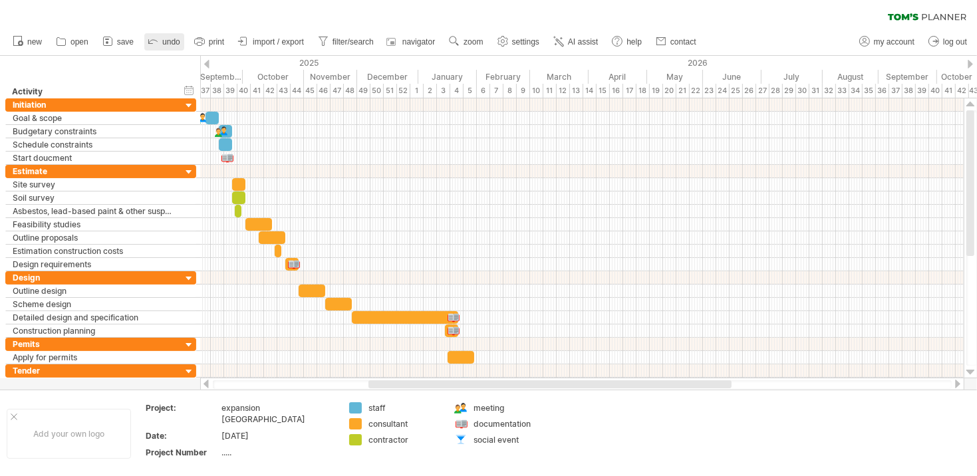
click at [168, 41] on span "undo" at bounding box center [171, 41] width 18 height 9
click at [168, 43] on span "undo" at bounding box center [171, 41] width 18 height 9
click at [167, 42] on span "undo" at bounding box center [171, 41] width 18 height 9
click at [168, 41] on span "undo" at bounding box center [171, 41] width 18 height 9
click at [168, 43] on span "undo" at bounding box center [171, 41] width 18 height 9
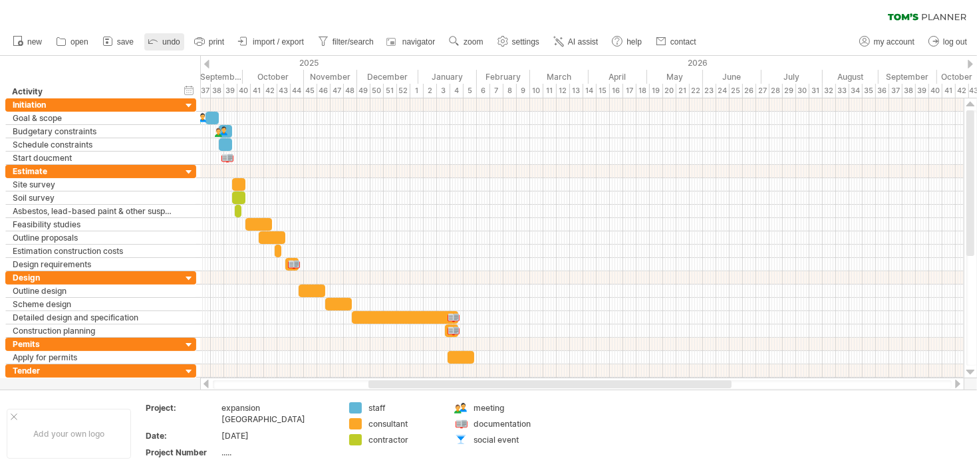
click at [170, 43] on span "undo" at bounding box center [171, 41] width 18 height 9
click at [172, 42] on span "undo" at bounding box center [171, 41] width 18 height 9
click at [172, 43] on span "undo" at bounding box center [171, 41] width 18 height 9
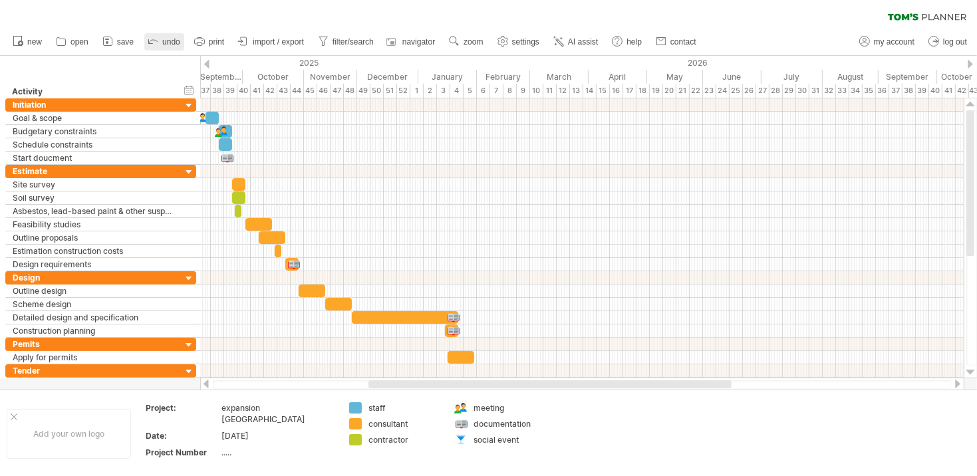
click at [172, 44] on span "undo" at bounding box center [171, 41] width 18 height 9
click at [172, 45] on span "undo" at bounding box center [171, 41] width 18 height 9
click at [172, 43] on span "undo" at bounding box center [171, 41] width 18 height 9
click at [170, 41] on span "undo" at bounding box center [171, 41] width 18 height 9
click at [172, 41] on span "undo" at bounding box center [171, 41] width 18 height 9
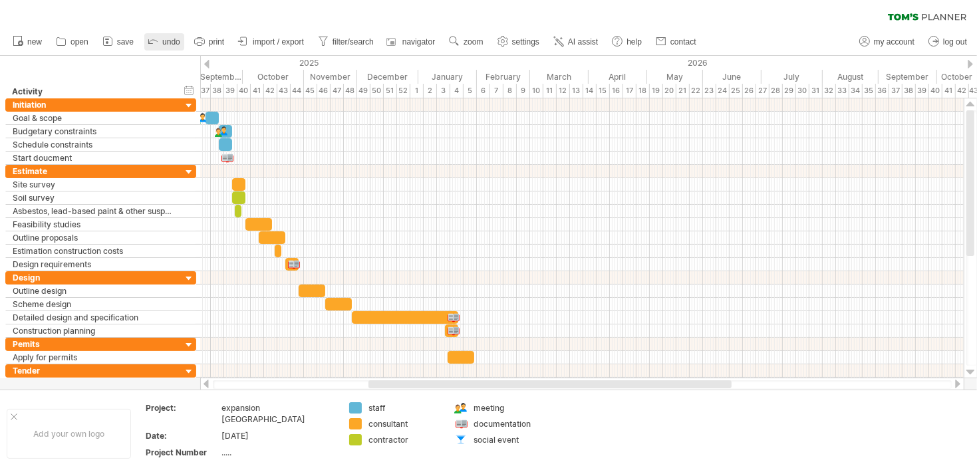
click at [168, 43] on span "undo" at bounding box center [171, 41] width 18 height 9
click at [167, 41] on span "undo" at bounding box center [171, 41] width 18 height 9
click at [168, 41] on span "undo" at bounding box center [171, 41] width 18 height 9
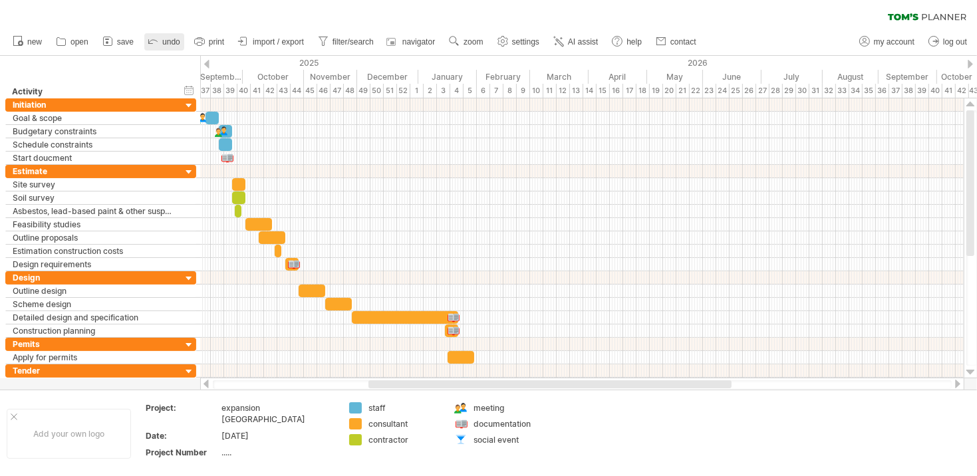
click at [168, 41] on span "undo" at bounding box center [171, 41] width 18 height 9
click at [418, 43] on span "navigator" at bounding box center [418, 41] width 33 height 9
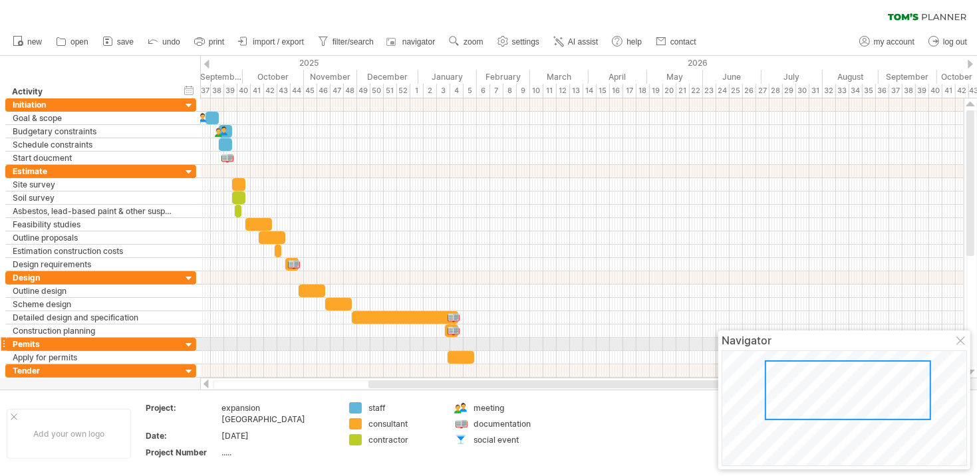
click at [959, 340] on div at bounding box center [962, 342] width 11 height 11
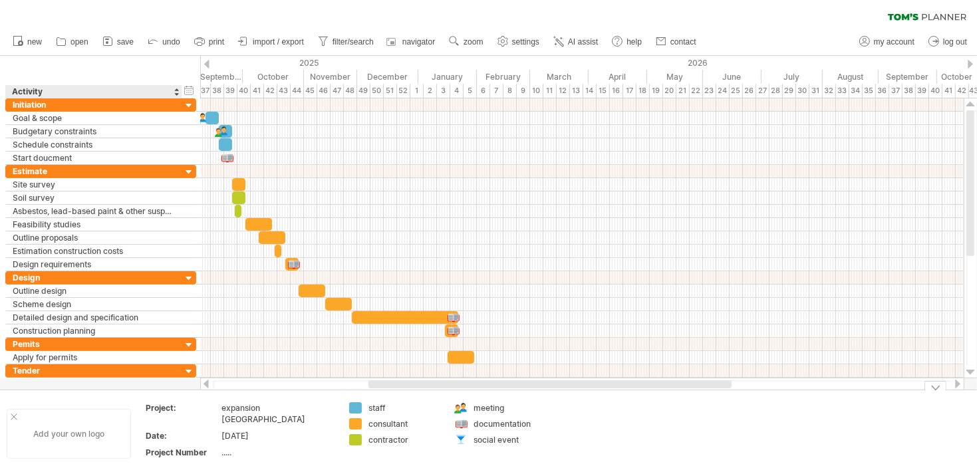
click at [15, 416] on div at bounding box center [14, 417] width 7 height 7
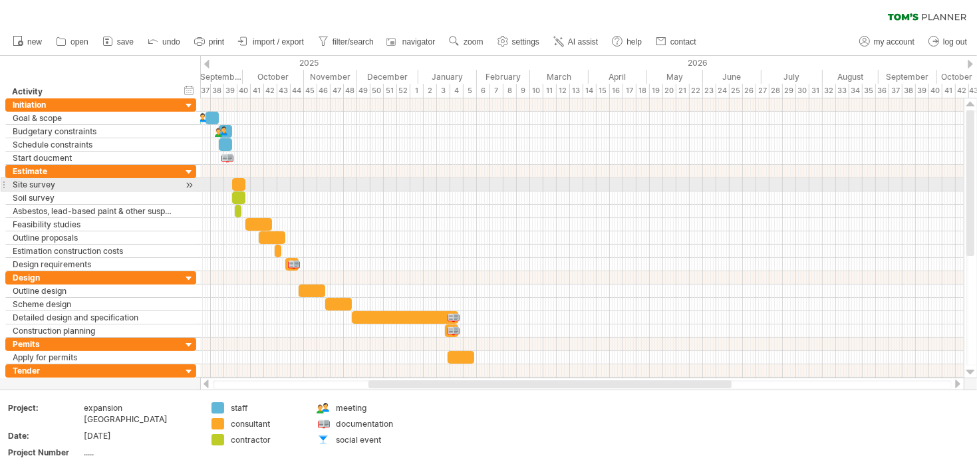
drag, startPoint x: 971, startPoint y: 217, endPoint x: 953, endPoint y: 189, distance: 33.2
click at [953, 189] on div "Trying to reach [DOMAIN_NAME] Connected again... 0% clear filter new" at bounding box center [488, 238] width 977 height 476
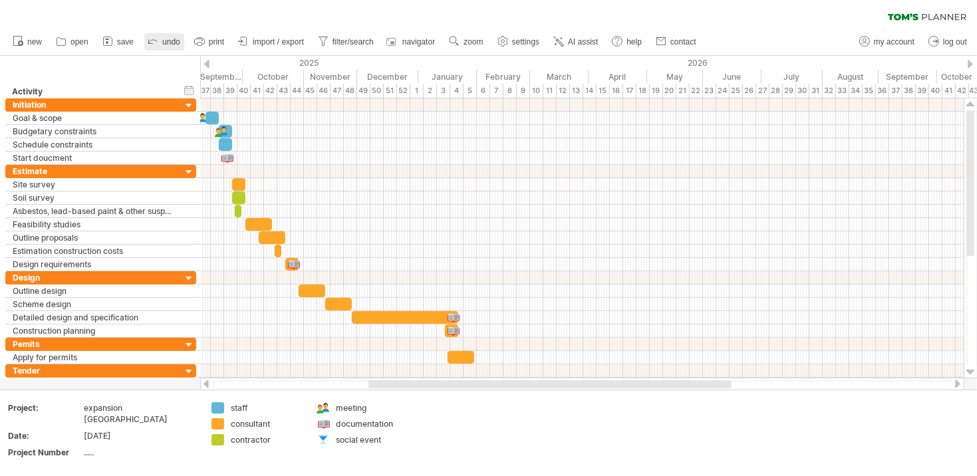
click at [170, 40] on span "undo" at bounding box center [171, 41] width 18 height 9
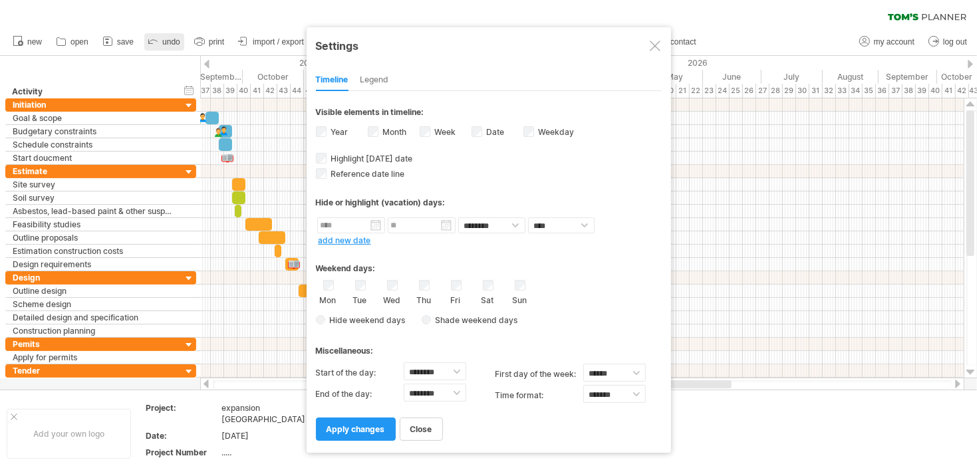
click at [170, 40] on span "undo" at bounding box center [171, 41] width 18 height 9
click at [170, 39] on span "undo" at bounding box center [171, 41] width 18 height 9
click at [651, 46] on div at bounding box center [655, 46] width 11 height 11
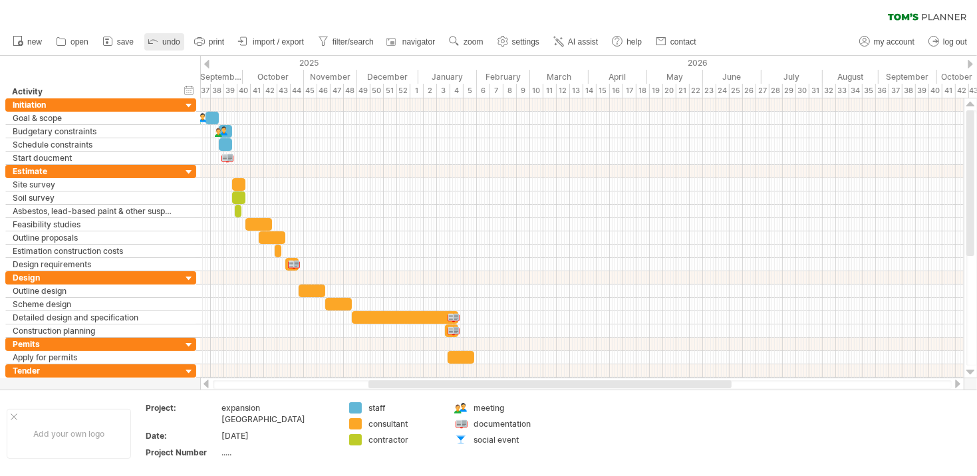
click at [162, 41] on link "undo" at bounding box center [164, 41] width 40 height 17
click at [150, 41] on icon at bounding box center [152, 40] width 13 height 13
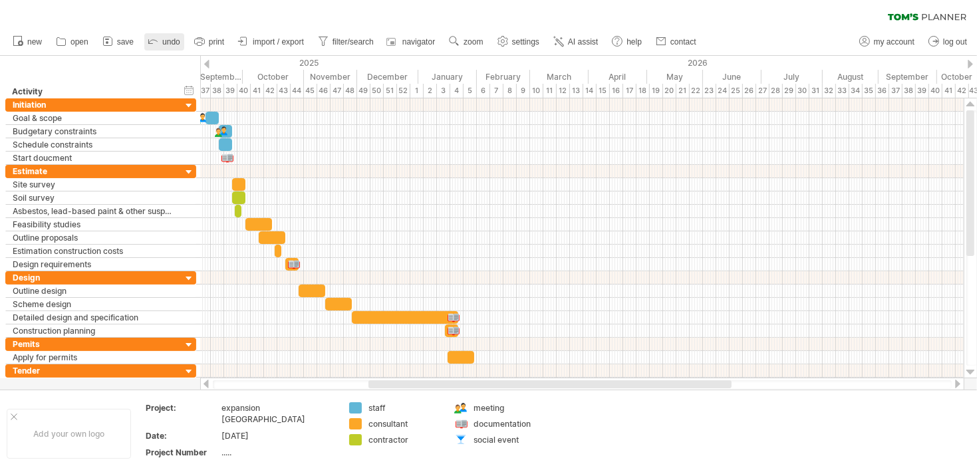
click at [150, 41] on icon at bounding box center [152, 40] width 13 height 13
click at [151, 39] on icon at bounding box center [152, 40] width 13 height 13
click at [168, 43] on span "undo" at bounding box center [171, 41] width 18 height 9
click at [170, 40] on span "undo" at bounding box center [171, 41] width 18 height 9
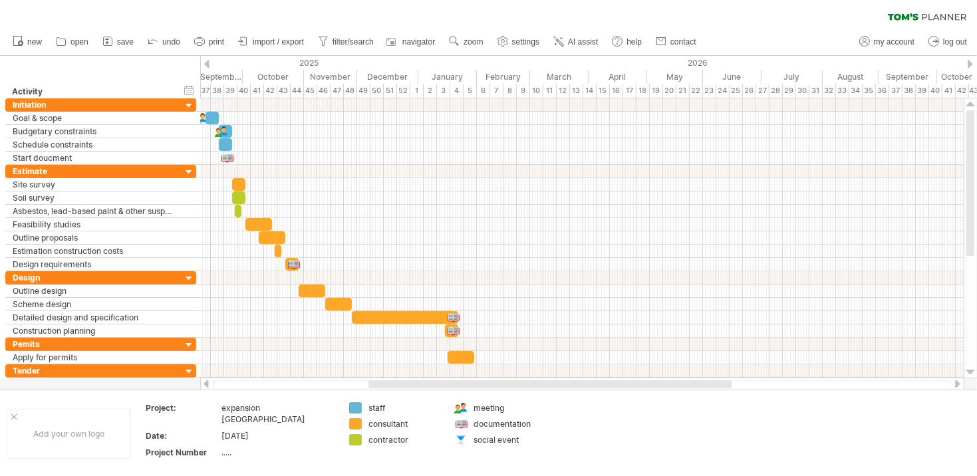
click at [208, 15] on div "clear filter reapply filter" at bounding box center [488, 14] width 977 height 28
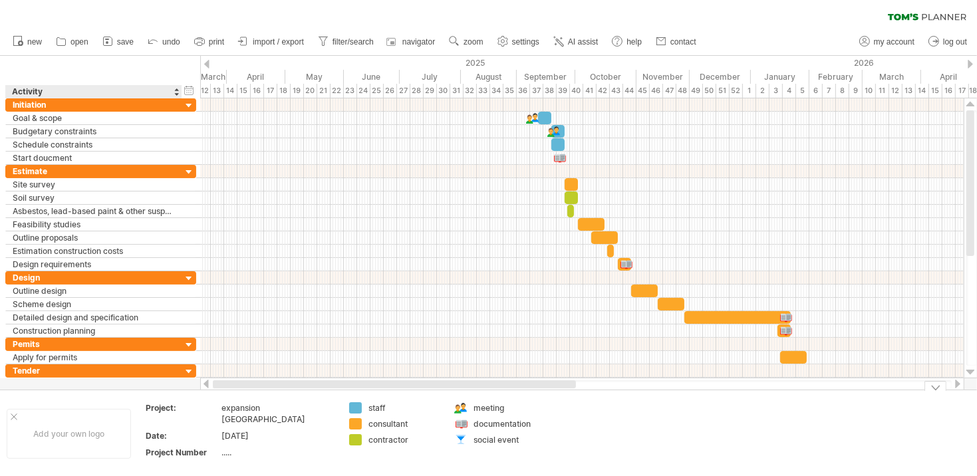
drag, startPoint x: 410, startPoint y: 386, endPoint x: 179, endPoint y: 400, distance: 231.3
click at [179, 400] on div "Trying to reach [DOMAIN_NAME] Connected again... 0% clear filter new" at bounding box center [488, 238] width 977 height 476
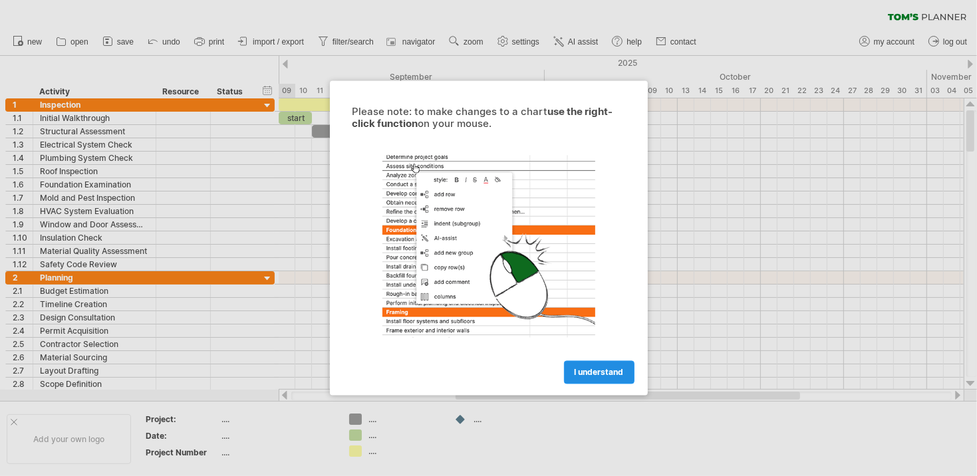
click at [589, 375] on span "I understand" at bounding box center [599, 373] width 49 height 10
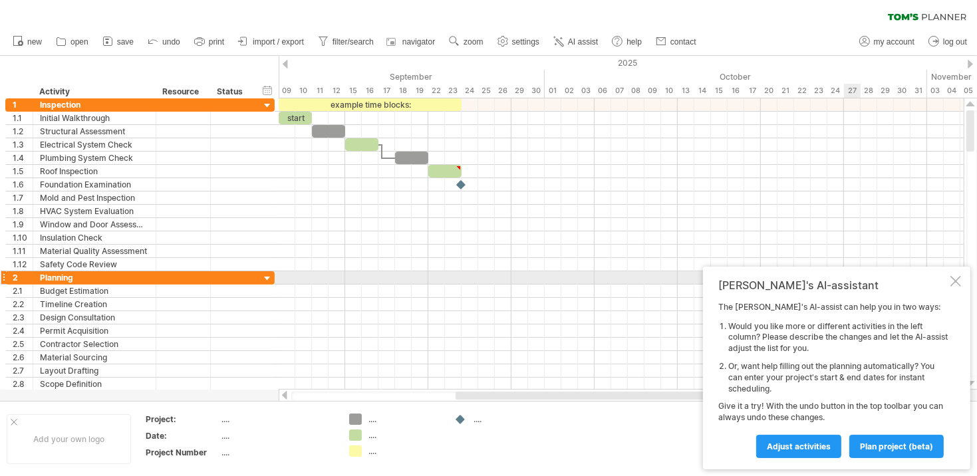
click at [956, 283] on div at bounding box center [956, 281] width 11 height 11
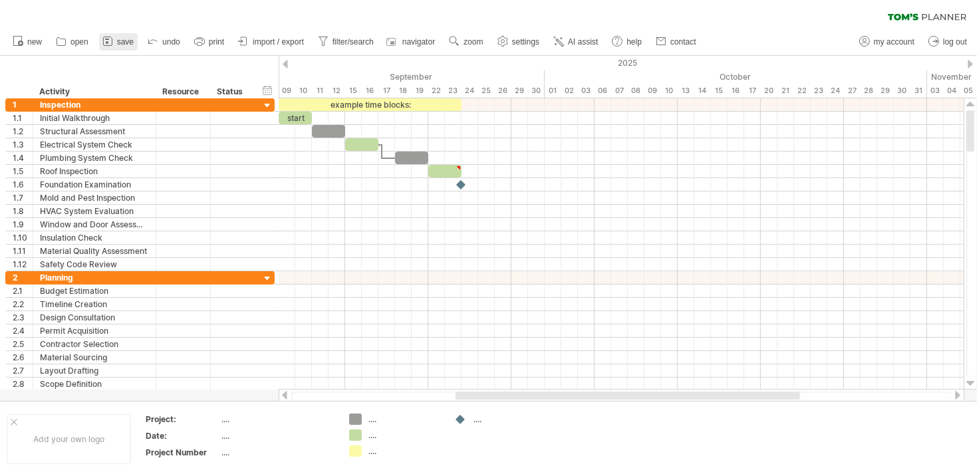
click at [126, 41] on span "save" at bounding box center [125, 41] width 17 height 9
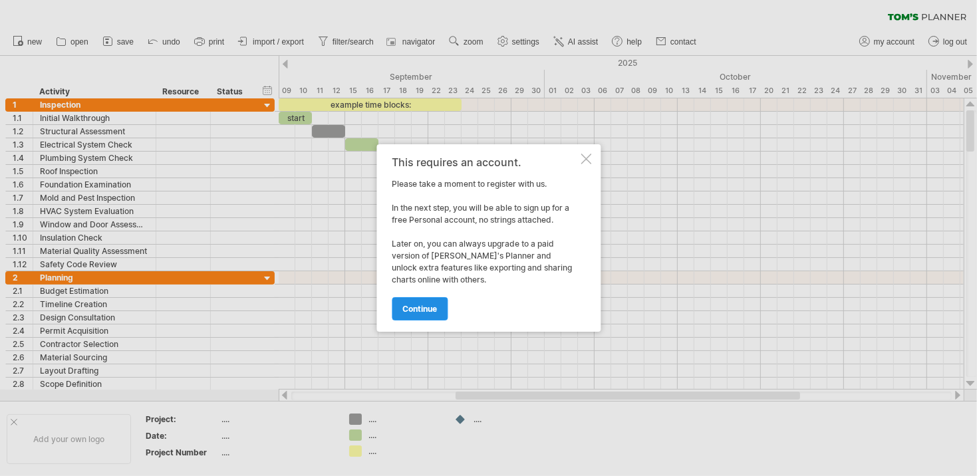
click at [423, 307] on span "continue" at bounding box center [419, 309] width 35 height 10
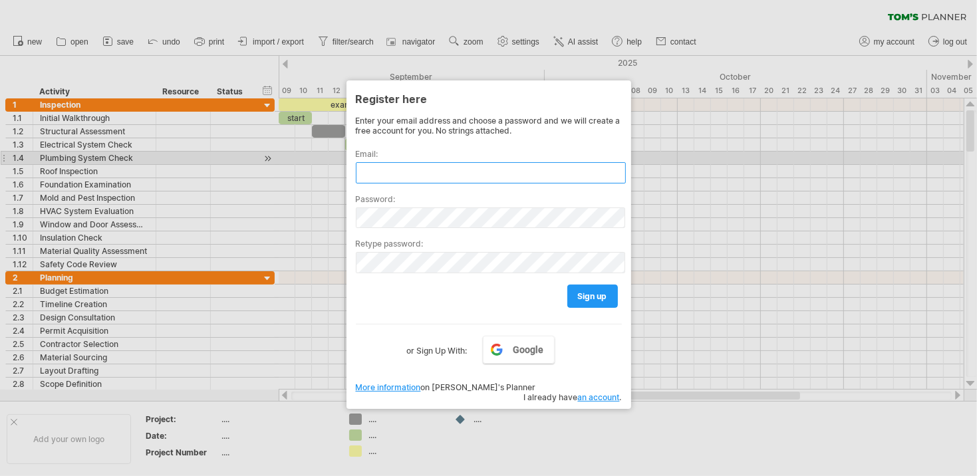
click at [392, 165] on input "text" at bounding box center [491, 172] width 270 height 21
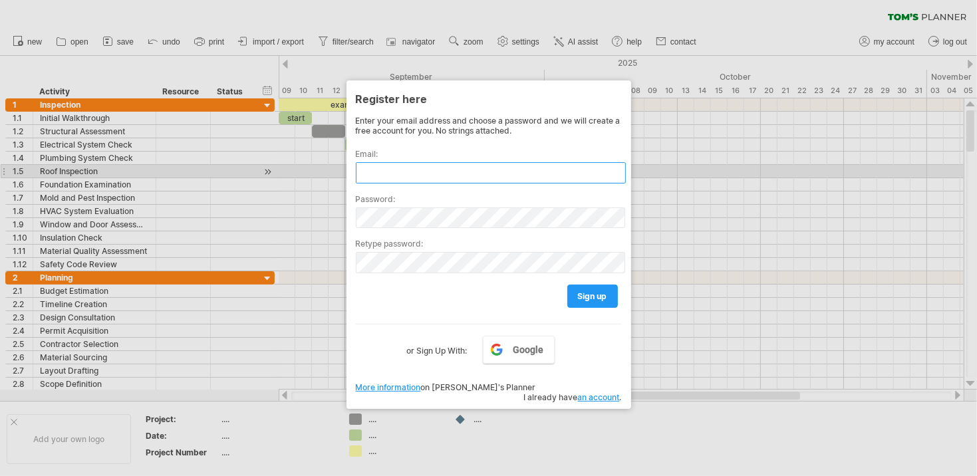
click at [387, 172] on input "text" at bounding box center [491, 172] width 270 height 21
type input "*"
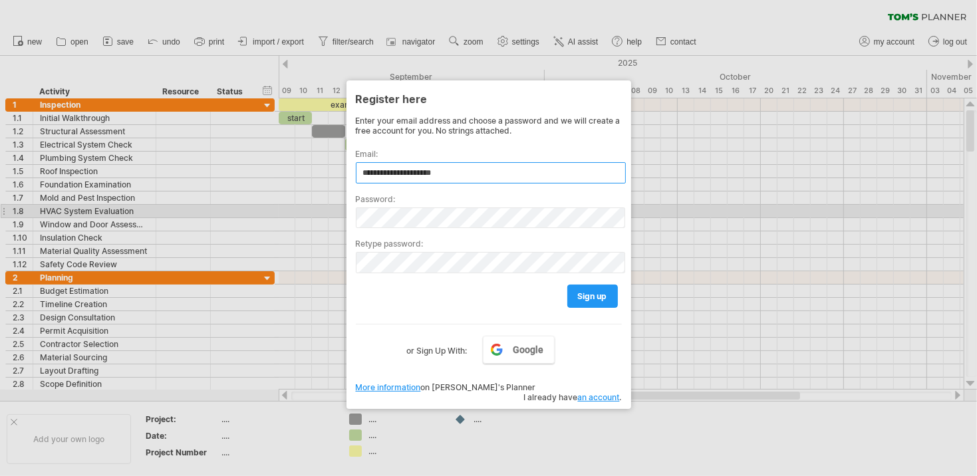
type input "**********"
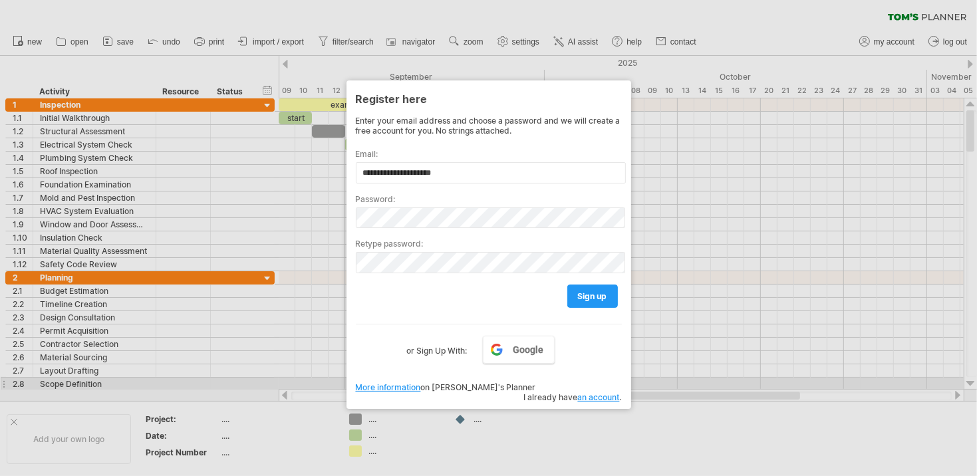
click at [593, 393] on link "an account" at bounding box center [599, 398] width 42 height 10
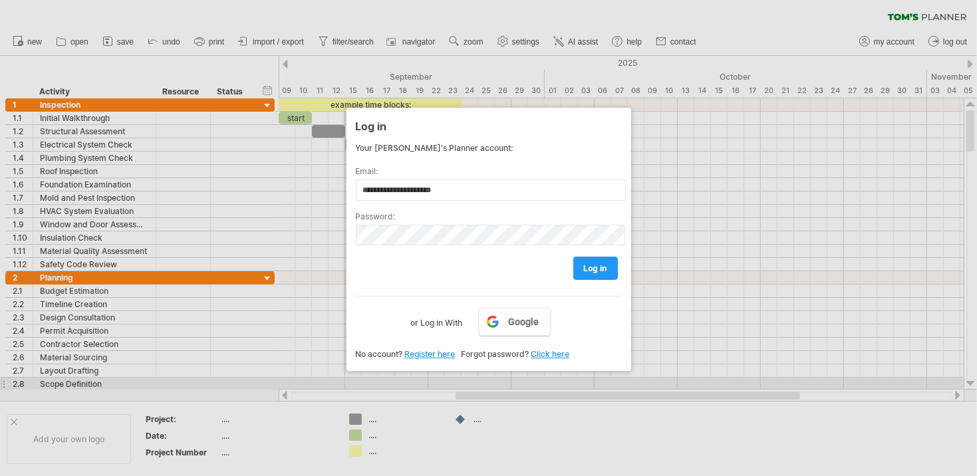
click at [430, 271] on div "log in" at bounding box center [489, 262] width 266 height 34
click at [591, 267] on span "log in" at bounding box center [595, 268] width 23 height 10
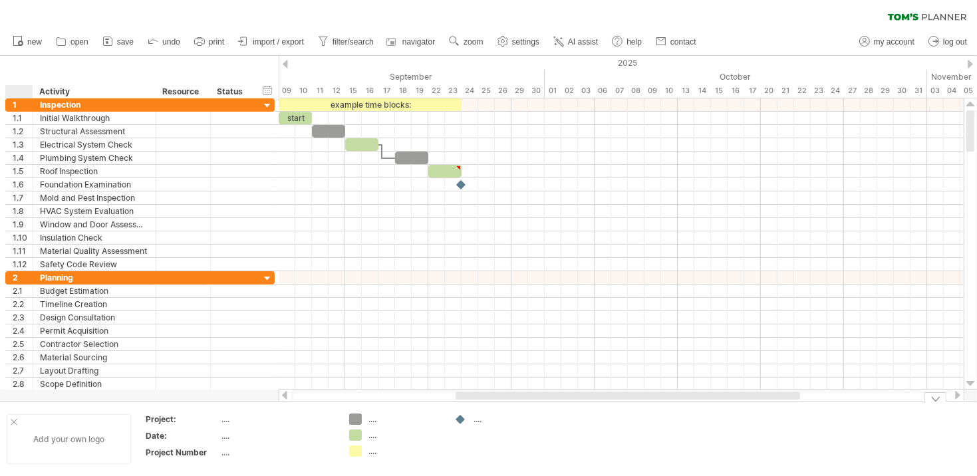
click at [13, 421] on div at bounding box center [14, 422] width 7 height 7
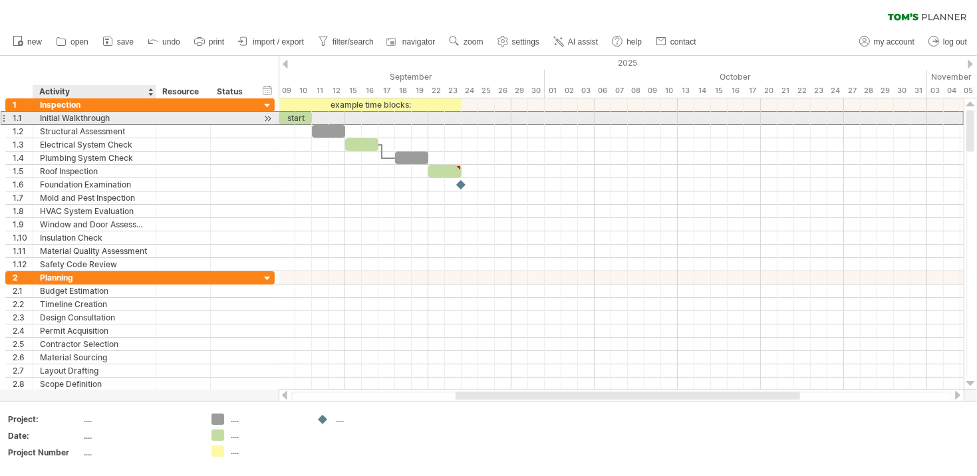
click at [86, 118] on div "Initial Walkthrough" at bounding box center [94, 118] width 109 height 13
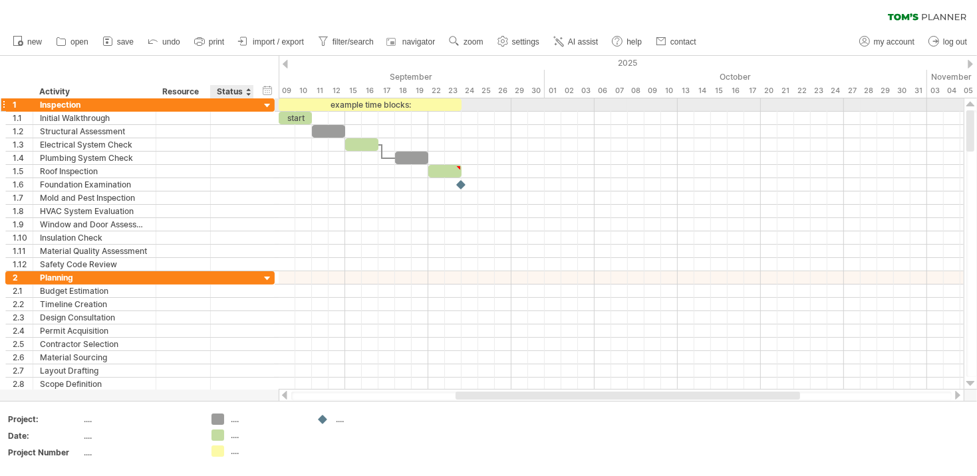
click at [263, 103] on div at bounding box center [267, 106] width 13 height 13
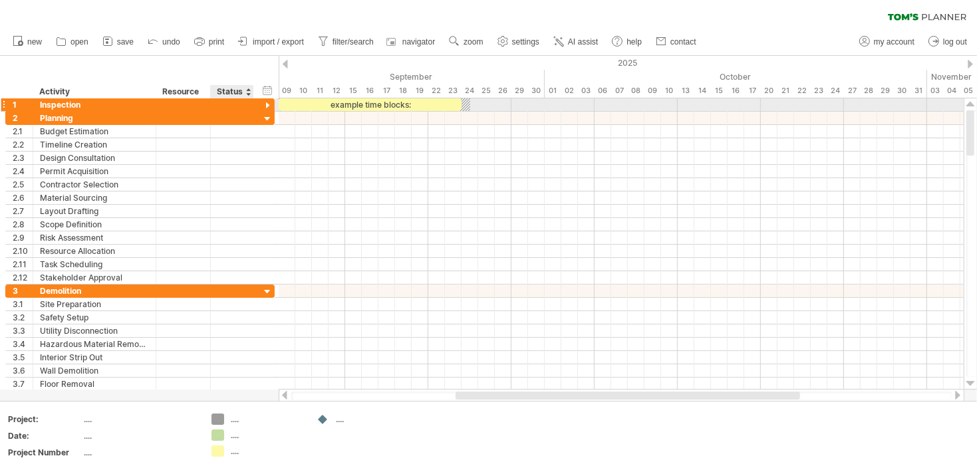
click at [265, 104] on div at bounding box center [267, 106] width 13 height 13
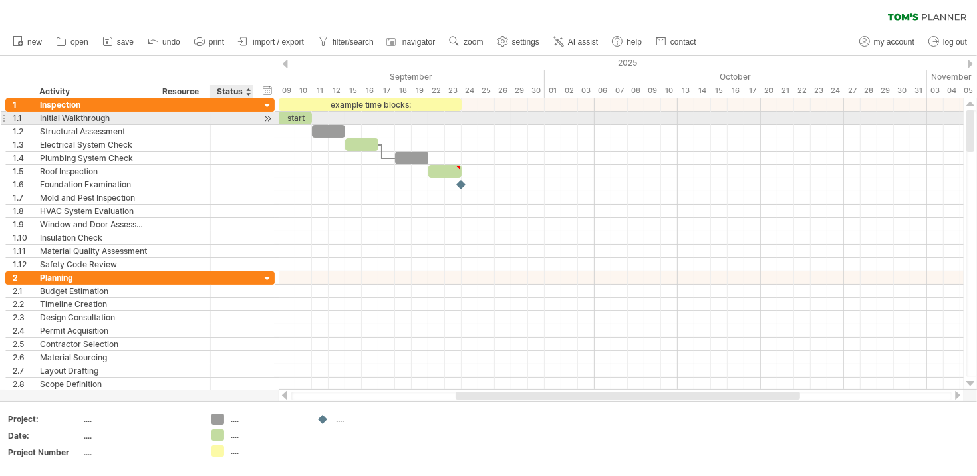
click at [263, 118] on div at bounding box center [267, 119] width 13 height 14
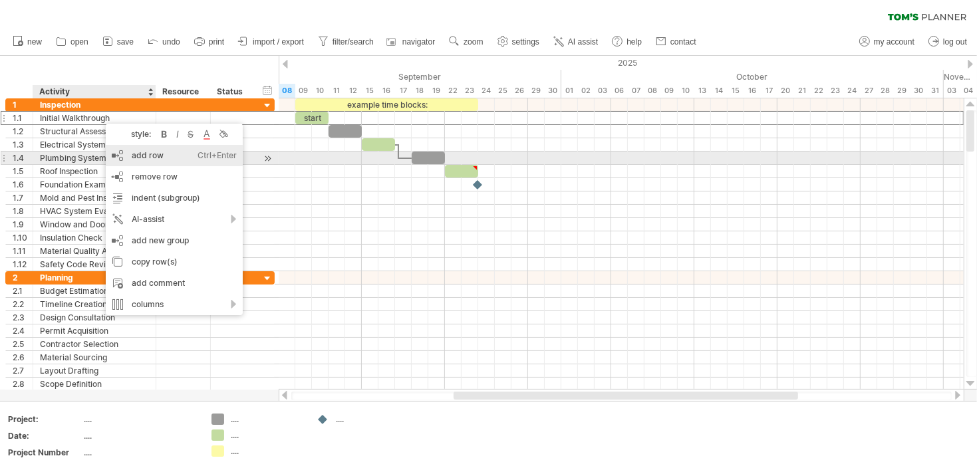
click at [139, 155] on div "add row Ctrl+Enter Cmd+Enter" at bounding box center [174, 155] width 137 height 21
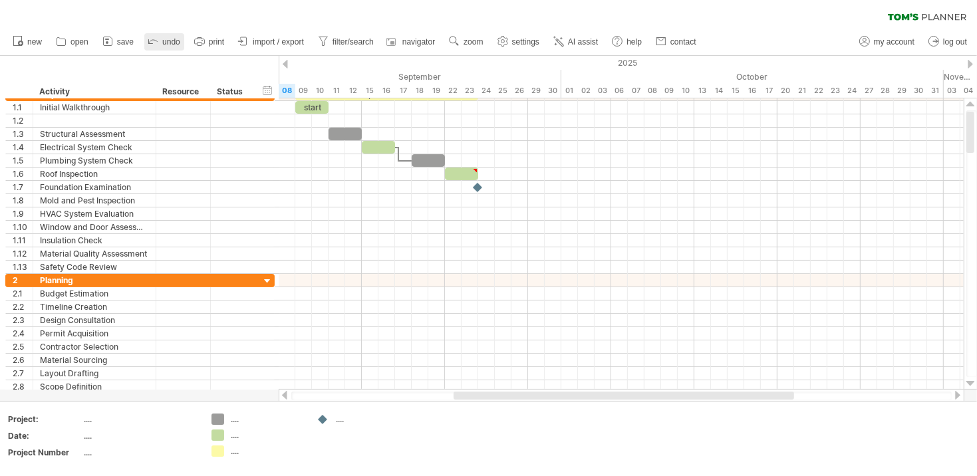
click at [160, 41] on link "undo" at bounding box center [164, 41] width 40 height 17
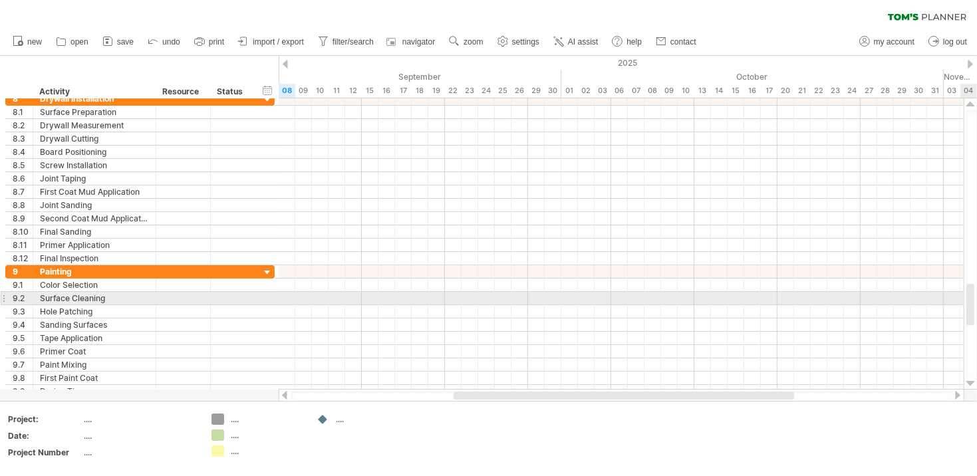
drag, startPoint x: 974, startPoint y: 135, endPoint x: 966, endPoint y: 307, distance: 171.8
click at [966, 307] on div at bounding box center [971, 243] width 14 height 291
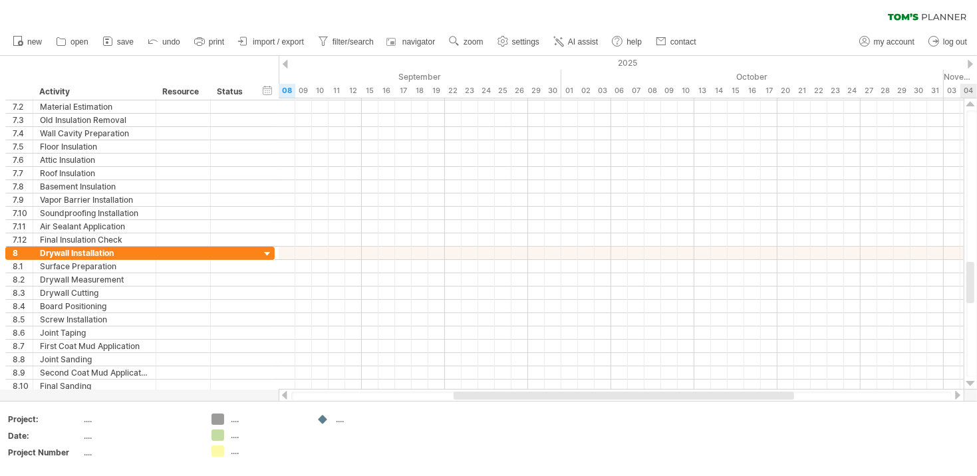
drag, startPoint x: 969, startPoint y: 292, endPoint x: 979, endPoint y: 270, distance: 24.4
click at [977, 270] on html "progress(100%) Trying to reach plan.tomsplanner.com Connected again... 0% clear…" at bounding box center [488, 239] width 977 height 479
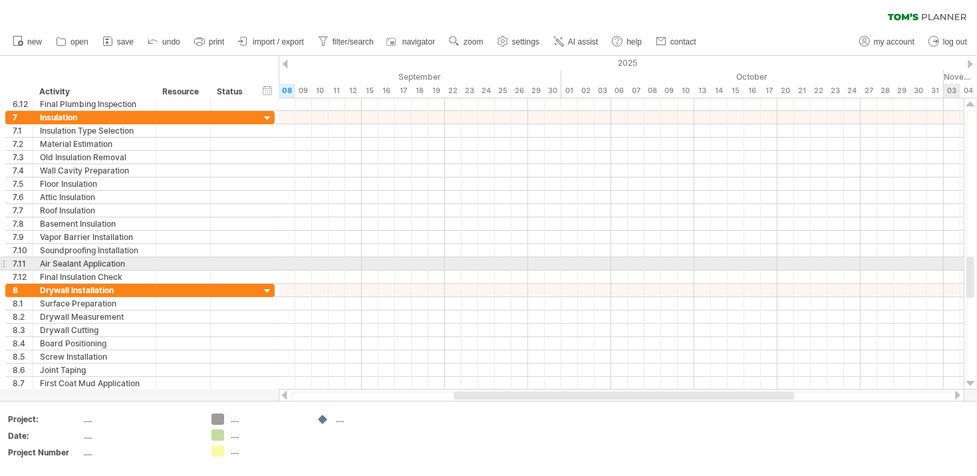
click at [971, 265] on div at bounding box center [971, 277] width 8 height 41
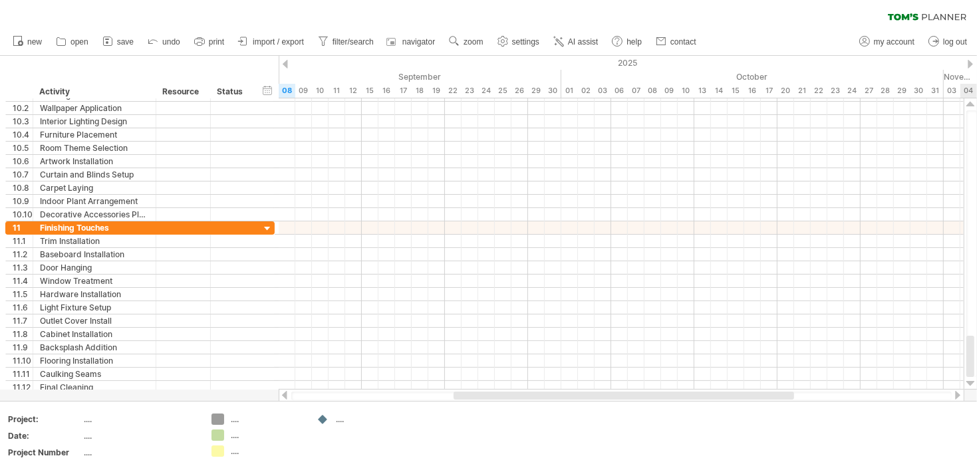
drag, startPoint x: 970, startPoint y: 272, endPoint x: 979, endPoint y: 357, distance: 85.0
click at [977, 357] on html "progress(100%) Trying to reach plan.tomsplanner.com Connected again... 0% clear…" at bounding box center [488, 239] width 977 height 479
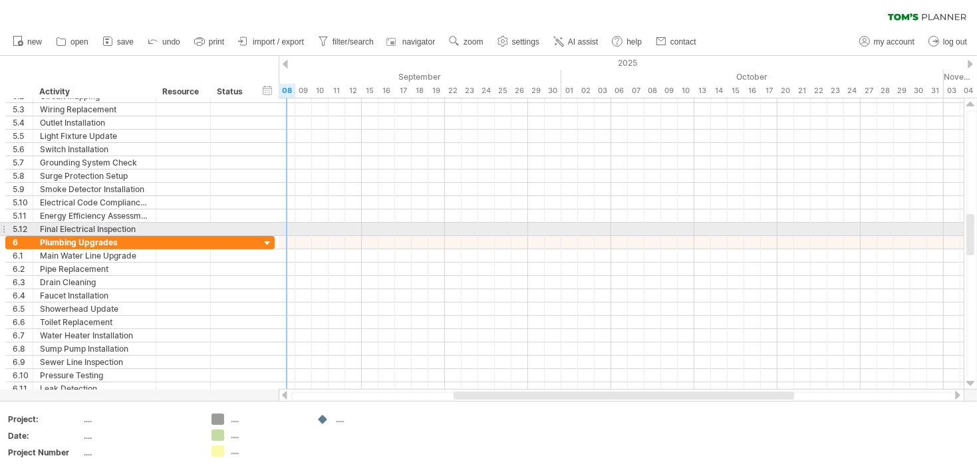
click at [281, 230] on div at bounding box center [621, 229] width 685 height 13
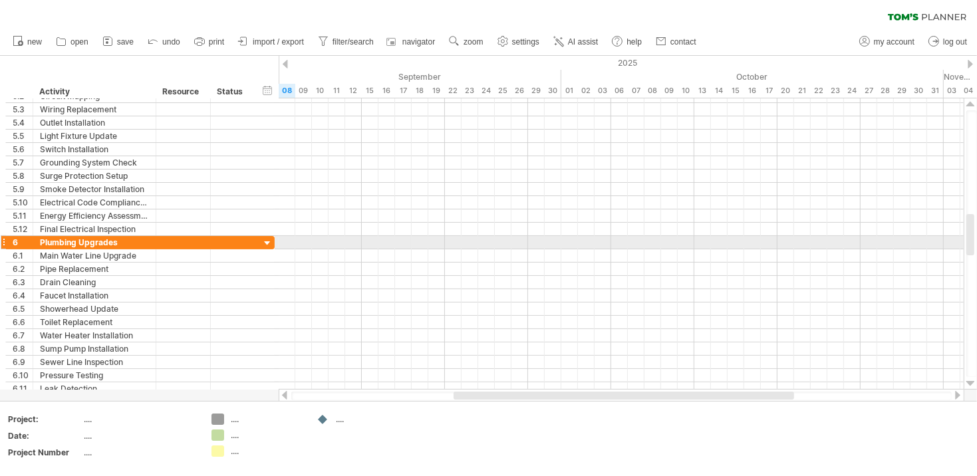
click at [267, 241] on div at bounding box center [267, 244] width 13 height 13
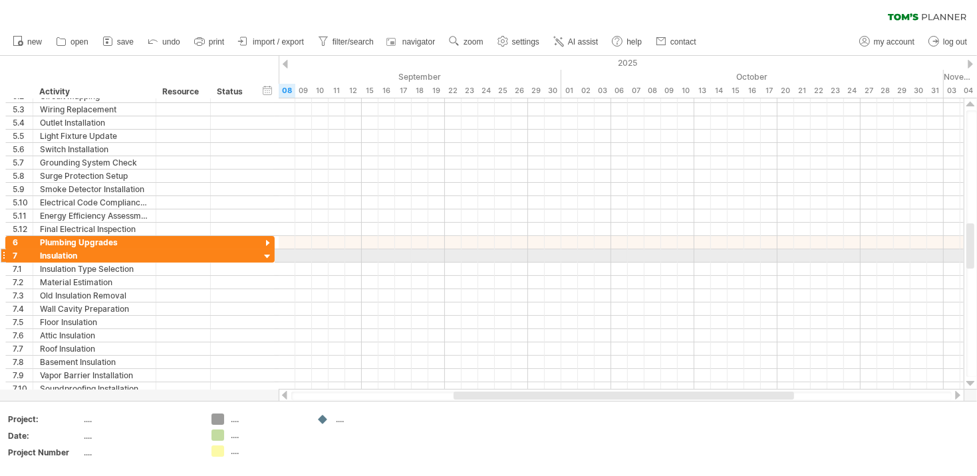
click at [268, 252] on div at bounding box center [267, 257] width 13 height 13
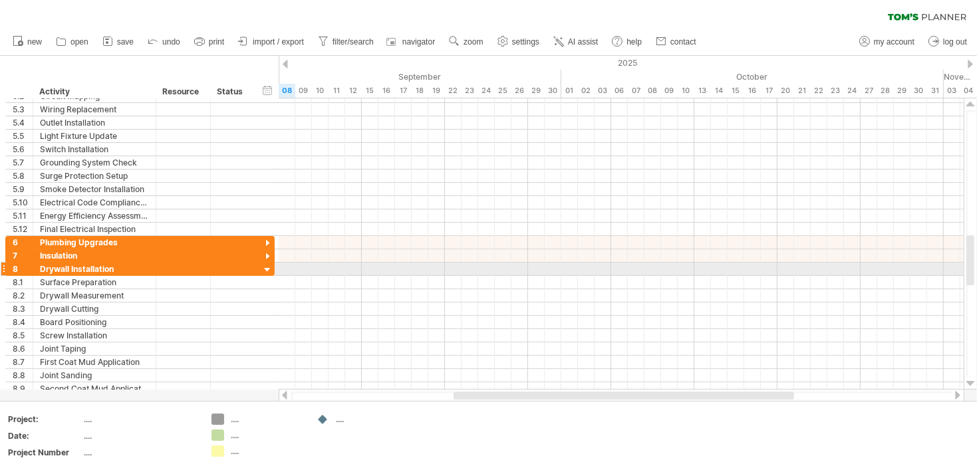
click at [267, 265] on div at bounding box center [267, 270] width 13 height 13
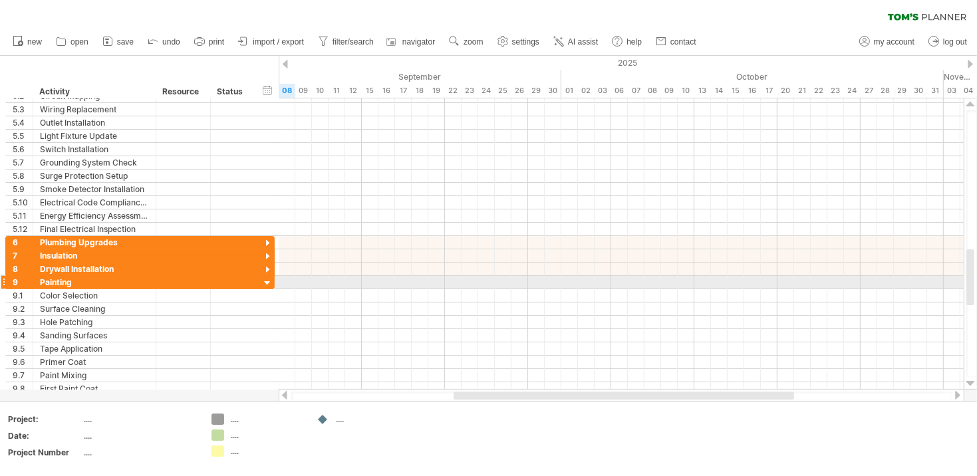
click at [266, 280] on div at bounding box center [267, 283] width 13 height 13
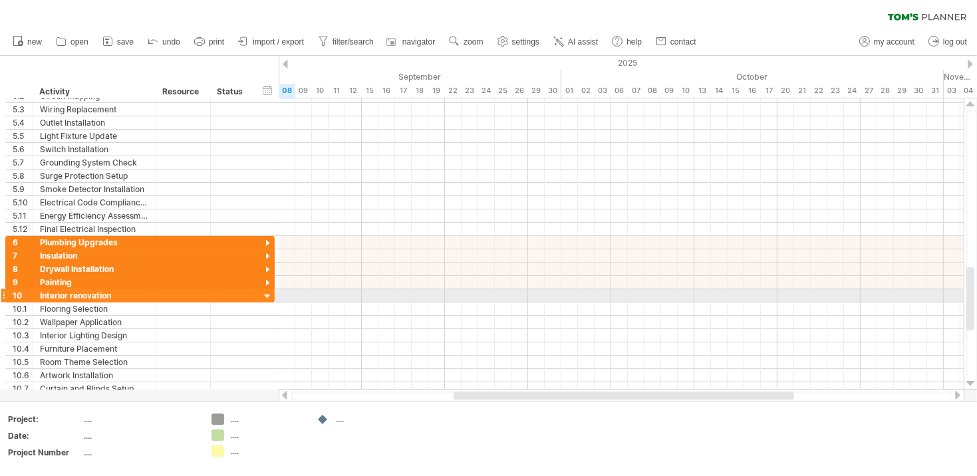
click at [265, 292] on div at bounding box center [267, 297] width 13 height 13
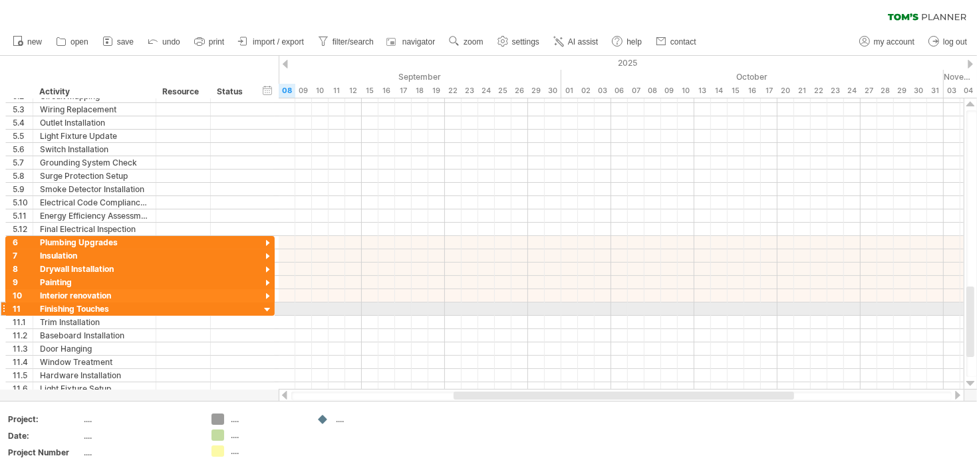
click at [264, 307] on div at bounding box center [267, 310] width 13 height 13
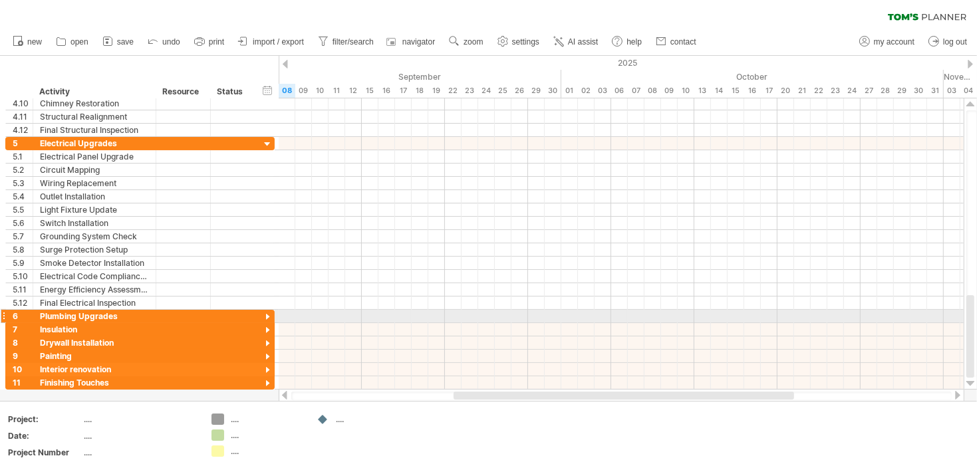
click at [266, 314] on div at bounding box center [267, 317] width 13 height 13
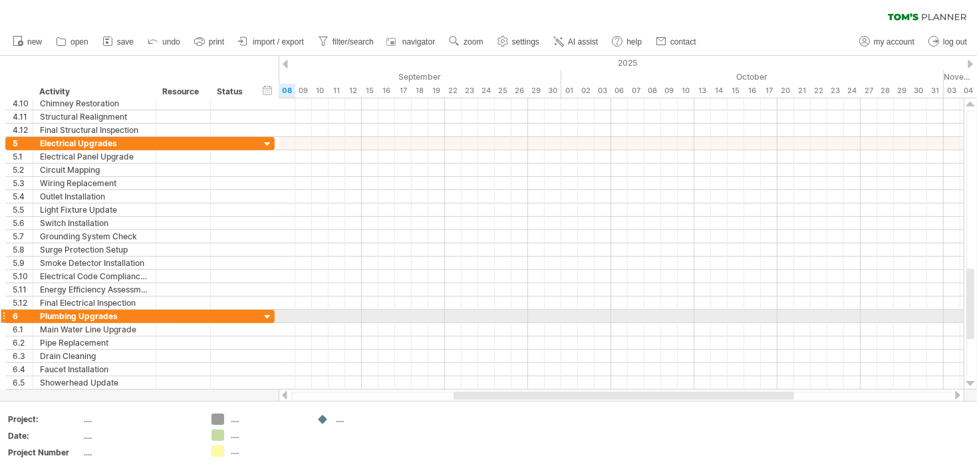
click at [267, 313] on div at bounding box center [267, 317] width 13 height 13
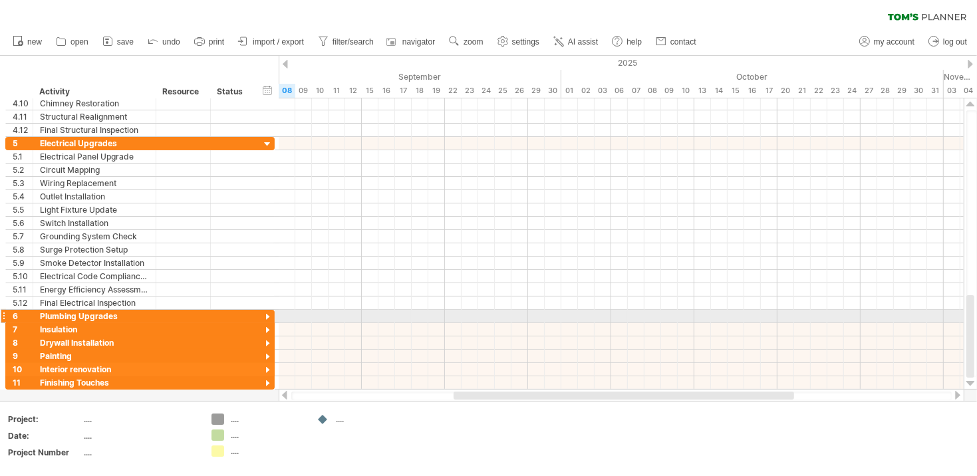
click at [267, 313] on div at bounding box center [267, 317] width 13 height 13
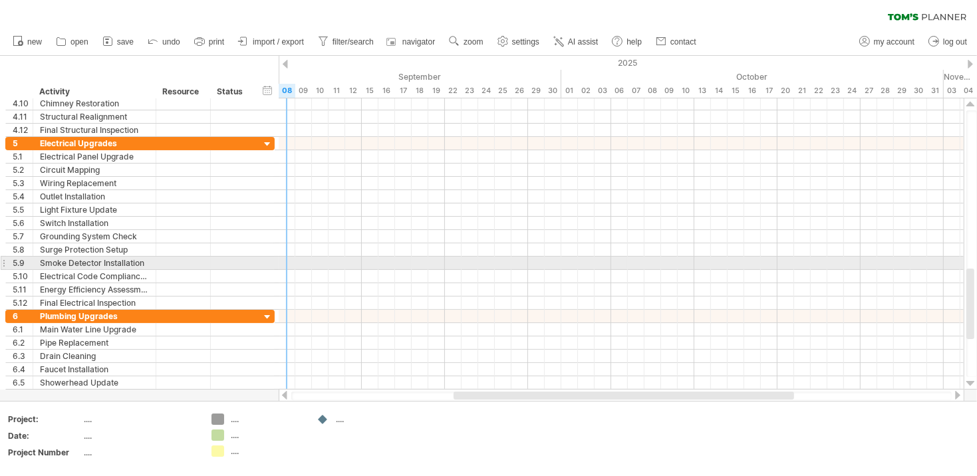
click at [292, 260] on div at bounding box center [621, 263] width 685 height 13
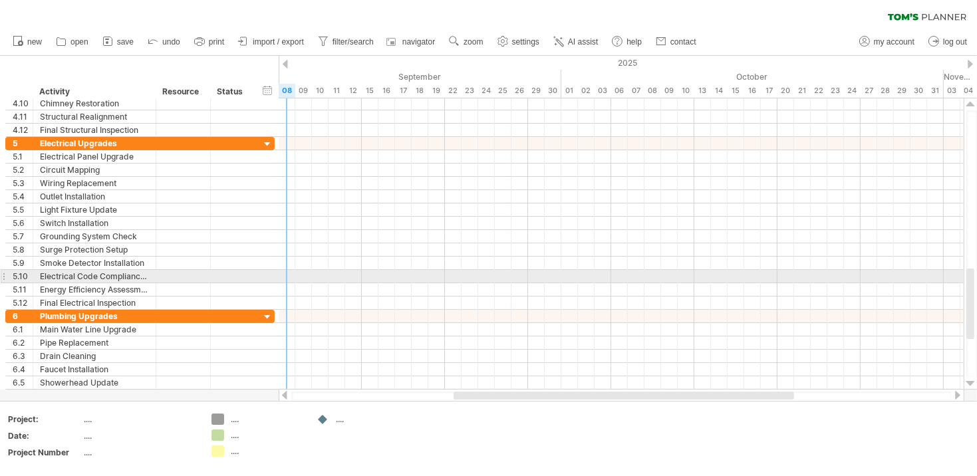
click at [266, 270] on div "**********" at bounding box center [139, 276] width 269 height 13
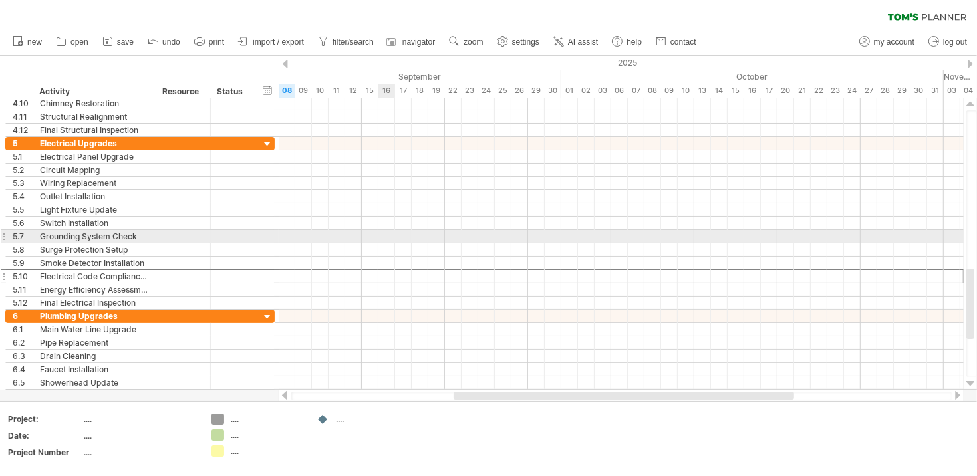
click at [381, 236] on div at bounding box center [621, 236] width 685 height 13
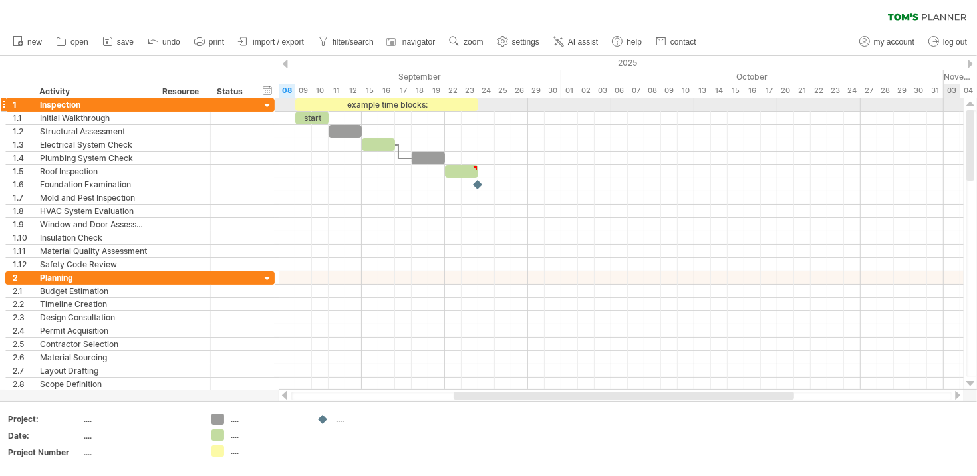
drag, startPoint x: 970, startPoint y: 305, endPoint x: 957, endPoint y: 103, distance: 202.7
click at [957, 103] on div "Trying to reach [DOMAIN_NAME] Connected again... 0% clear filter new 1" at bounding box center [488, 238] width 977 height 476
drag, startPoint x: 968, startPoint y: 136, endPoint x: 973, endPoint y: 105, distance: 31.7
click at [973, 105] on div at bounding box center [971, 243] width 14 height 291
click at [339, 418] on div "...." at bounding box center [372, 419] width 73 height 11
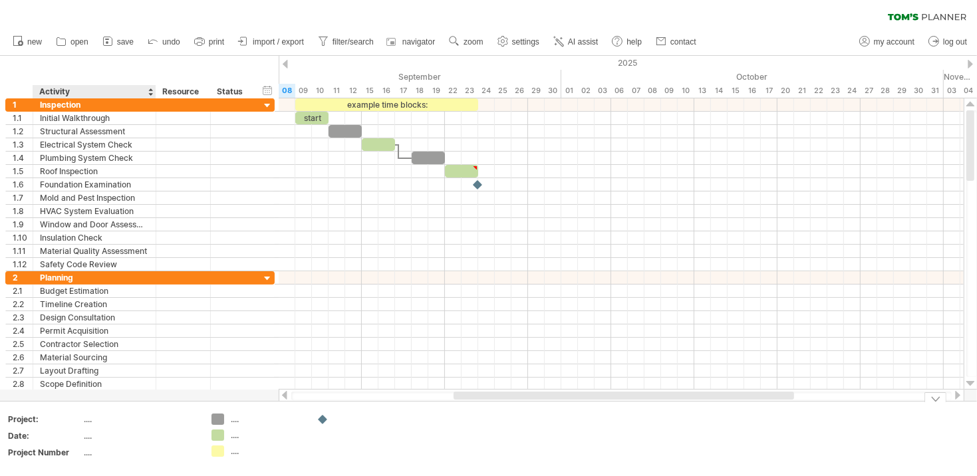
click at [88, 420] on div "...." at bounding box center [140, 419] width 112 height 11
click at [190, 64] on div "hide start/end/duration show start/end/duration ******** Activity ******** Reso…" at bounding box center [139, 77] width 279 height 43
click at [237, 91] on div "Status" at bounding box center [231, 91] width 29 height 13
click at [247, 88] on div at bounding box center [247, 91] width 5 height 13
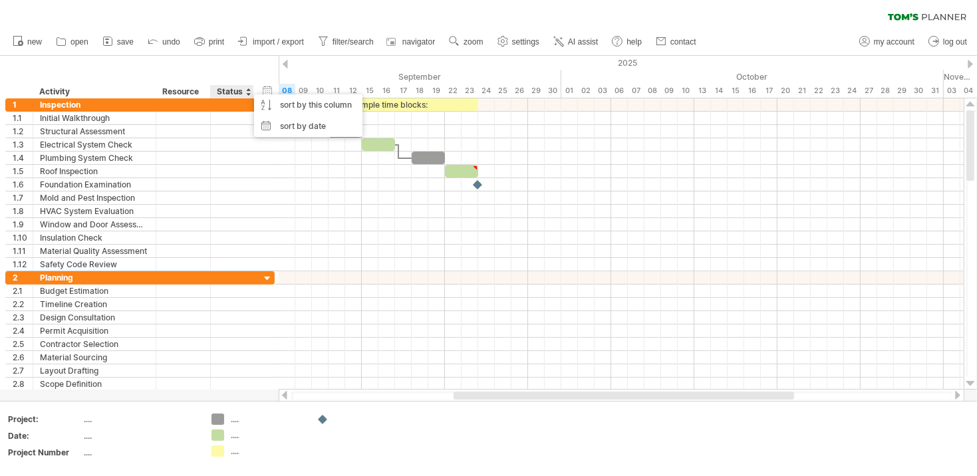
click at [230, 77] on div "hide start/end/duration show start/end/duration ******** Activity ******** Reso…" at bounding box center [139, 77] width 279 height 43
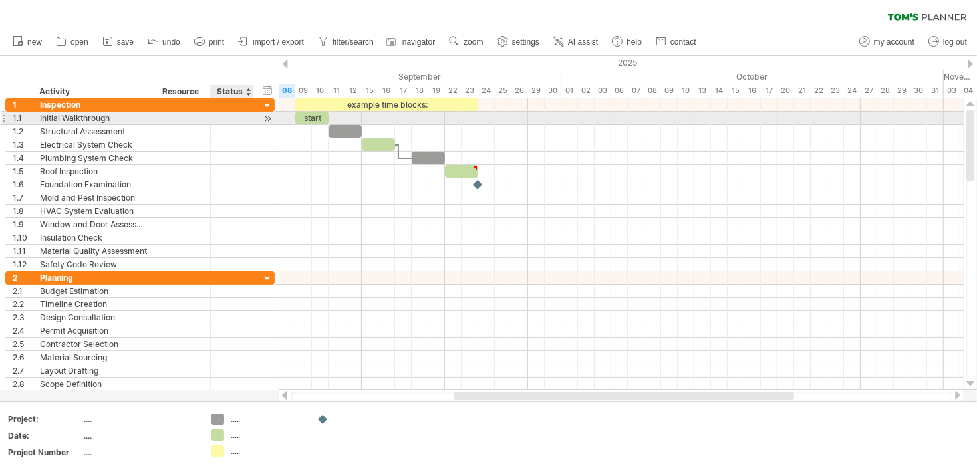
click at [267, 116] on div at bounding box center [267, 119] width 13 height 14
click at [311, 117] on div "start" at bounding box center [311, 118] width 33 height 13
drag, startPoint x: 969, startPoint y: 143, endPoint x: 977, endPoint y: 122, distance: 21.9
click at [977, 122] on div at bounding box center [972, 243] width 11 height 267
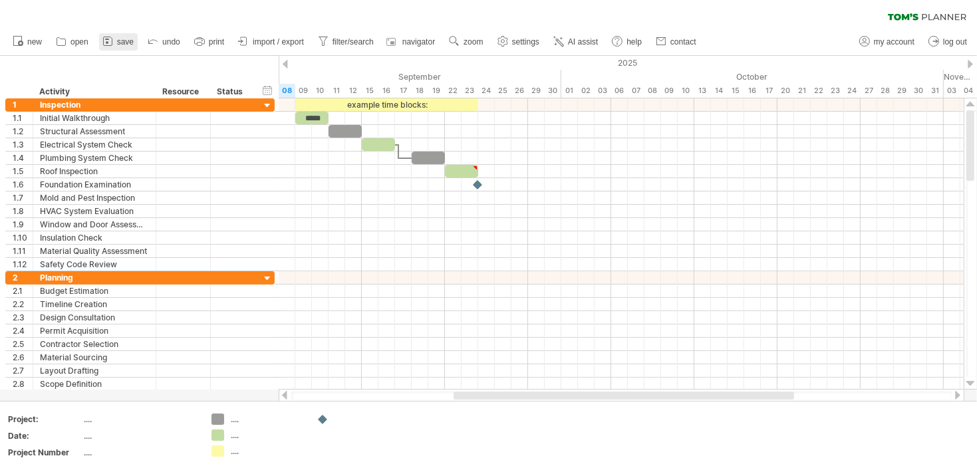
click at [127, 43] on span "save" at bounding box center [125, 41] width 17 height 9
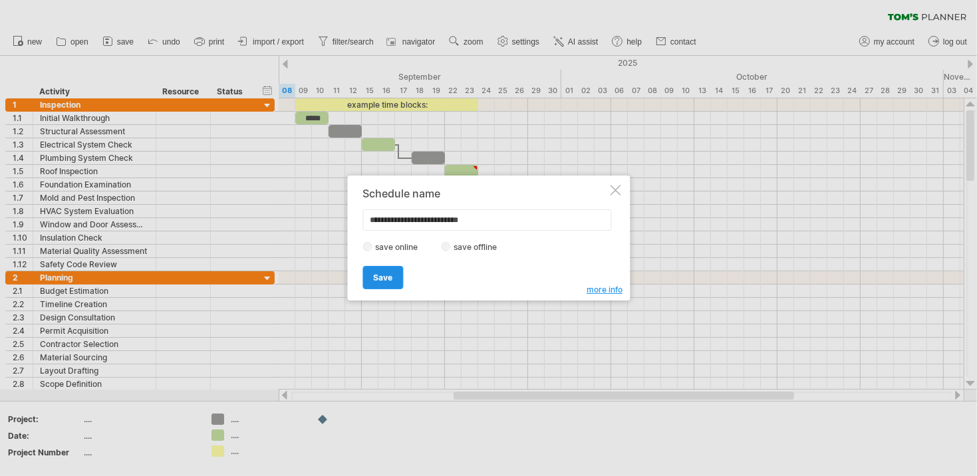
type input "**********"
click at [386, 277] on span "Save" at bounding box center [382, 278] width 19 height 10
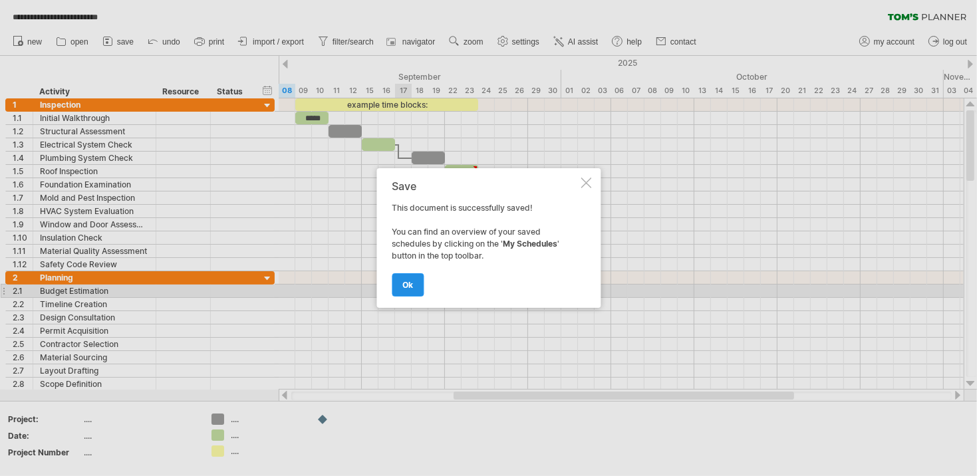
click at [407, 284] on span "ok" at bounding box center [407, 285] width 11 height 10
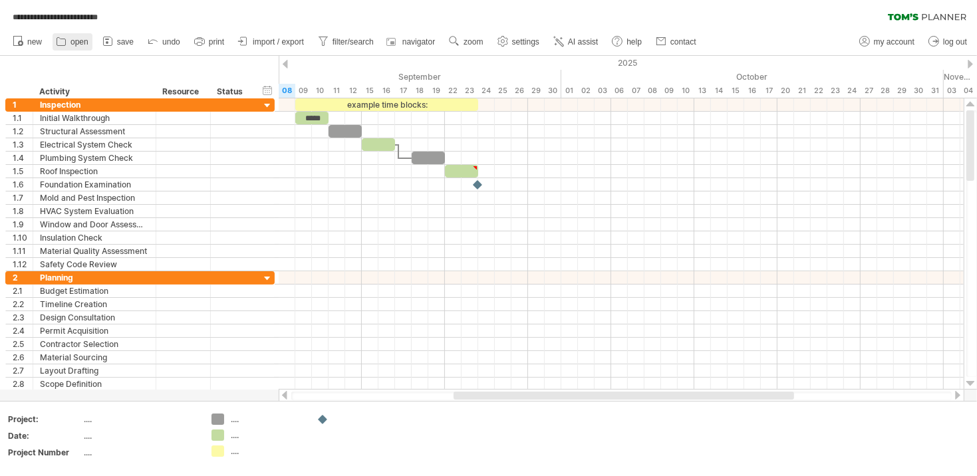
click at [77, 41] on span "open" at bounding box center [80, 41] width 18 height 9
type input "**********"
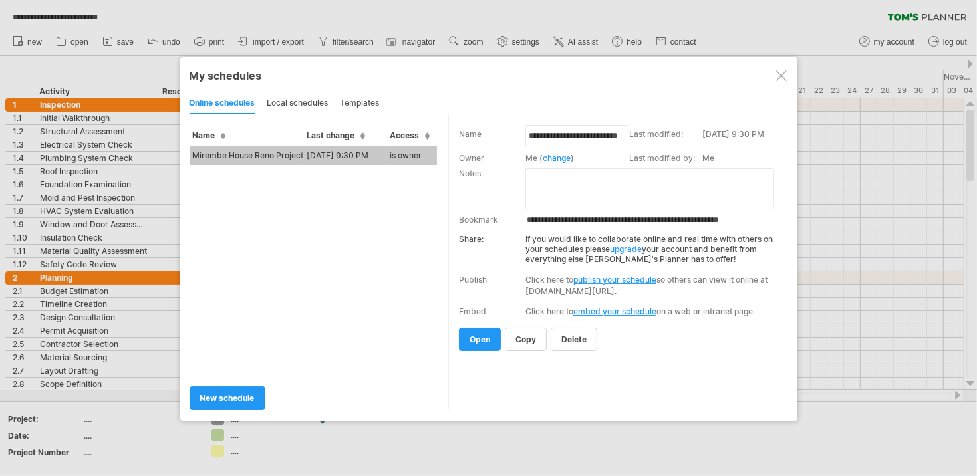
click at [297, 153] on td "Mirembe House Reno Project" at bounding box center [247, 155] width 114 height 19
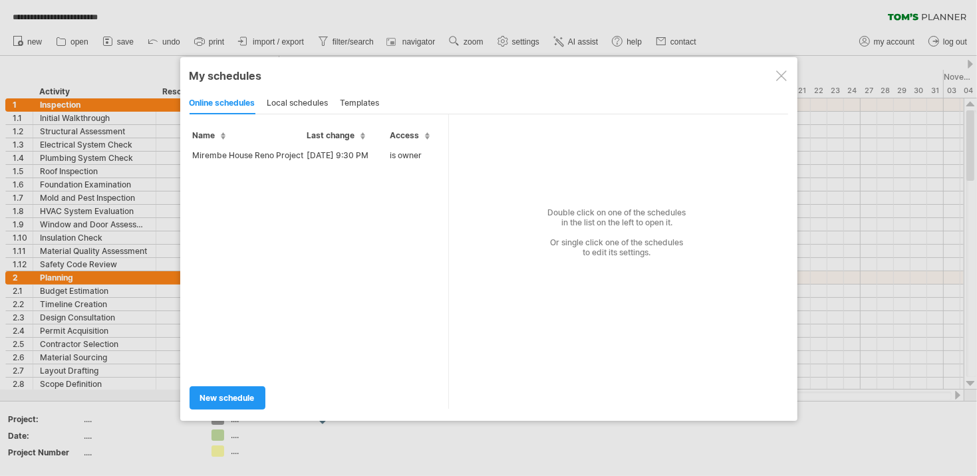
click at [361, 104] on div "templates" at bounding box center [360, 103] width 39 height 21
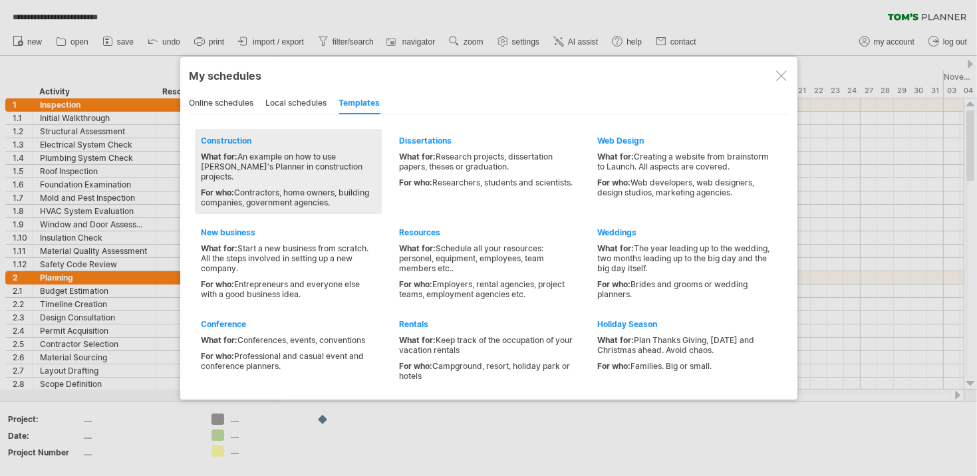
click at [277, 157] on div "What for: An example on how to use [PERSON_NAME]'s Planner in construction proj…" at bounding box center [289, 167] width 174 height 30
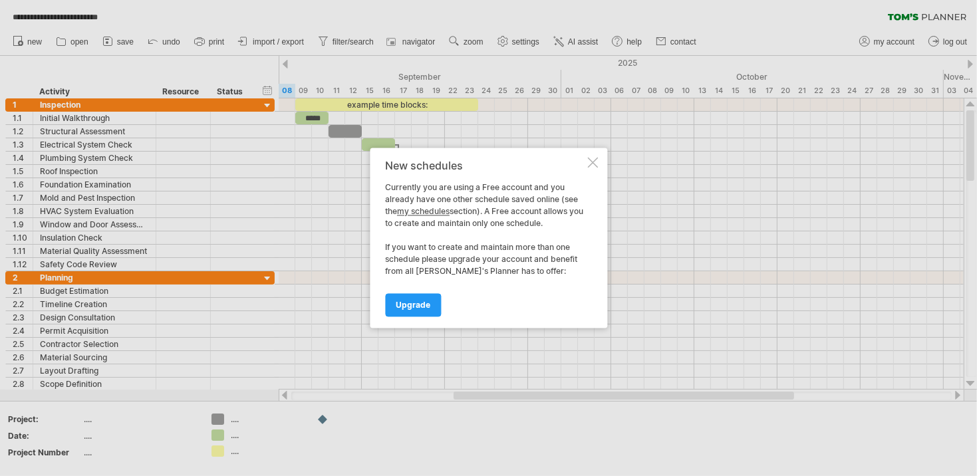
click at [593, 163] on div at bounding box center [592, 163] width 11 height 11
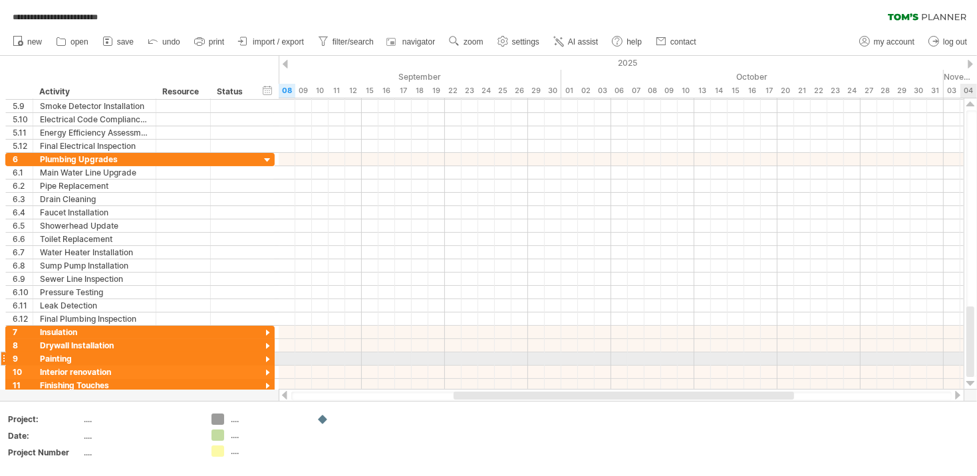
drag, startPoint x: 971, startPoint y: 157, endPoint x: 961, endPoint y: 363, distance: 205.8
click at [961, 363] on div "**********" at bounding box center [488, 238] width 977 height 476
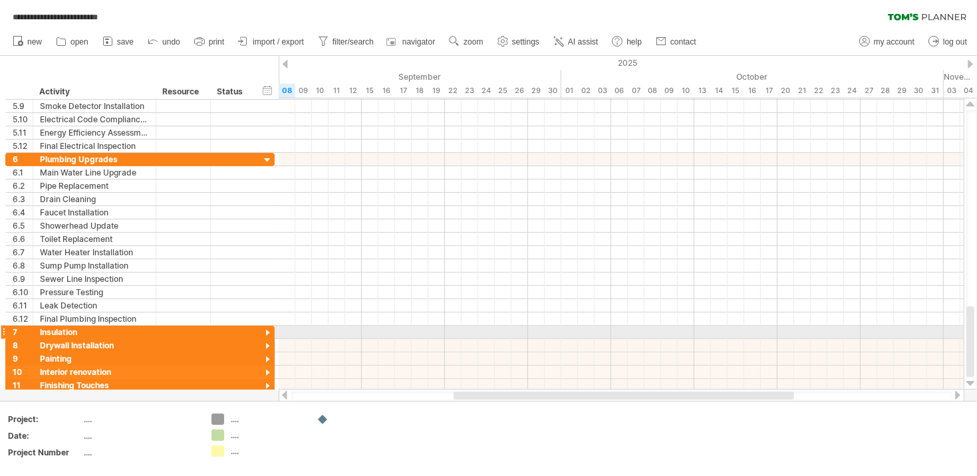
click at [265, 330] on div at bounding box center [267, 333] width 13 height 13
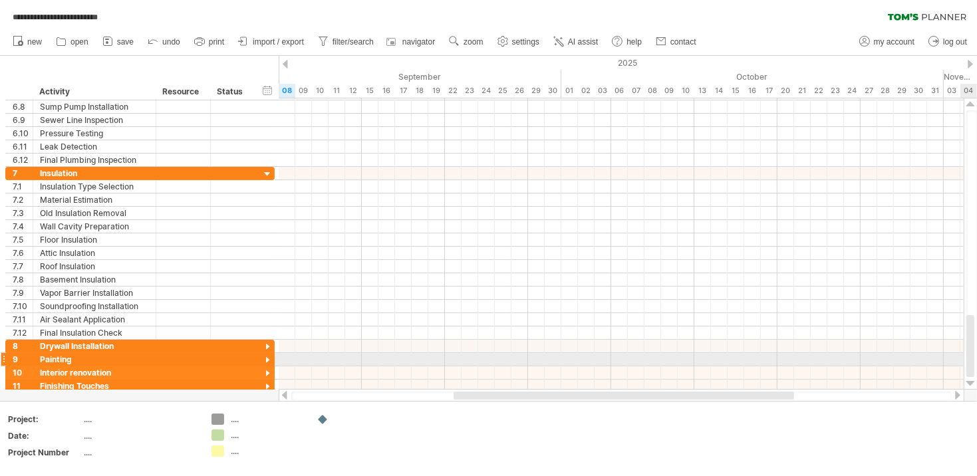
drag, startPoint x: 970, startPoint y: 302, endPoint x: 938, endPoint y: 339, distance: 49.1
click at [967, 356] on div at bounding box center [971, 346] width 8 height 62
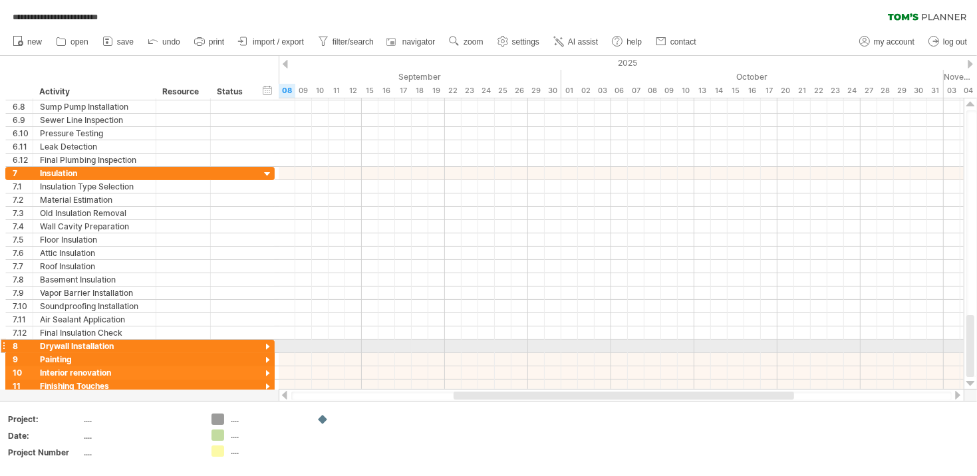
click at [267, 342] on div at bounding box center [267, 347] width 13 height 13
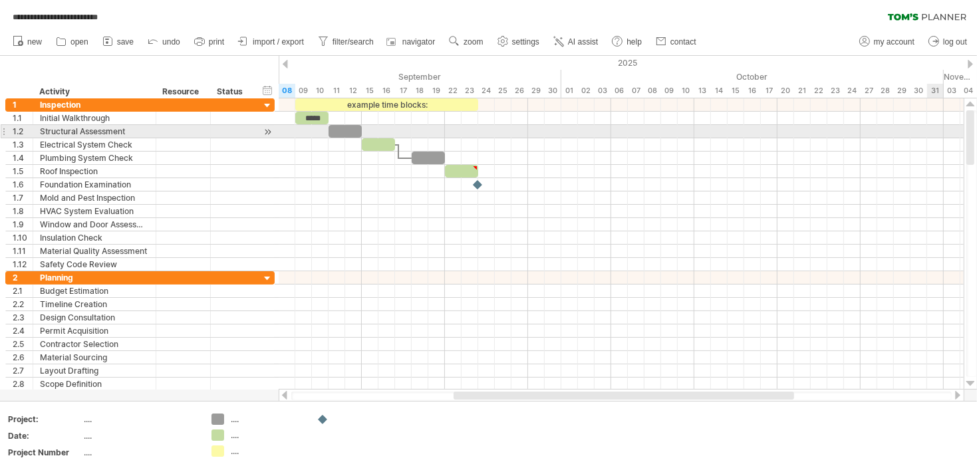
drag, startPoint x: 969, startPoint y: 332, endPoint x: 938, endPoint y: 127, distance: 207.2
click at [938, 127] on div "**********" at bounding box center [488, 238] width 977 height 476
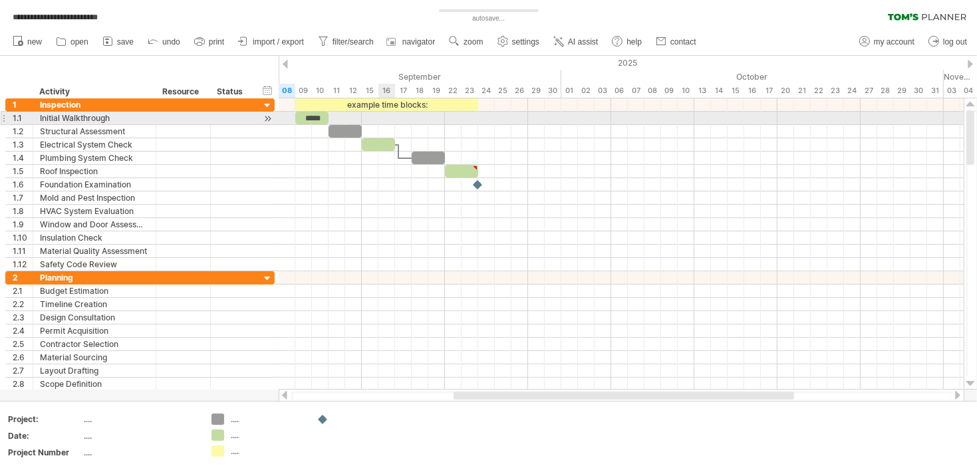
click at [394, 117] on div at bounding box center [621, 118] width 685 height 13
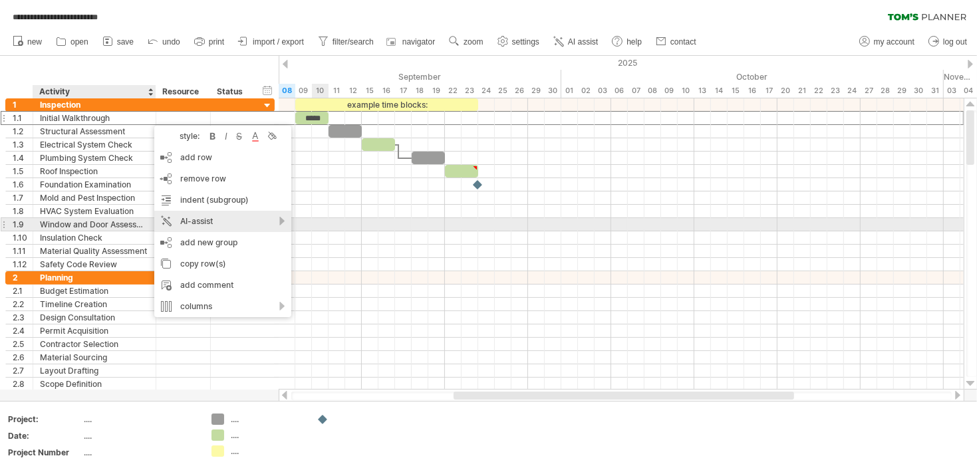
click at [249, 222] on div "AI-assist" at bounding box center [222, 221] width 137 height 21
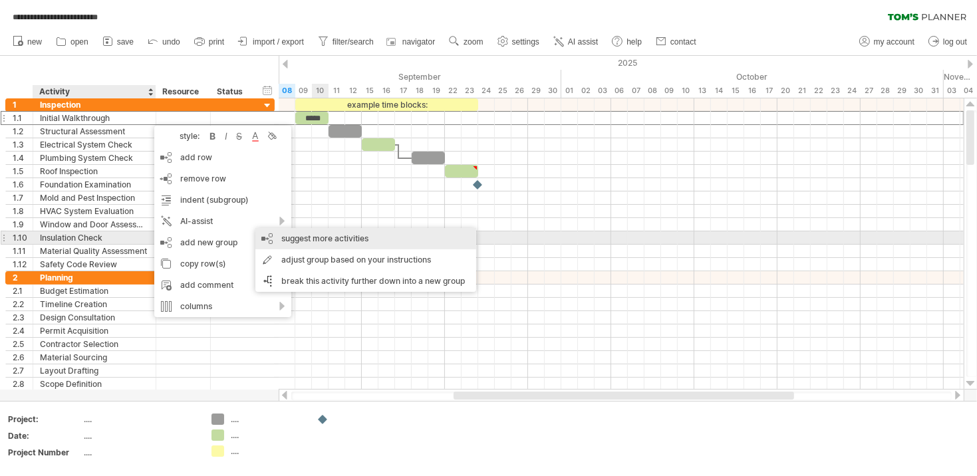
click at [313, 239] on div "suggest more activities" at bounding box center [365, 238] width 221 height 21
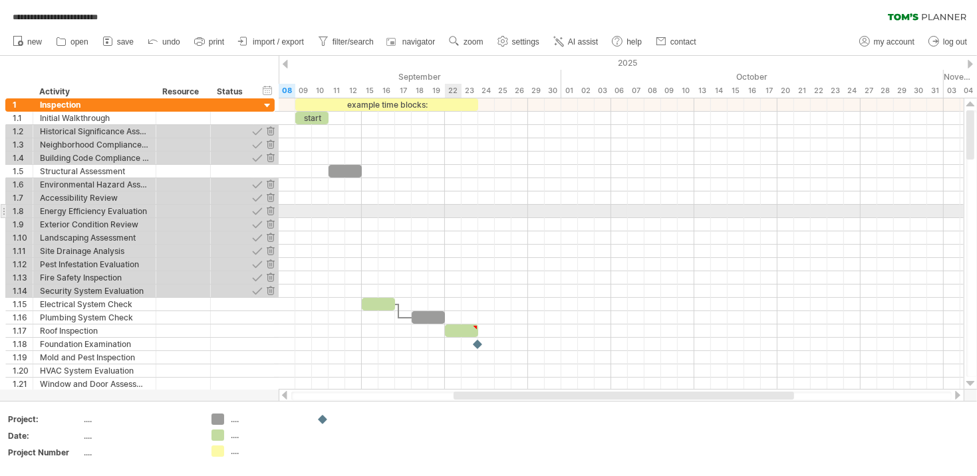
click at [460, 218] on div at bounding box center [621, 224] width 685 height 13
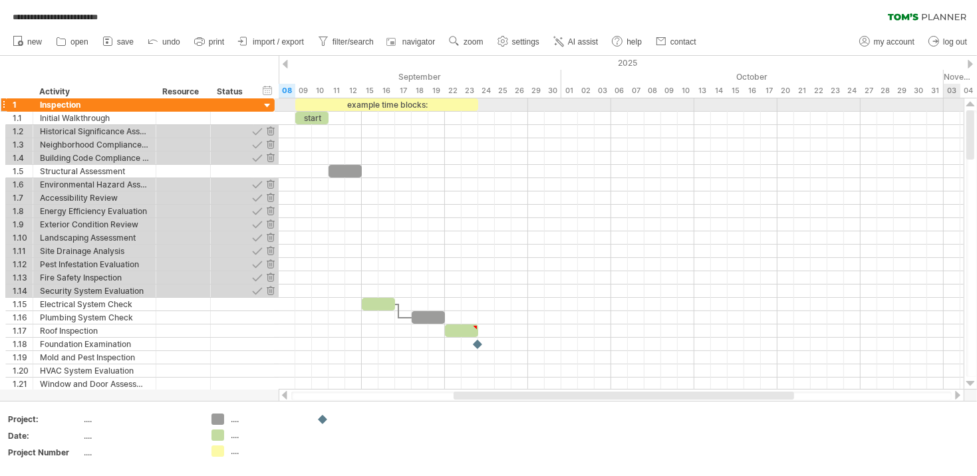
drag, startPoint x: 973, startPoint y: 150, endPoint x: 950, endPoint y: 110, distance: 45.9
click at [950, 110] on div "**********" at bounding box center [488, 238] width 977 height 476
click at [164, 42] on span "undo" at bounding box center [171, 41] width 18 height 9
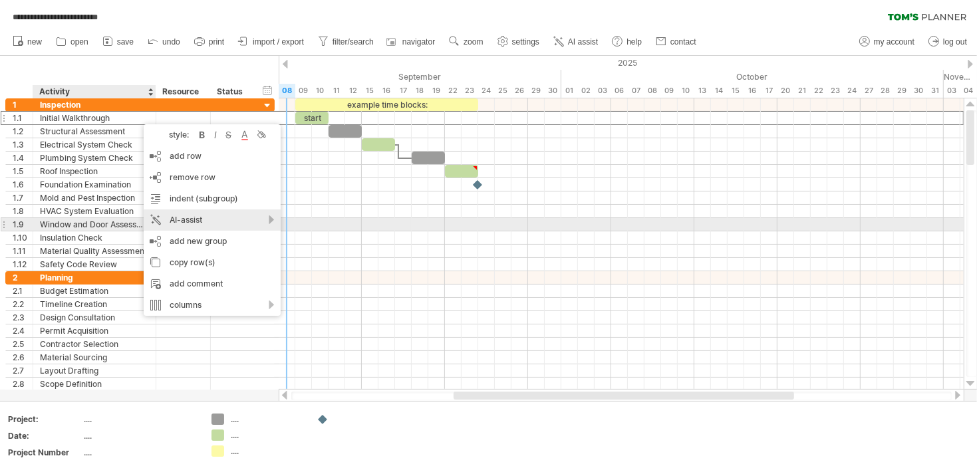
click at [267, 221] on div "AI-assist" at bounding box center [212, 220] width 137 height 21
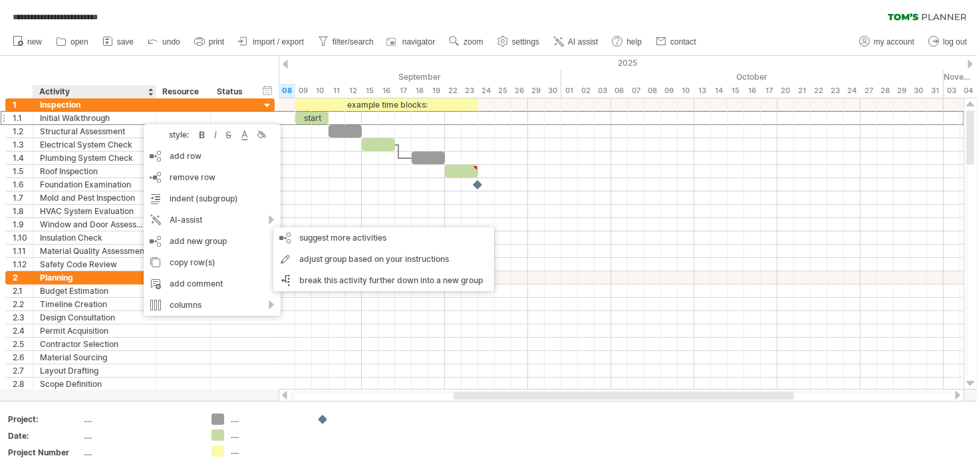
click at [158, 65] on div "hide start/end/duration show start/end/duration ******** Activity ******** Reso…" at bounding box center [139, 77] width 279 height 43
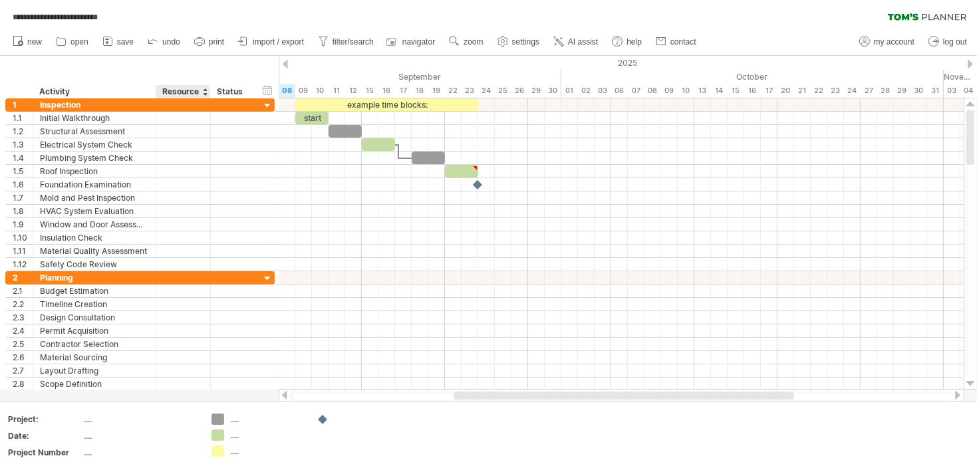
click at [188, 90] on div "Resource" at bounding box center [182, 91] width 41 height 13
click at [178, 92] on input "********" at bounding box center [182, 91] width 41 height 13
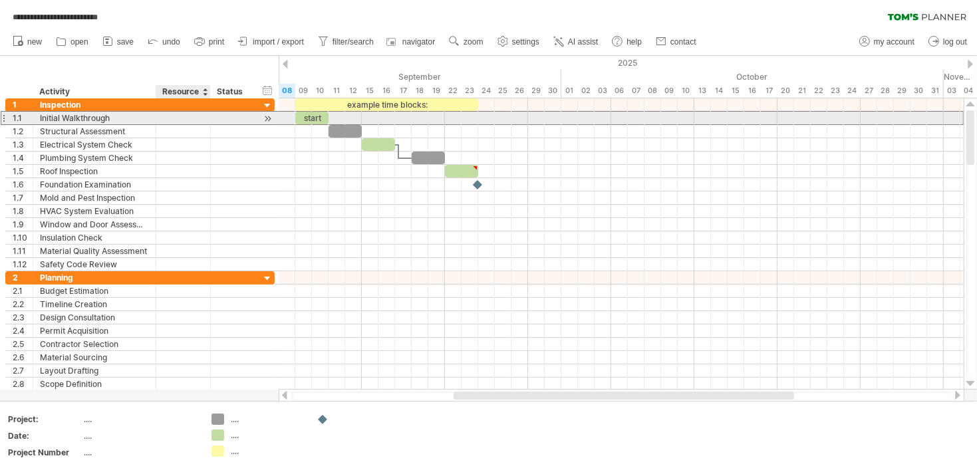
click at [193, 121] on div at bounding box center [183, 118] width 41 height 13
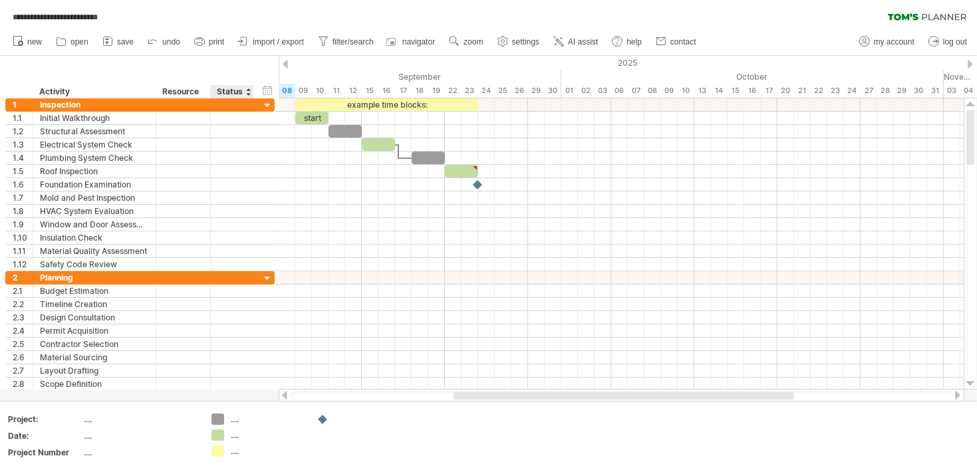
click at [226, 88] on div "Status" at bounding box center [231, 91] width 29 height 13
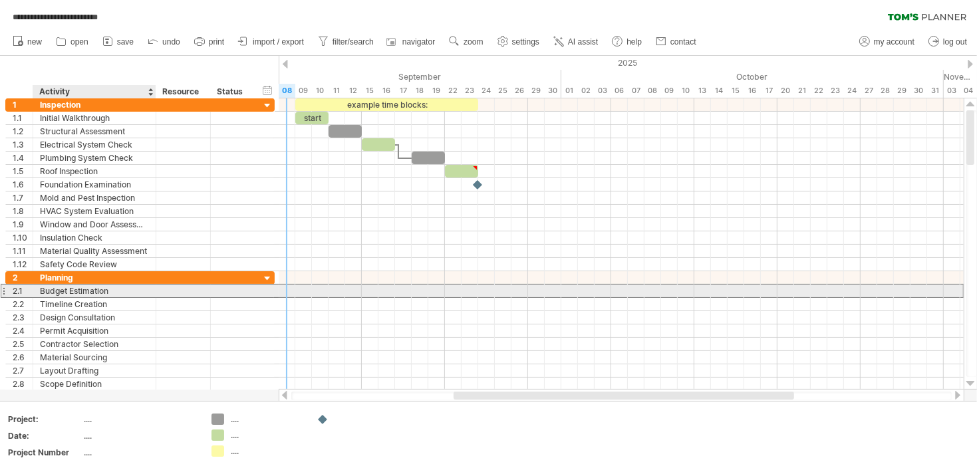
click at [131, 291] on div "Budget Estimation" at bounding box center [94, 291] width 109 height 13
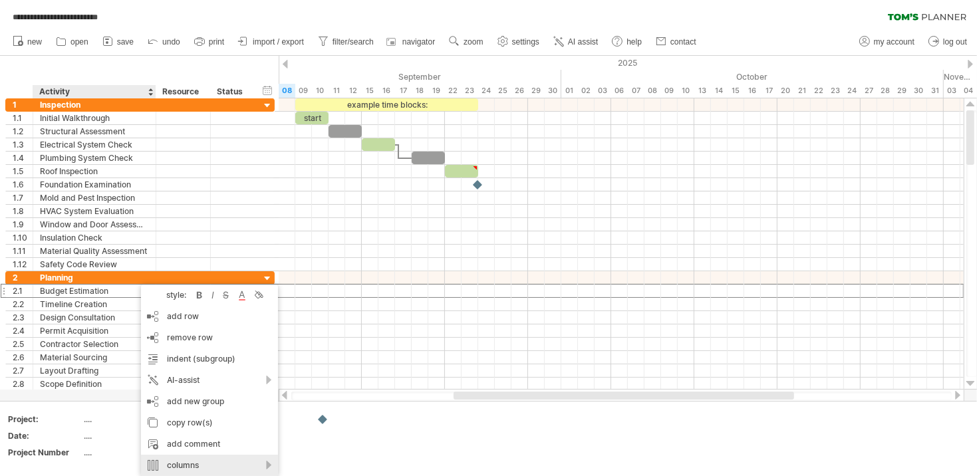
click at [263, 464] on div "columns" at bounding box center [209, 465] width 137 height 21
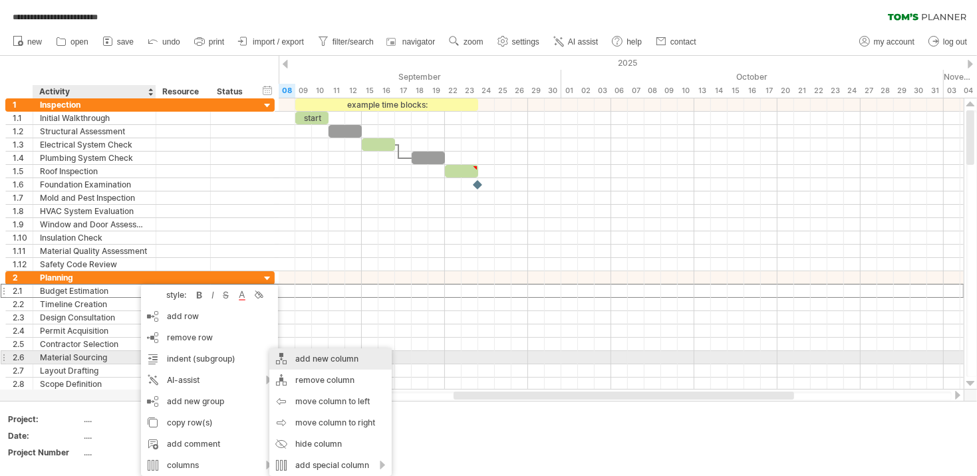
click at [327, 358] on div "add new column" at bounding box center [330, 359] width 122 height 21
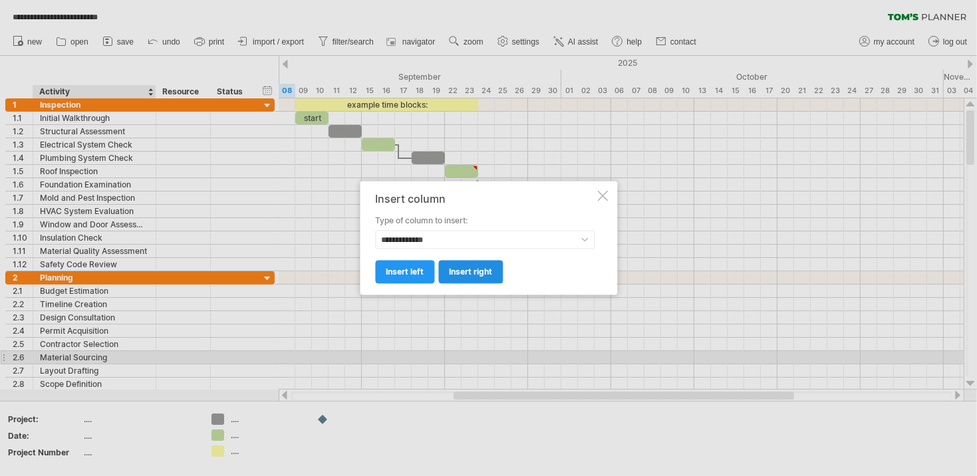
click at [467, 273] on span "insert right" at bounding box center [470, 272] width 43 height 10
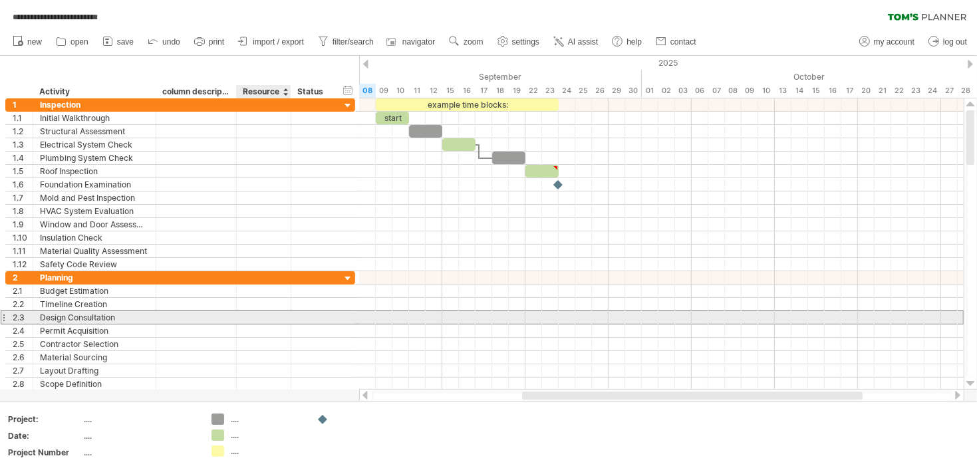
click at [264, 311] on div at bounding box center [263, 317] width 41 height 13
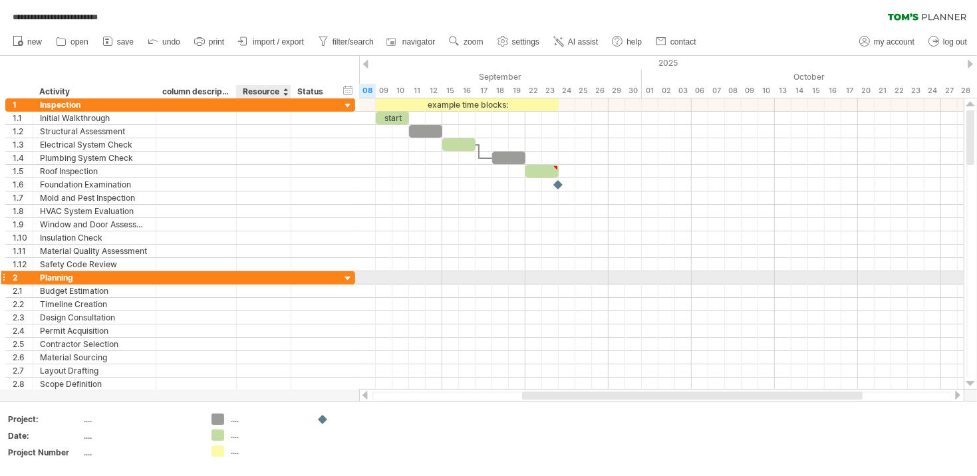
click at [349, 273] on div at bounding box center [348, 279] width 13 height 13
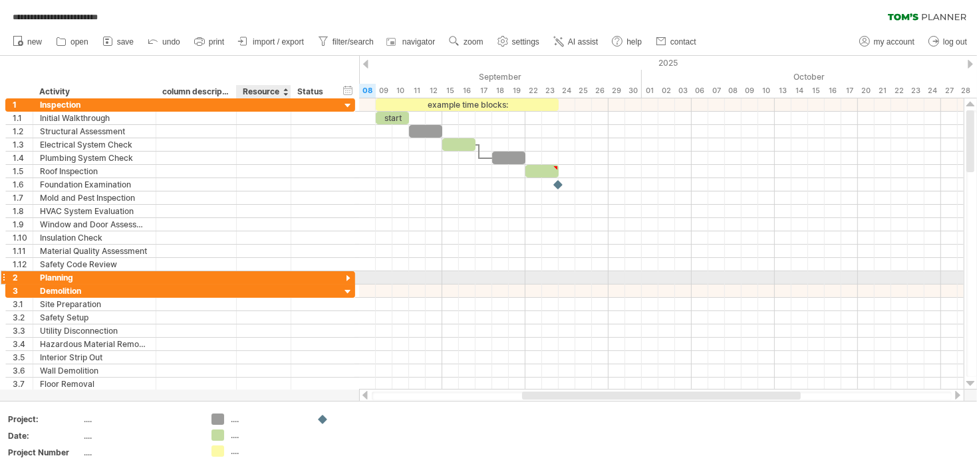
click at [348, 273] on div at bounding box center [348, 279] width 13 height 13
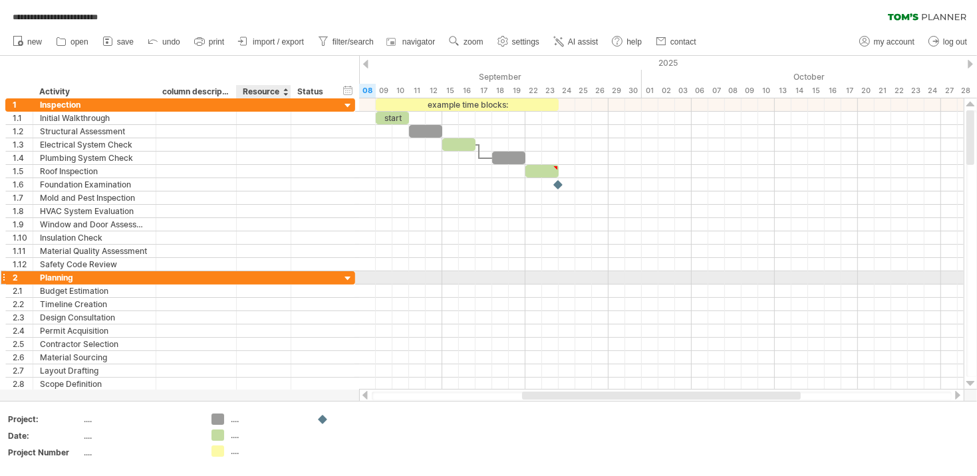
click at [245, 274] on div at bounding box center [263, 277] width 41 height 13
click at [184, 277] on div at bounding box center [196, 277] width 67 height 13
click at [273, 273] on div at bounding box center [263, 277] width 41 height 13
click at [349, 273] on div at bounding box center [348, 279] width 13 height 13
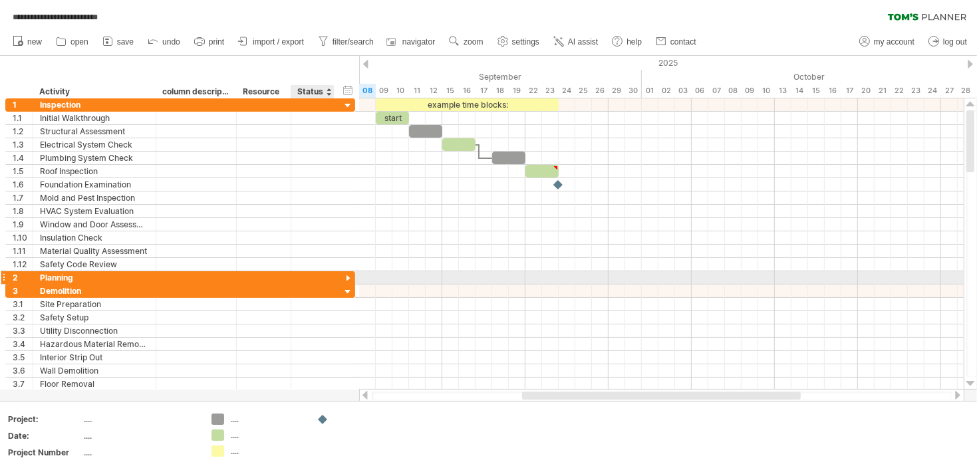
click at [349, 275] on div at bounding box center [348, 279] width 13 height 13
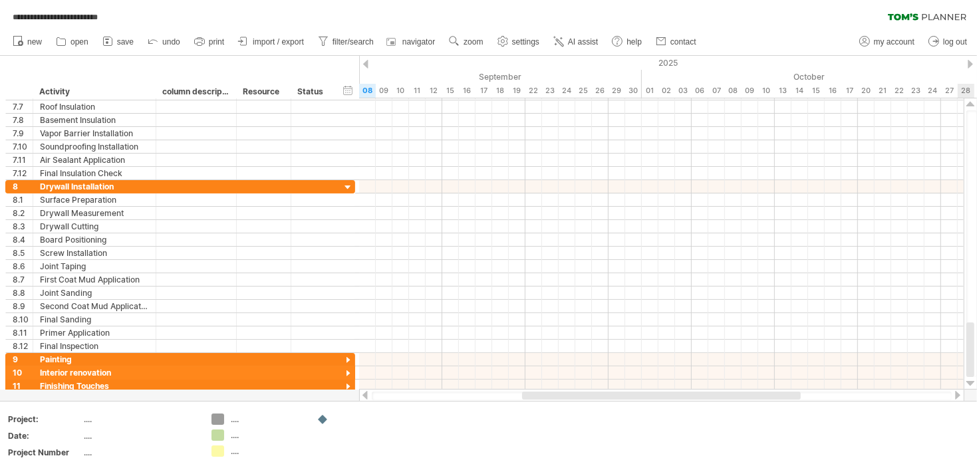
drag, startPoint x: 973, startPoint y: 144, endPoint x: 972, endPoint y: 353, distance: 208.2
click at [977, 366] on html "**********" at bounding box center [488, 239] width 977 height 479
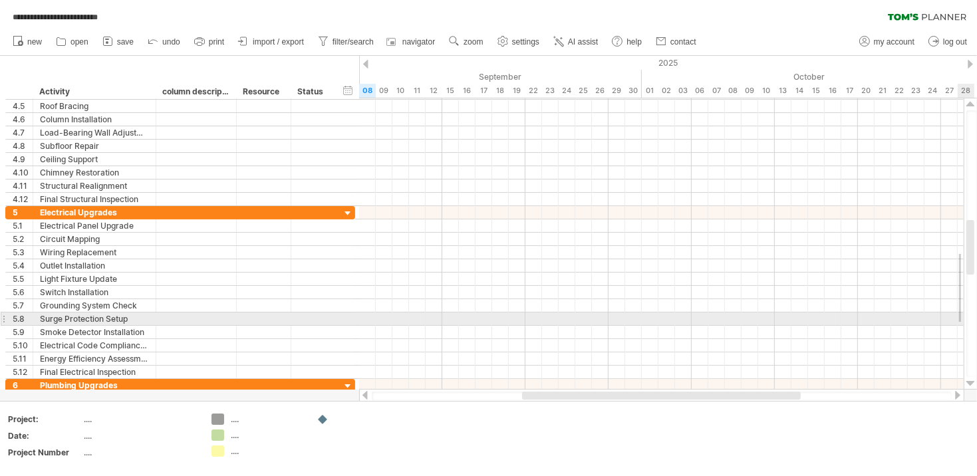
drag, startPoint x: 961, startPoint y: 254, endPoint x: 959, endPoint y: 322, distance: 67.9
click at [959, 322] on div at bounding box center [661, 292] width 605 height 173
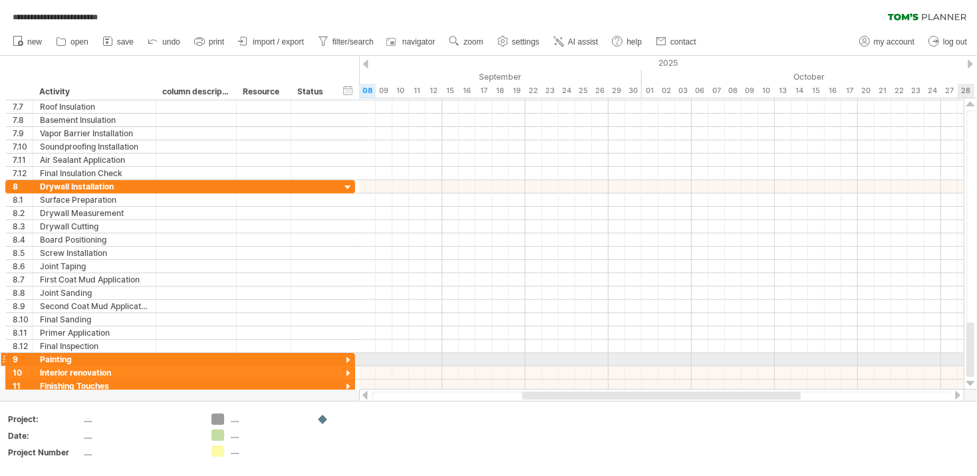
drag, startPoint x: 969, startPoint y: 275, endPoint x: 975, endPoint y: 365, distance: 90.7
click at [975, 365] on div at bounding box center [972, 243] width 11 height 267
click at [345, 357] on div at bounding box center [348, 361] width 13 height 13
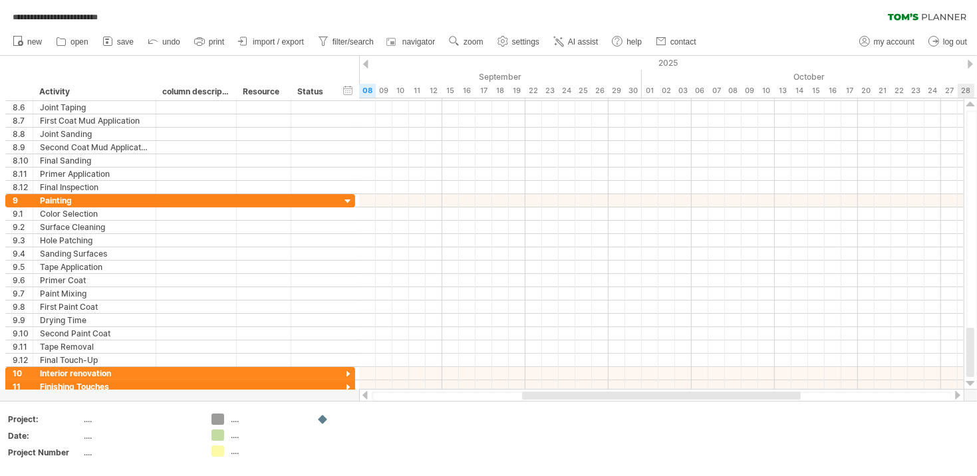
drag, startPoint x: 969, startPoint y: 328, endPoint x: 979, endPoint y: 366, distance: 39.2
click at [977, 366] on html "**********" at bounding box center [488, 239] width 977 height 479
